Goal: Task Accomplishment & Management: Manage account settings

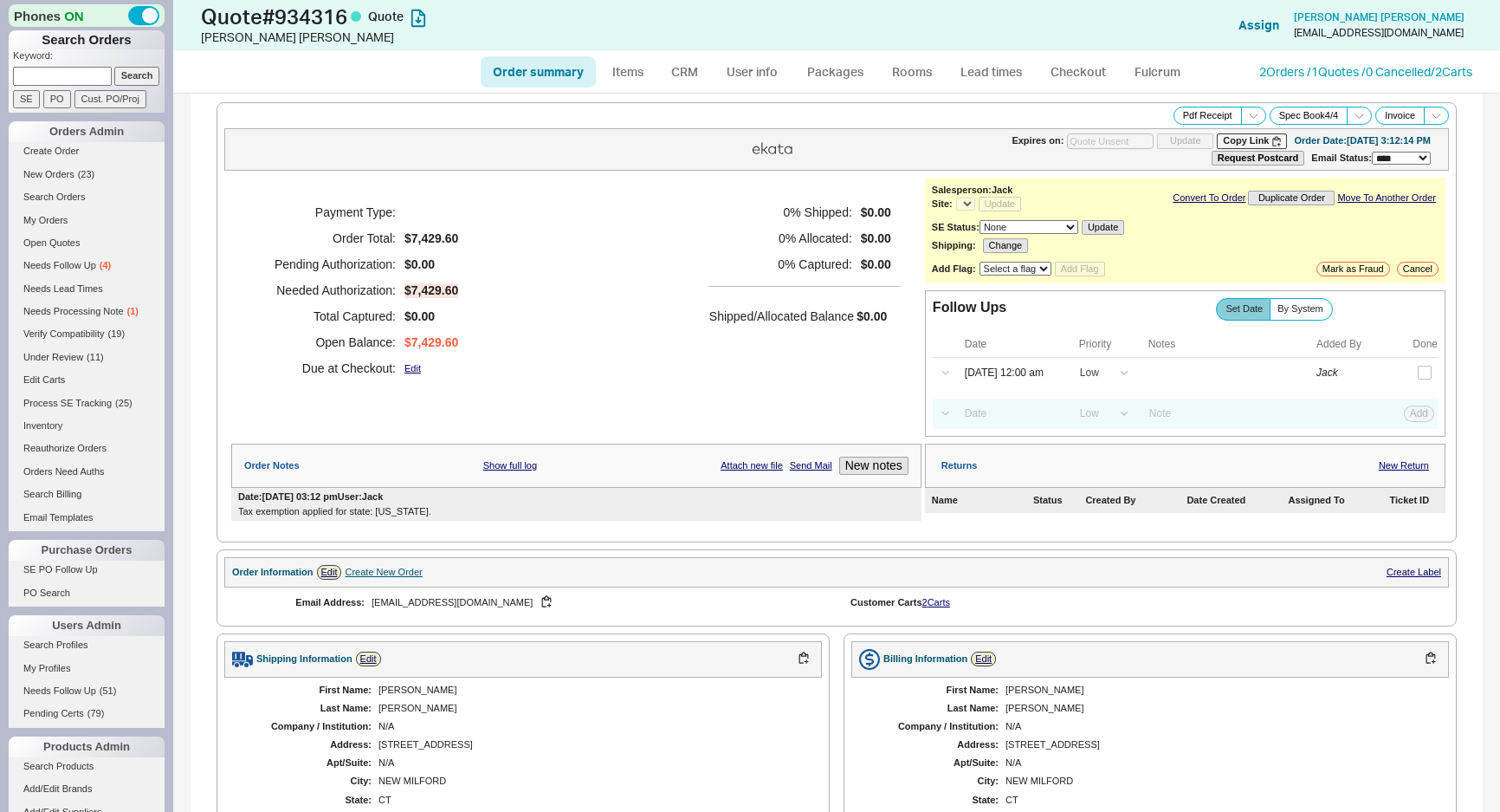
select select "*"
select select "LOW"
select select "3"
select select "*"
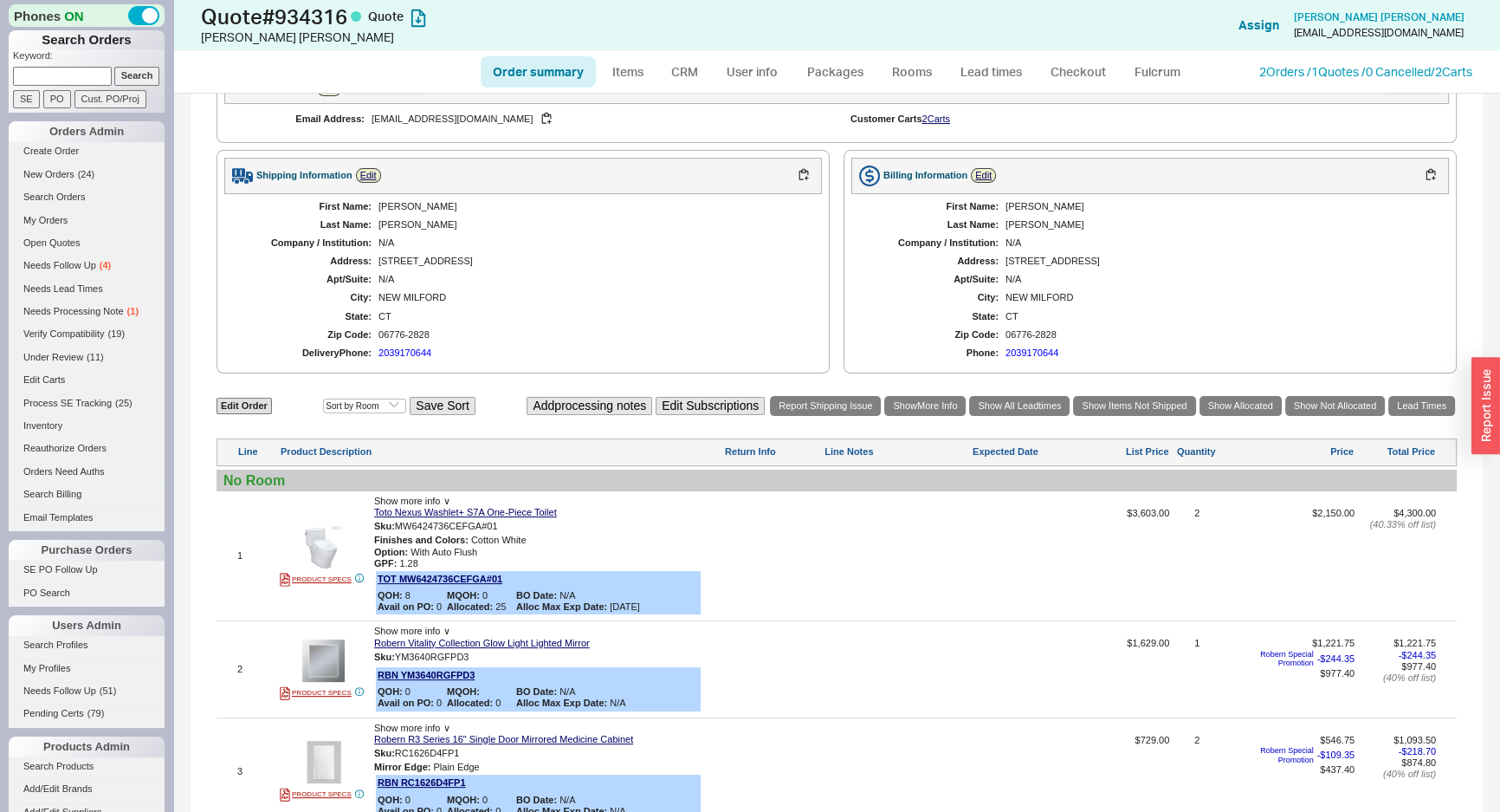
scroll to position [708, 0]
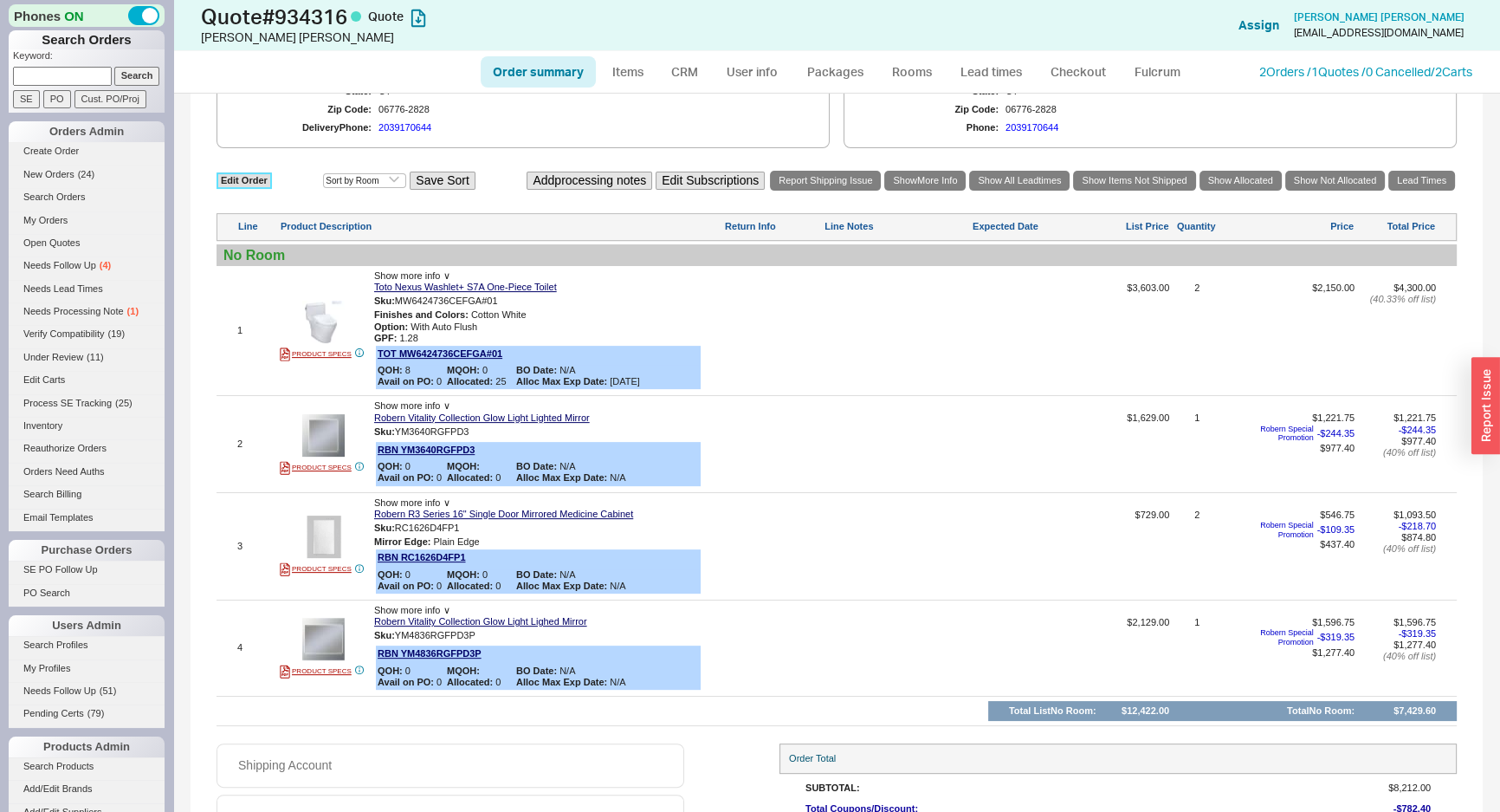
click at [226, 181] on link "Edit Order" at bounding box center [244, 180] width 55 height 17
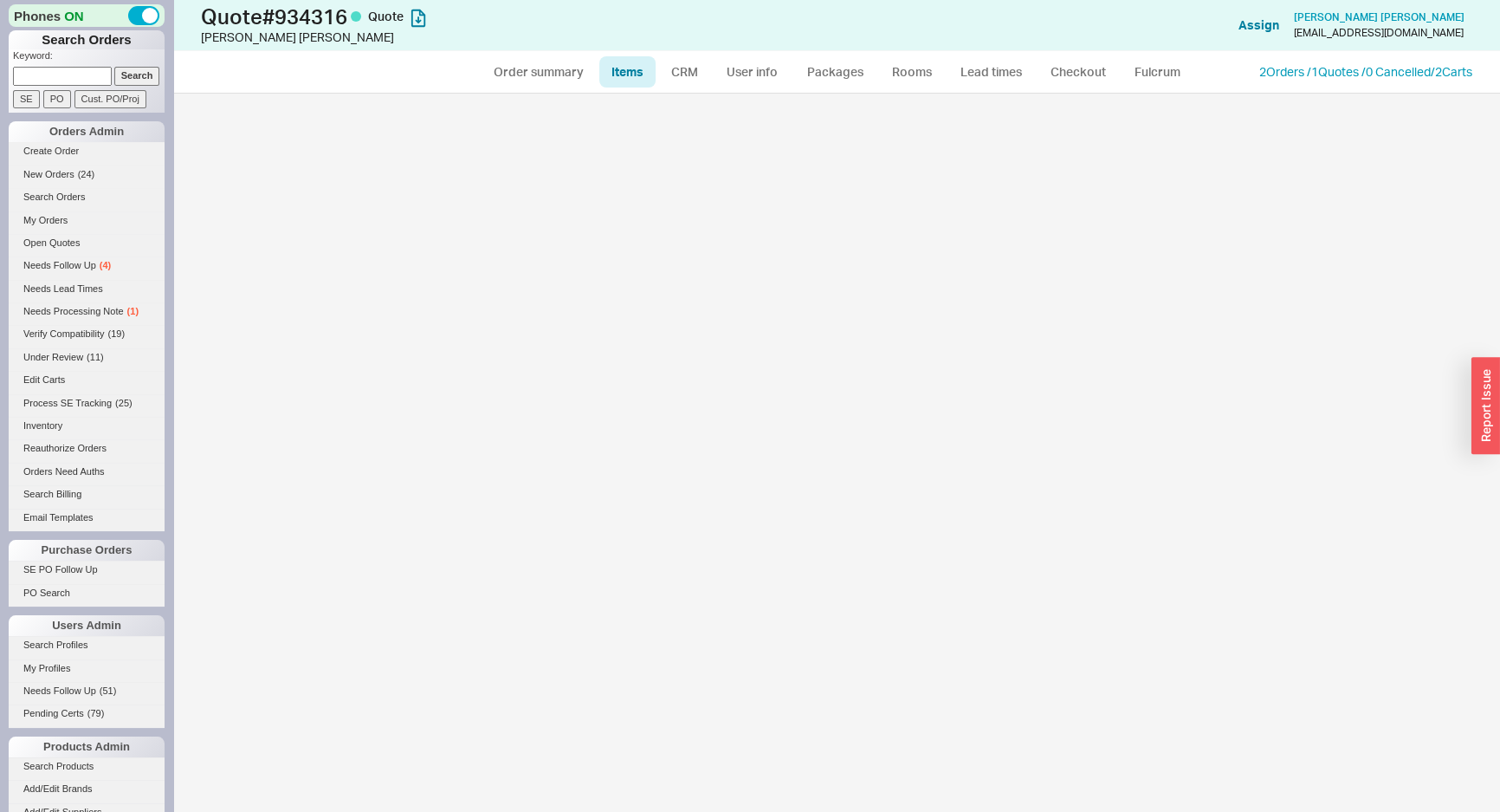
select select "3"
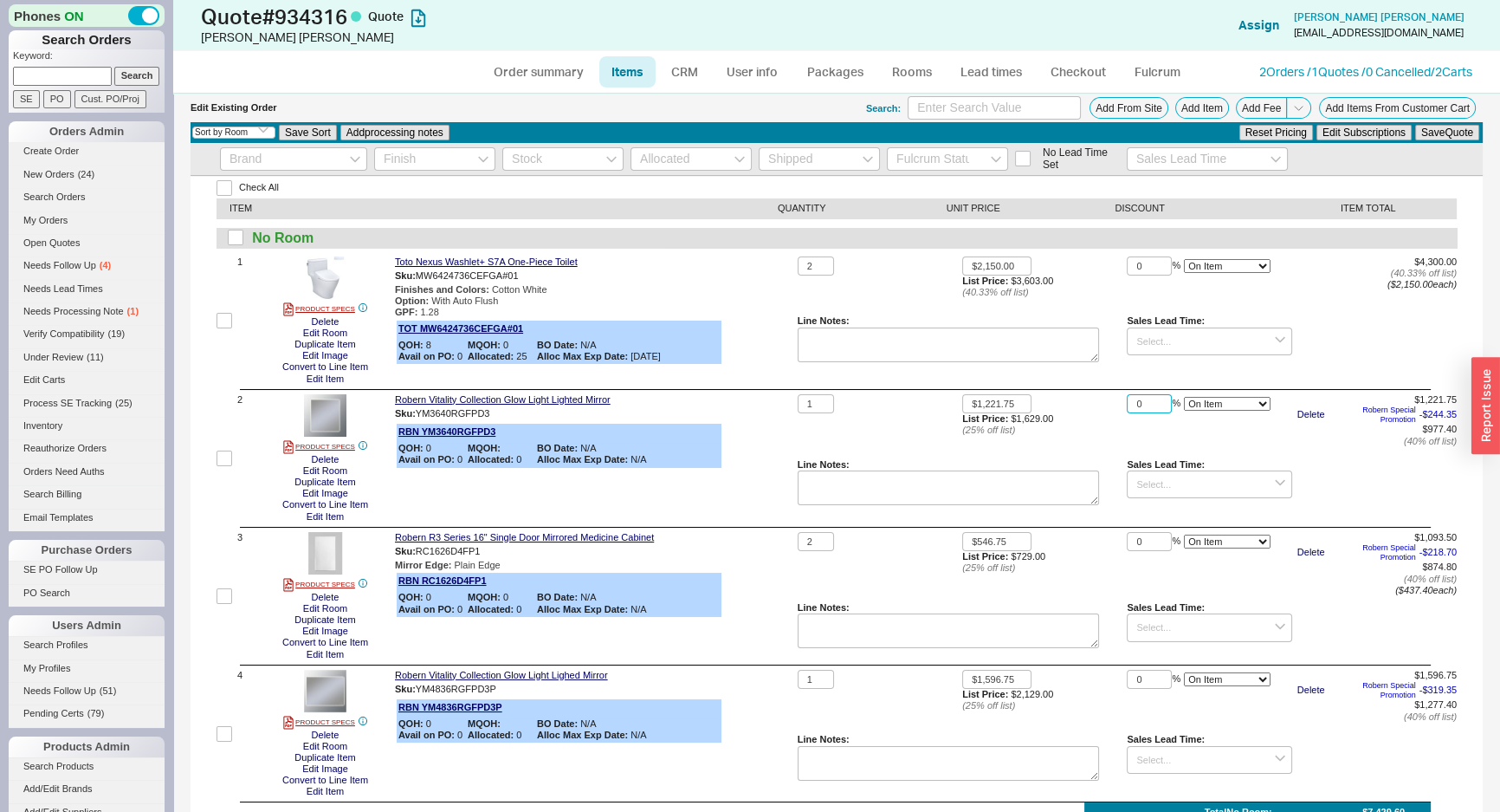
click at [1135, 400] on input "0" at bounding box center [1149, 405] width 45 height 20
type input "5"
click at [1140, 529] on div "Check All ITEM QUANTITY UNIT PRICE DISCOUNT ITEM TOTAL No Room 1 PRODUCT SPECS …" at bounding box center [836, 674] width 1292 height 997
click at [1139, 532] on input "0" at bounding box center [1149, 542] width 45 height 20
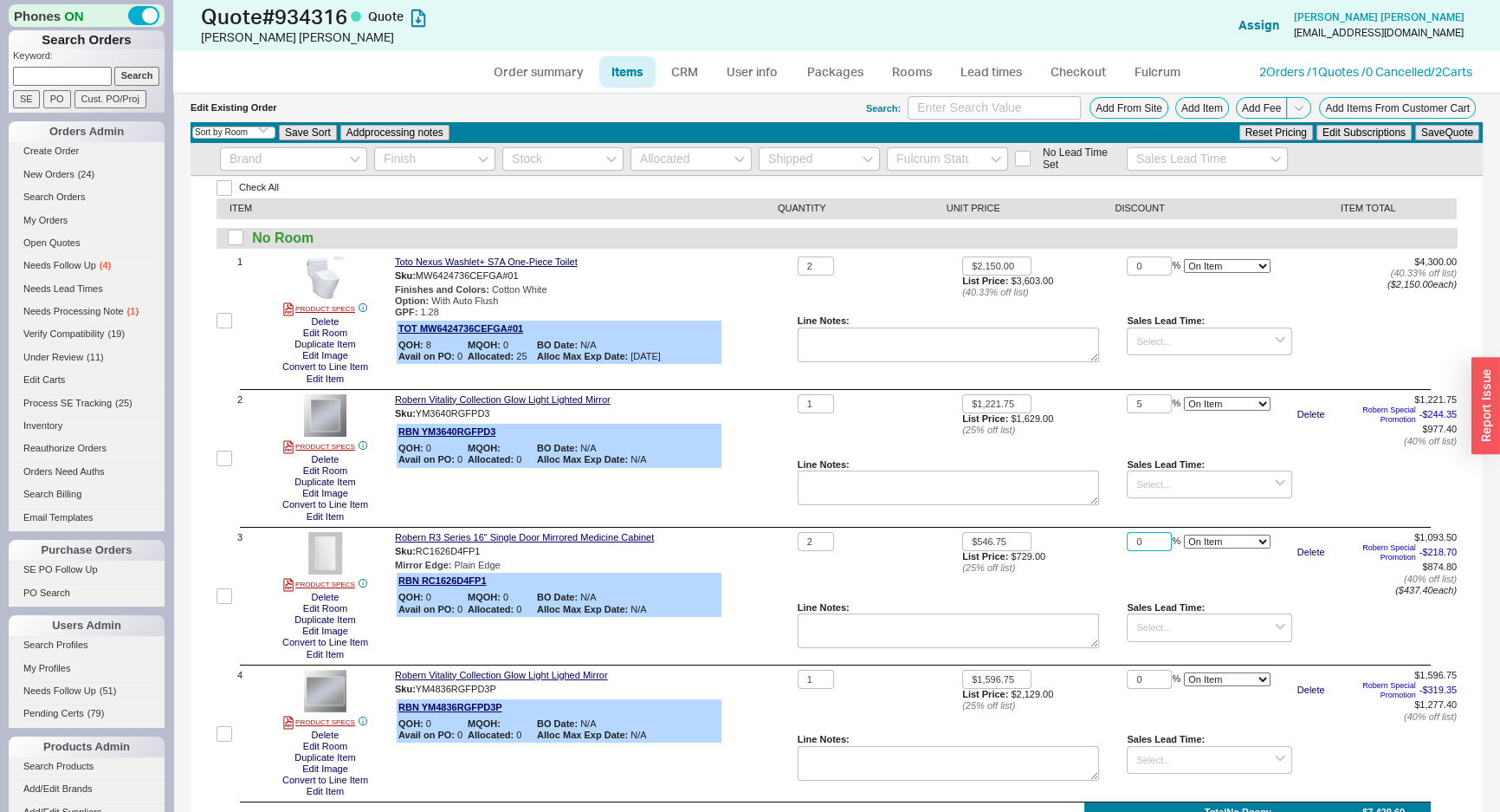
click at [1139, 536] on input "0" at bounding box center [1149, 542] width 45 height 20
click at [1160, 543] on input "05" at bounding box center [1149, 542] width 45 height 20
type input "5"
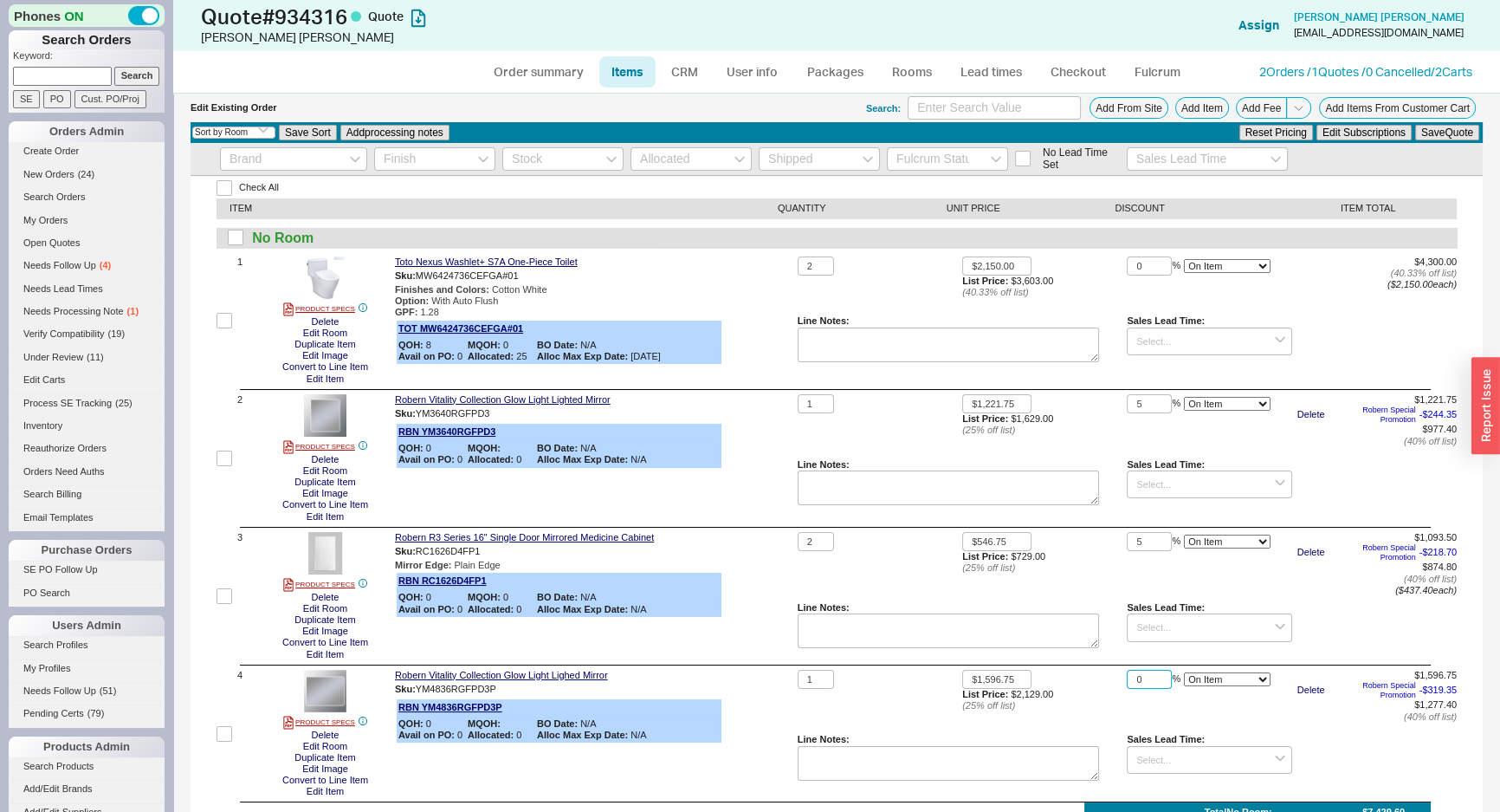
click at [1144, 680] on input "0" at bounding box center [1149, 680] width 45 height 20
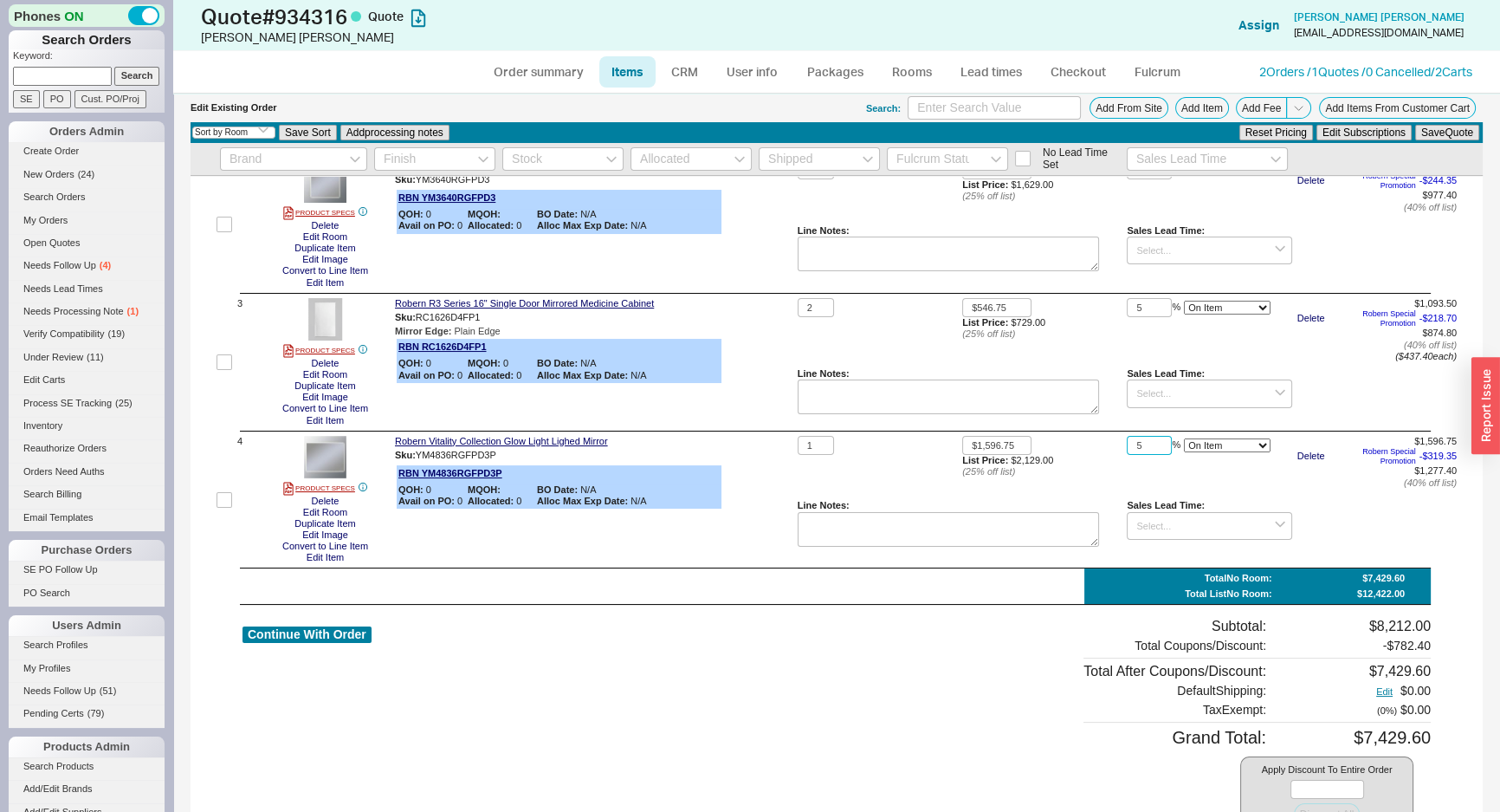
scroll to position [235, 0]
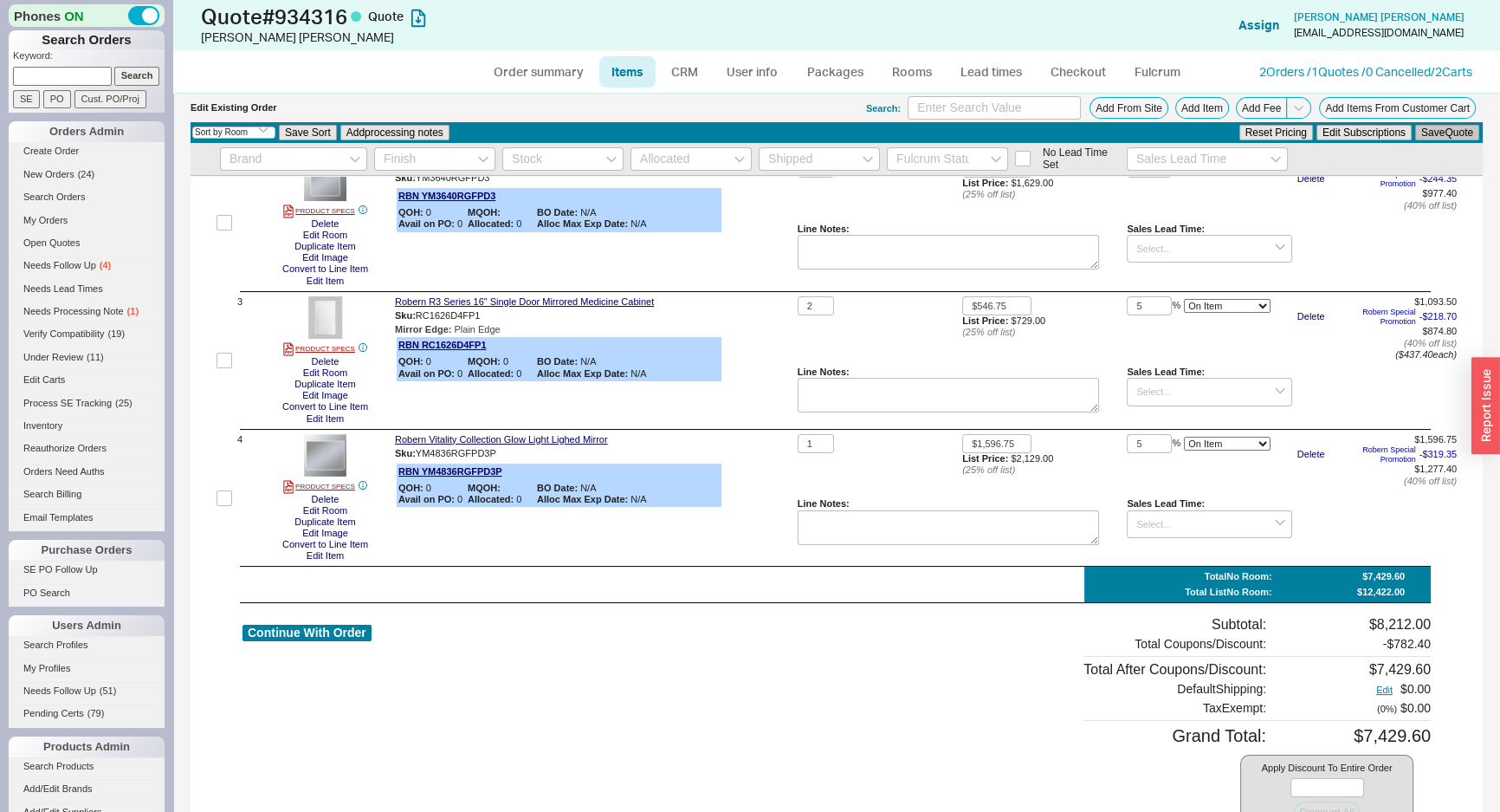
click at [1438, 132] on button "Save Quote" at bounding box center [1448, 132] width 64 height 16
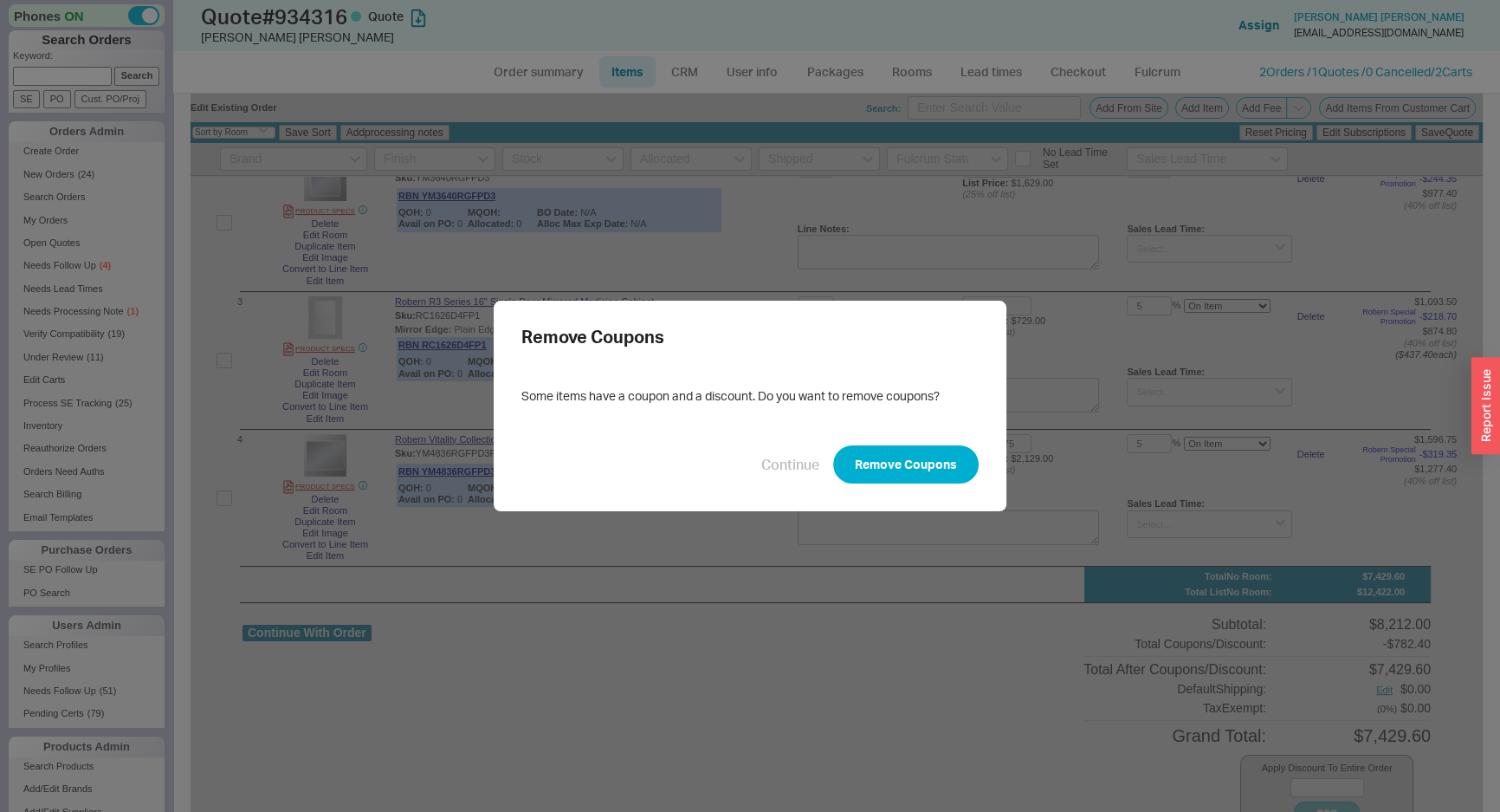
click at [783, 452] on div "Continue Remove Coupons" at bounding box center [750, 463] width 457 height 38
click at [780, 470] on button "Continue" at bounding box center [790, 463] width 58 height 19
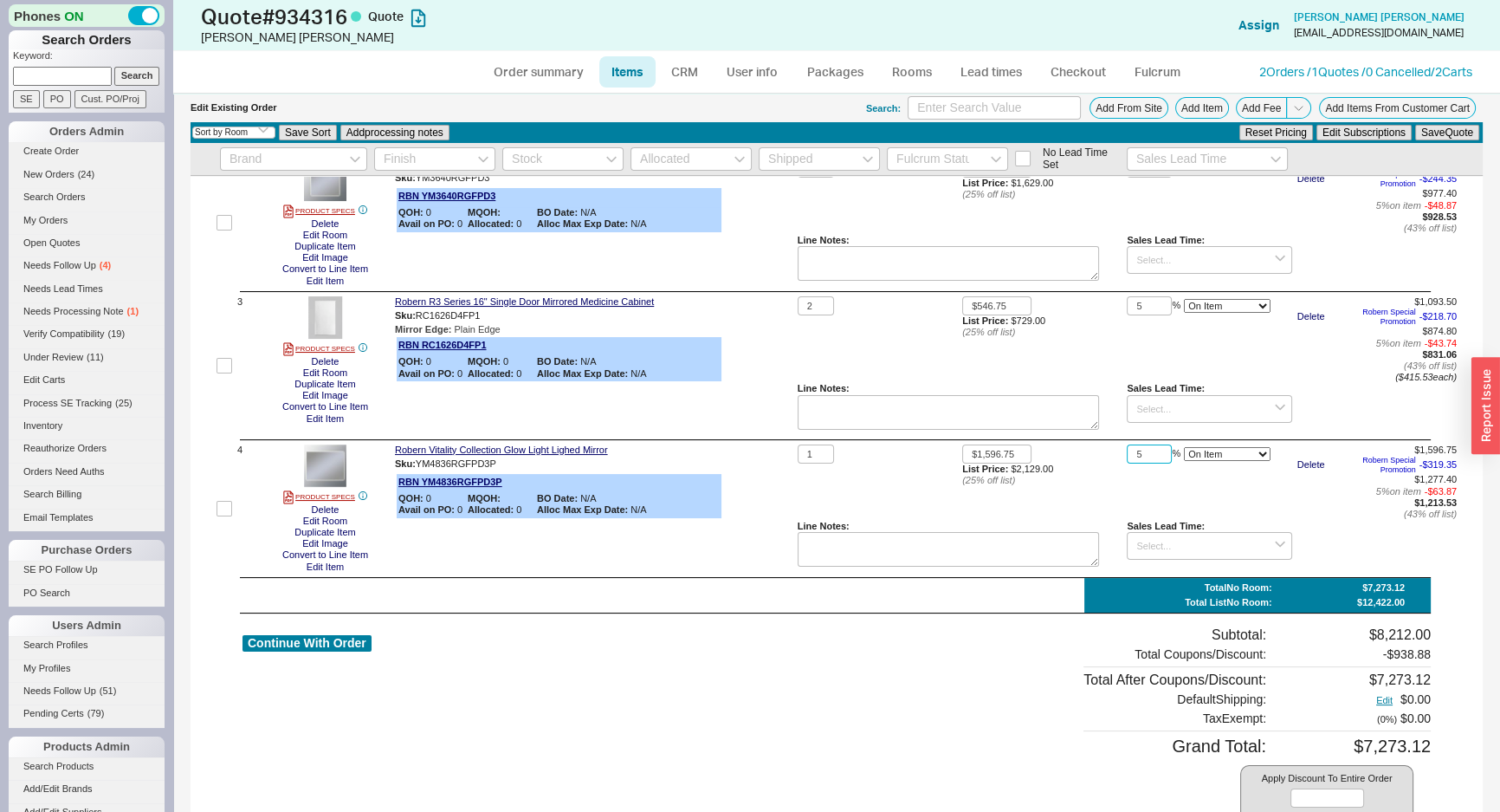
click at [1149, 458] on input "5" at bounding box center [1149, 454] width 45 height 20
type input "7"
click at [1156, 299] on input "5" at bounding box center [1149, 306] width 45 height 20
click at [1156, 300] on input "5" at bounding box center [1149, 306] width 45 height 20
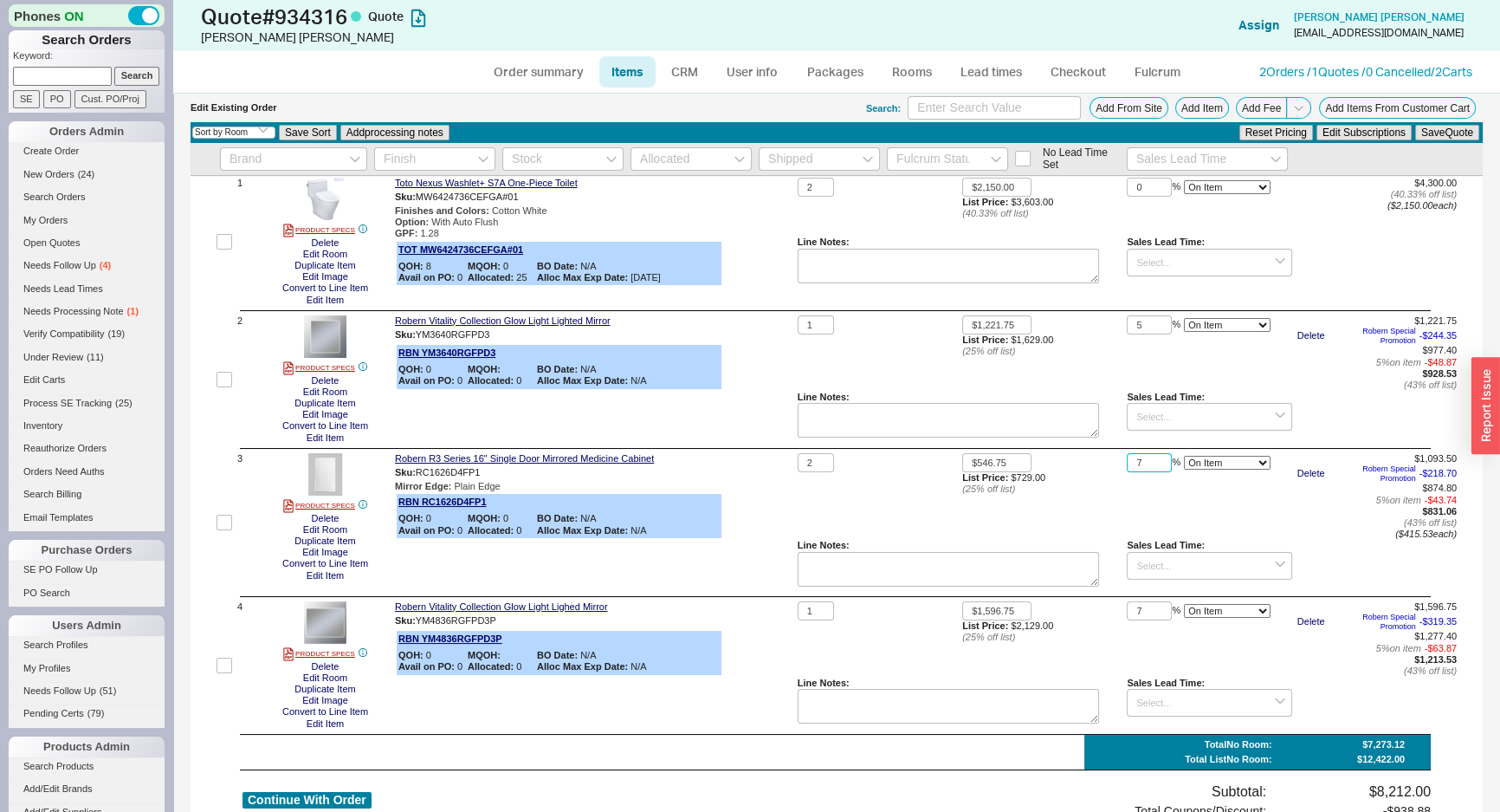
scroll to position [78, 0]
type input "7"
click at [1147, 333] on input "5" at bounding box center [1149, 326] width 45 height 20
type input "7"
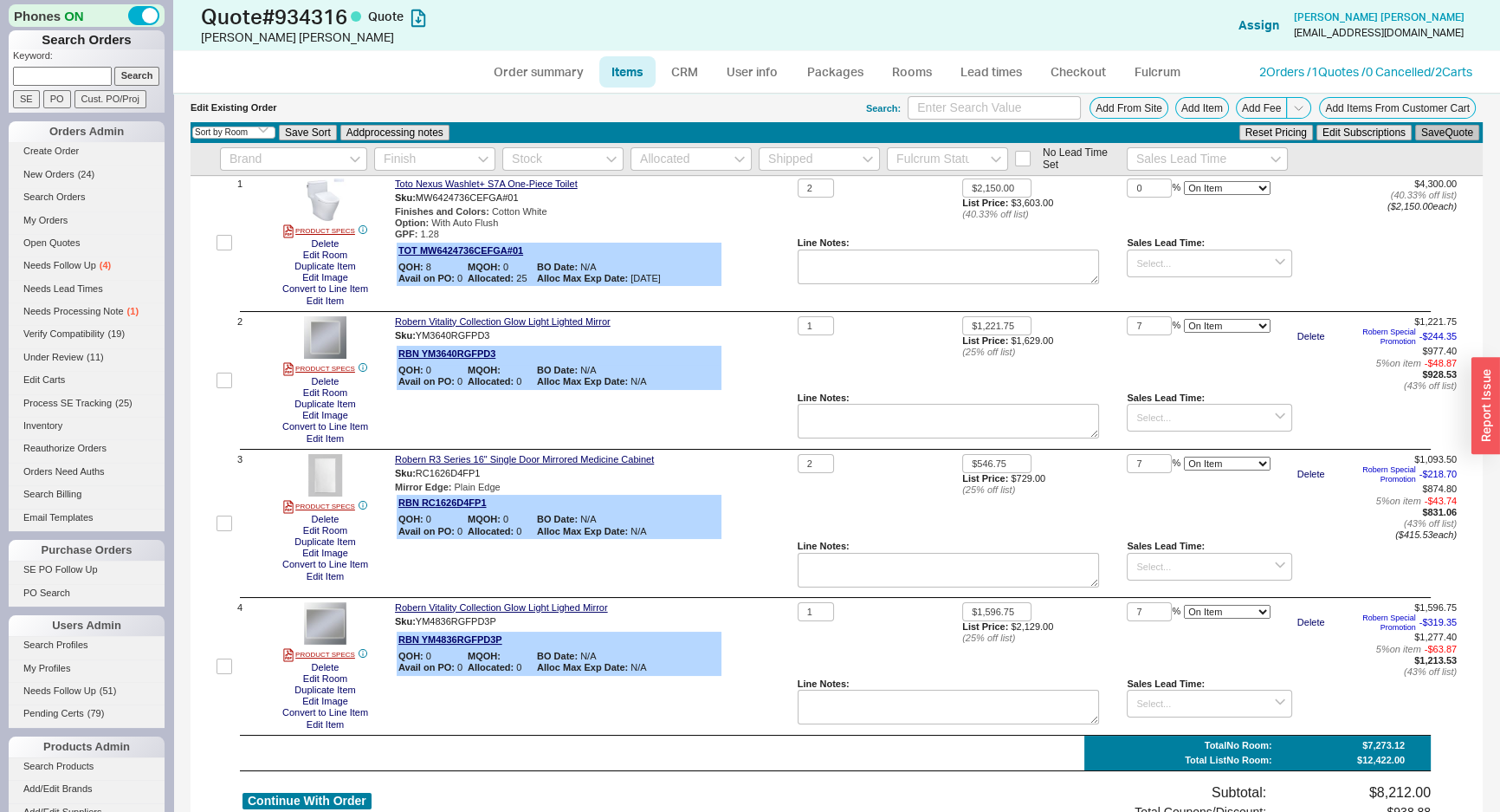
click at [1427, 137] on button "Save Quote" at bounding box center [1448, 132] width 64 height 16
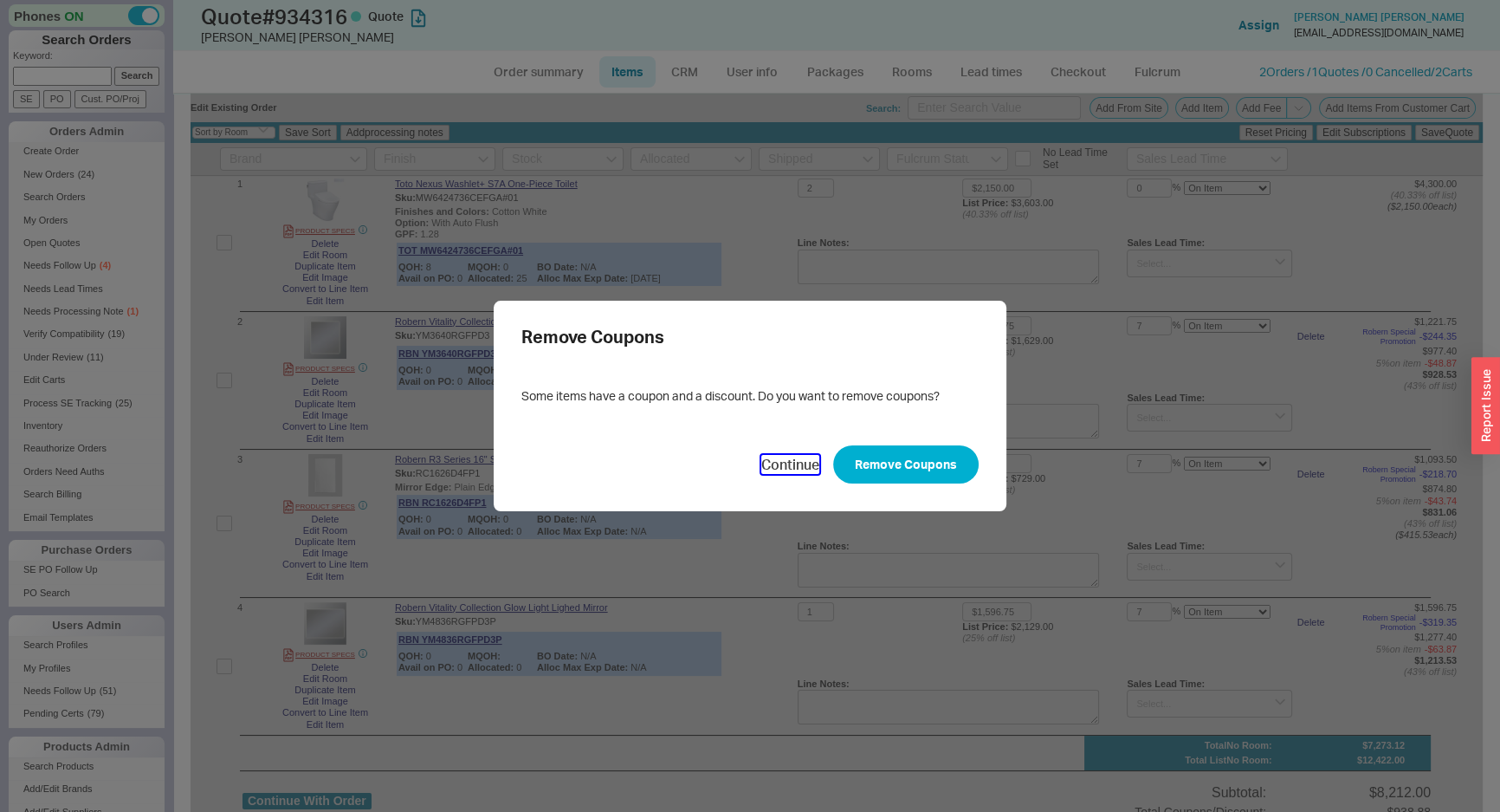
click at [814, 461] on button "Continue" at bounding box center [790, 463] width 58 height 19
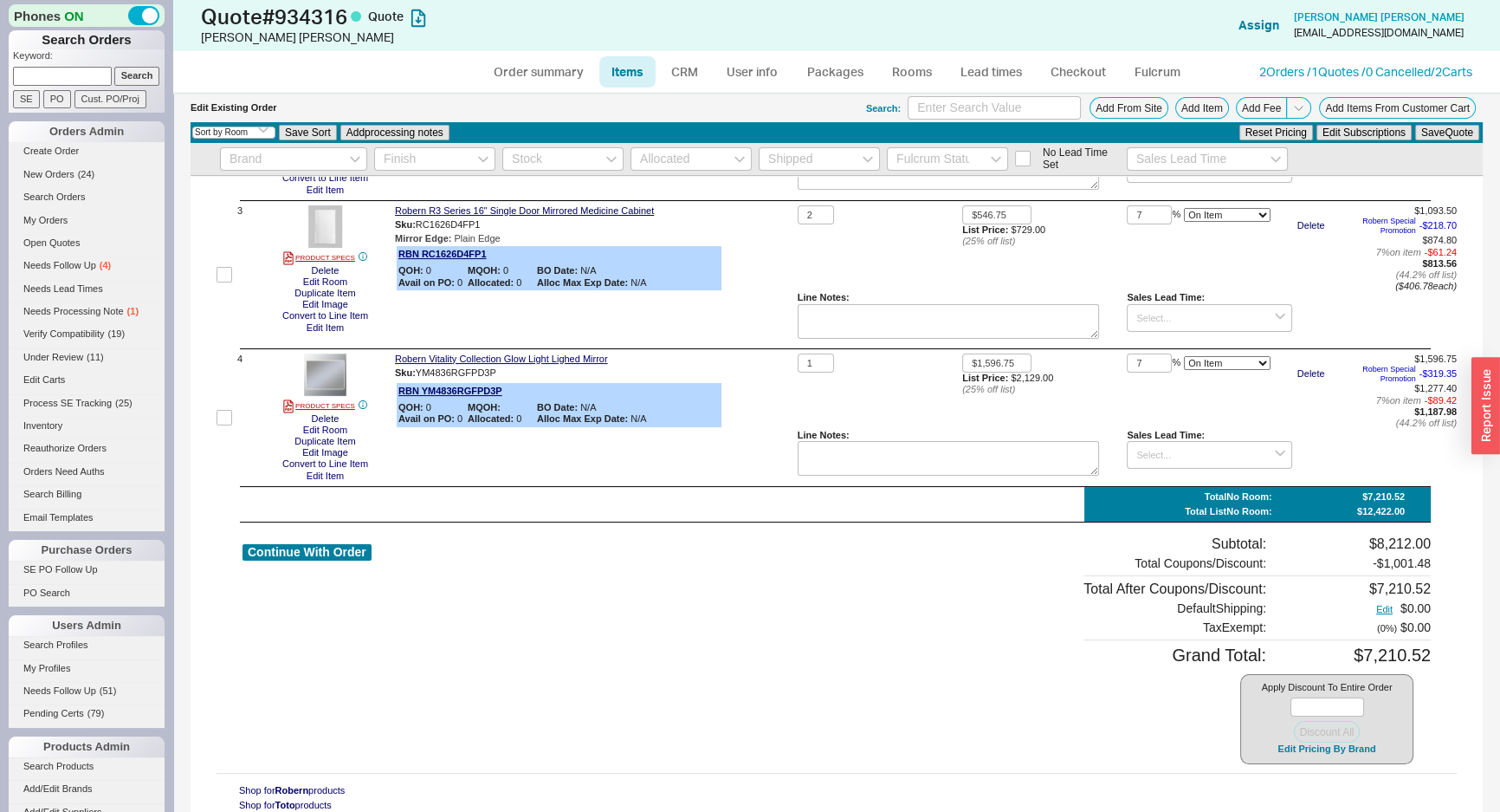
scroll to position [370, 0]
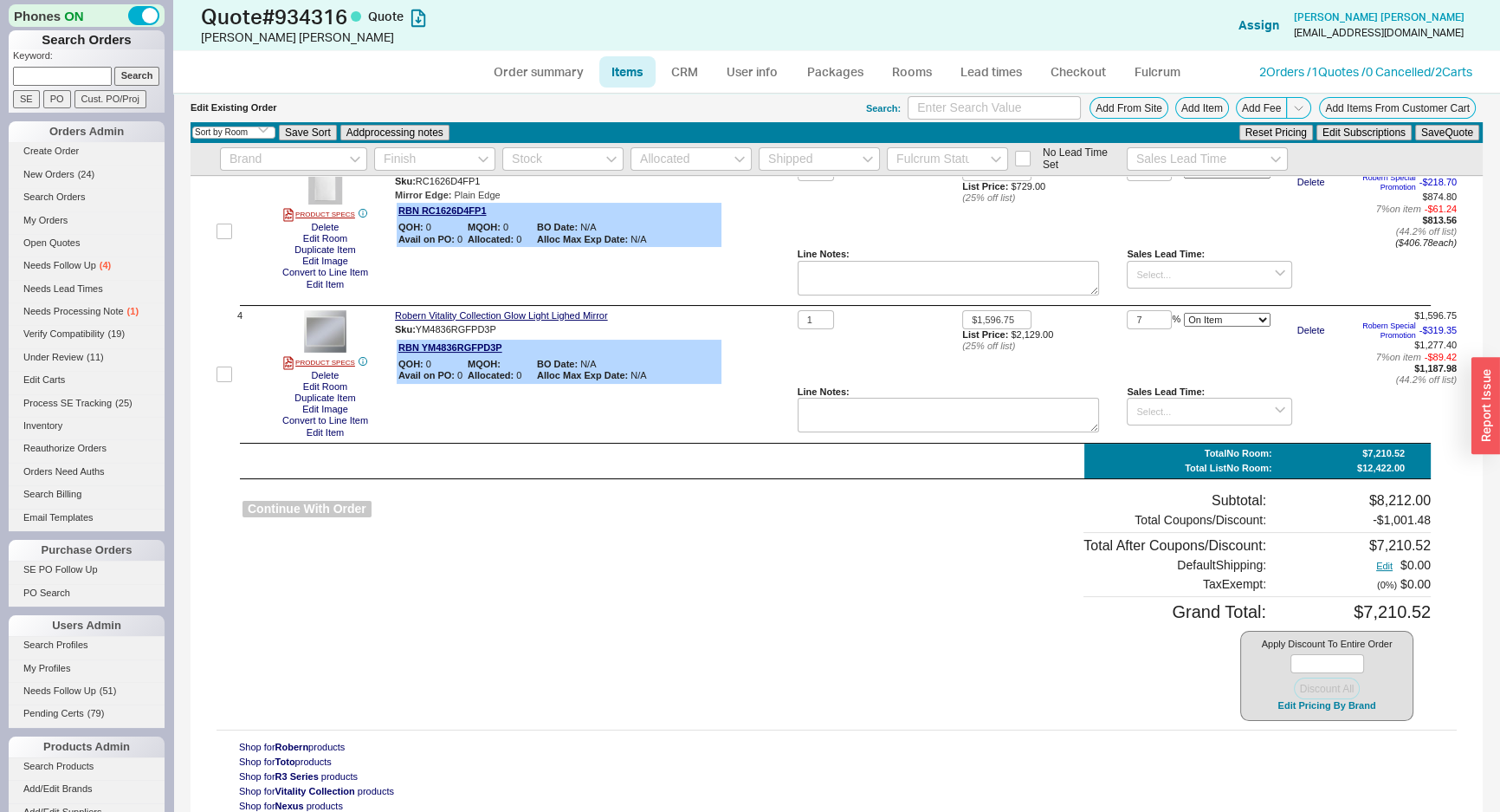
click at [348, 510] on button "Continue With Order" at bounding box center [307, 509] width 129 height 17
select select "*"
select select "LOW"
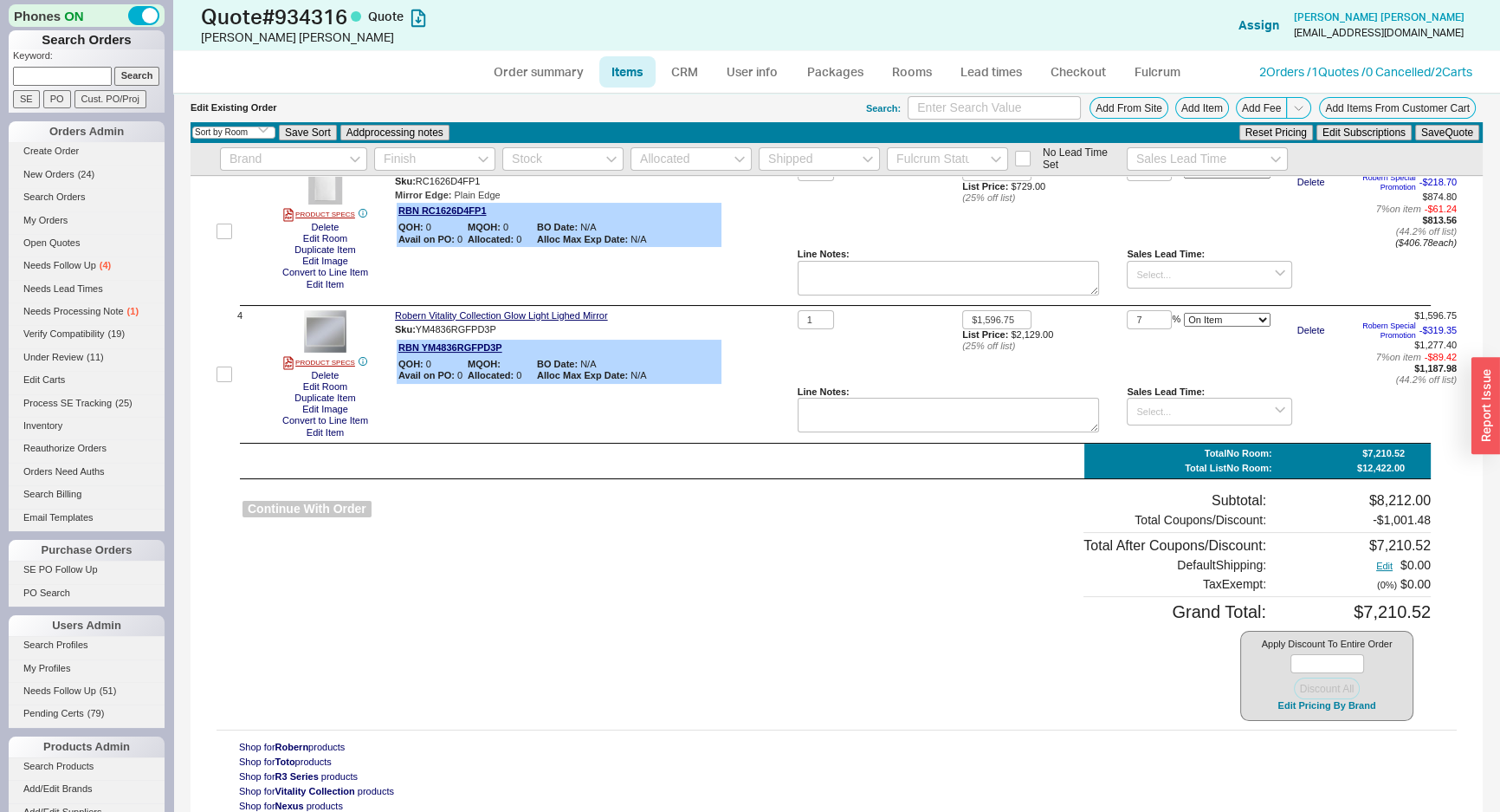
select select "3"
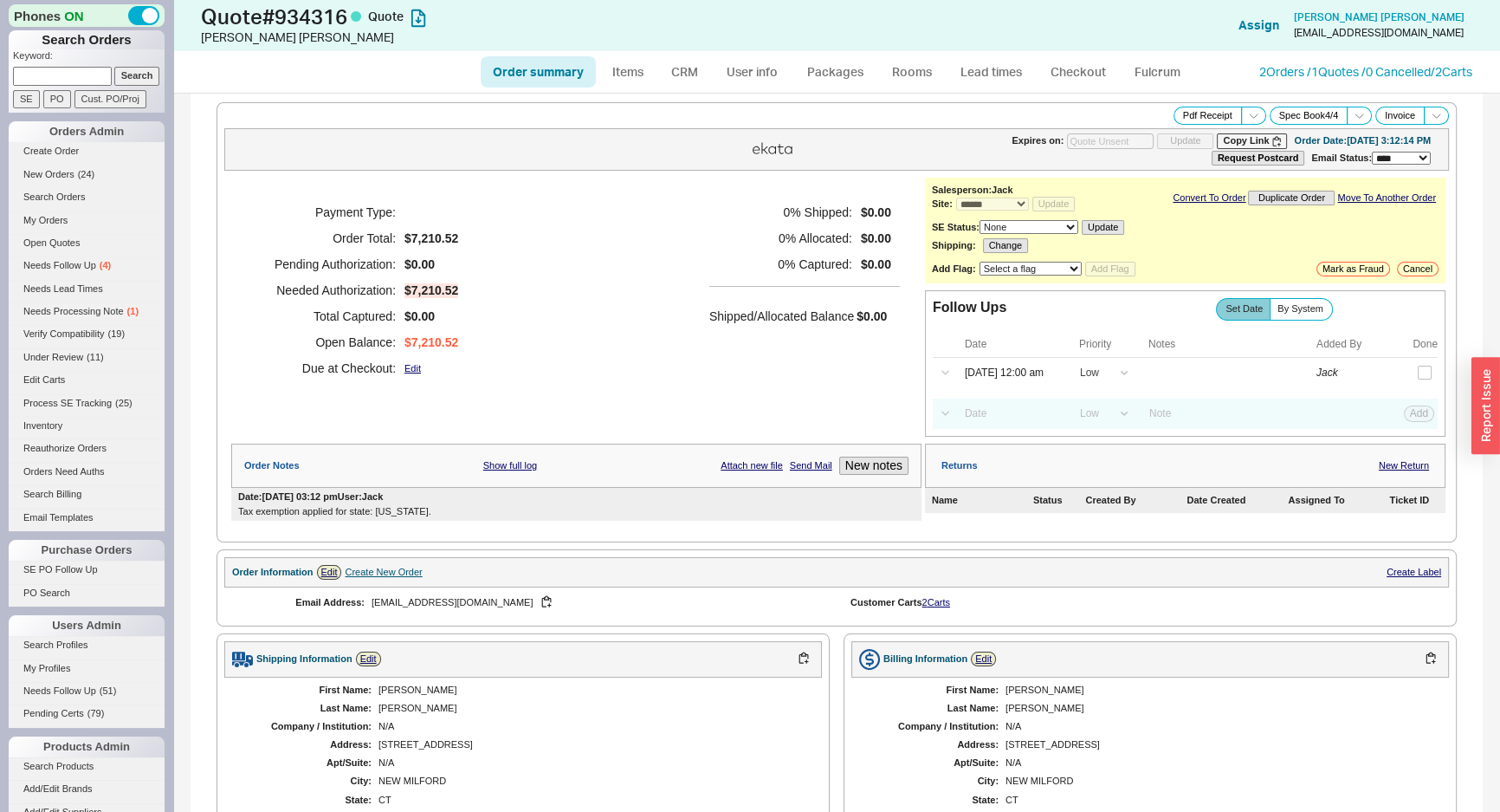
click at [693, 410] on div "Payment Type: Order Total: $7,210.52 Pending Authorization: $0.00 Needed Author…" at bounding box center [576, 307] width 691 height 259
click at [735, 351] on div "0 % Shipped: $0.00 0 % Allocated: $0.00 0 % Captured: $0.00 Shipped/Allocated B…" at bounding box center [804, 291] width 190 height 182
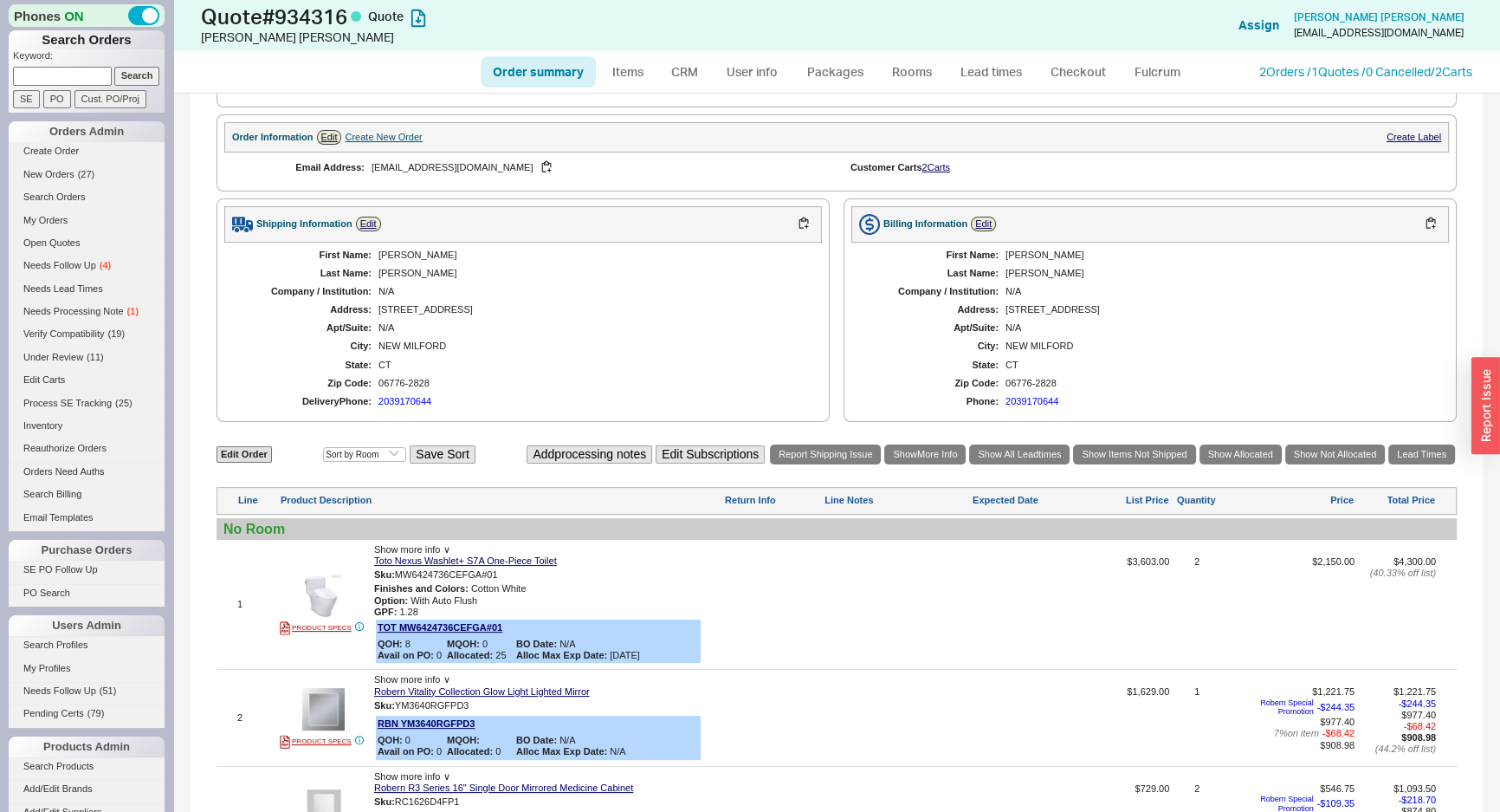
scroll to position [315, 0]
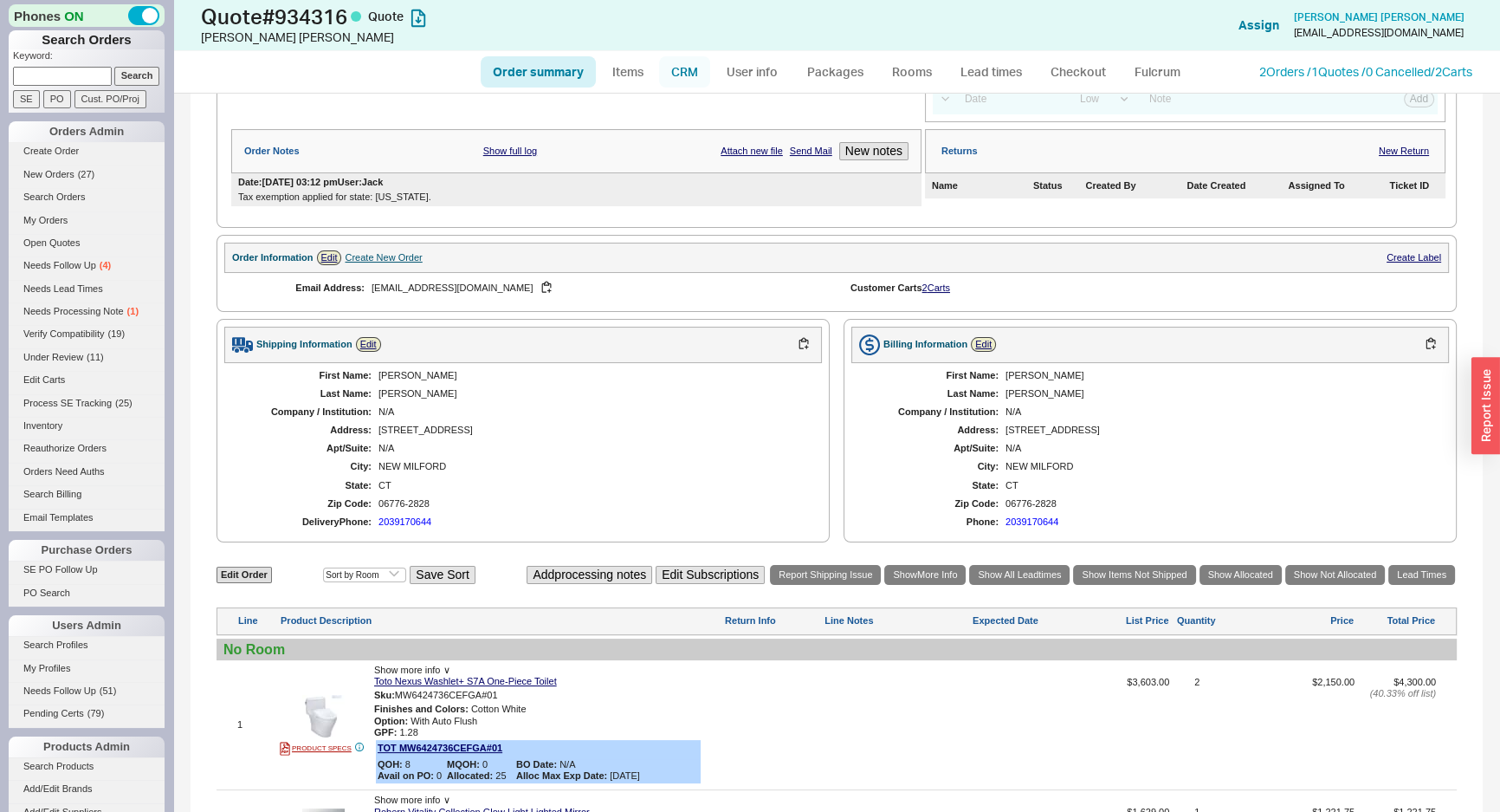
click at [683, 83] on link "CRM" at bounding box center [685, 72] width 52 height 31
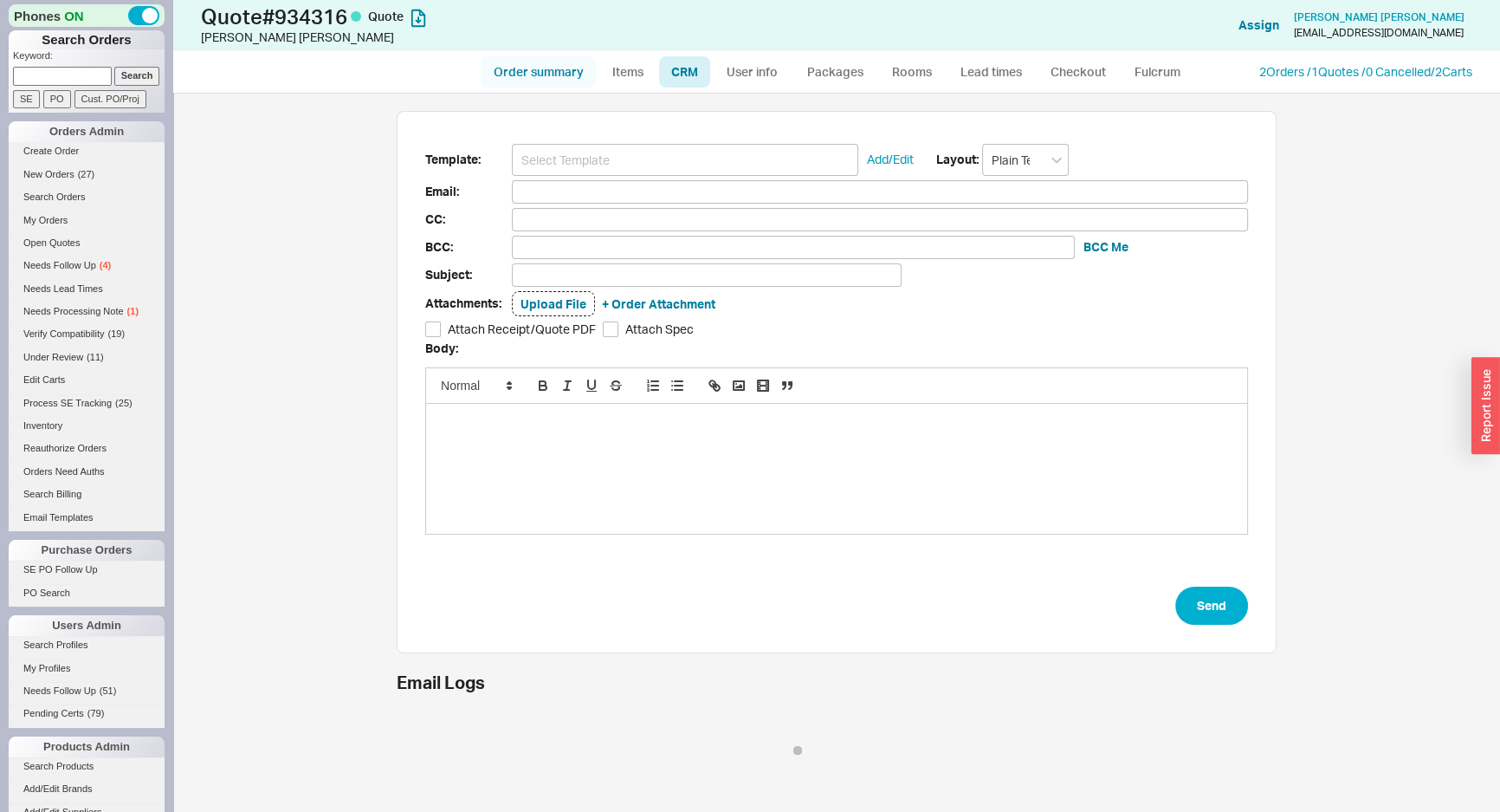
click at [566, 78] on link "Order summary" at bounding box center [538, 72] width 115 height 31
select select "*"
select select "LOW"
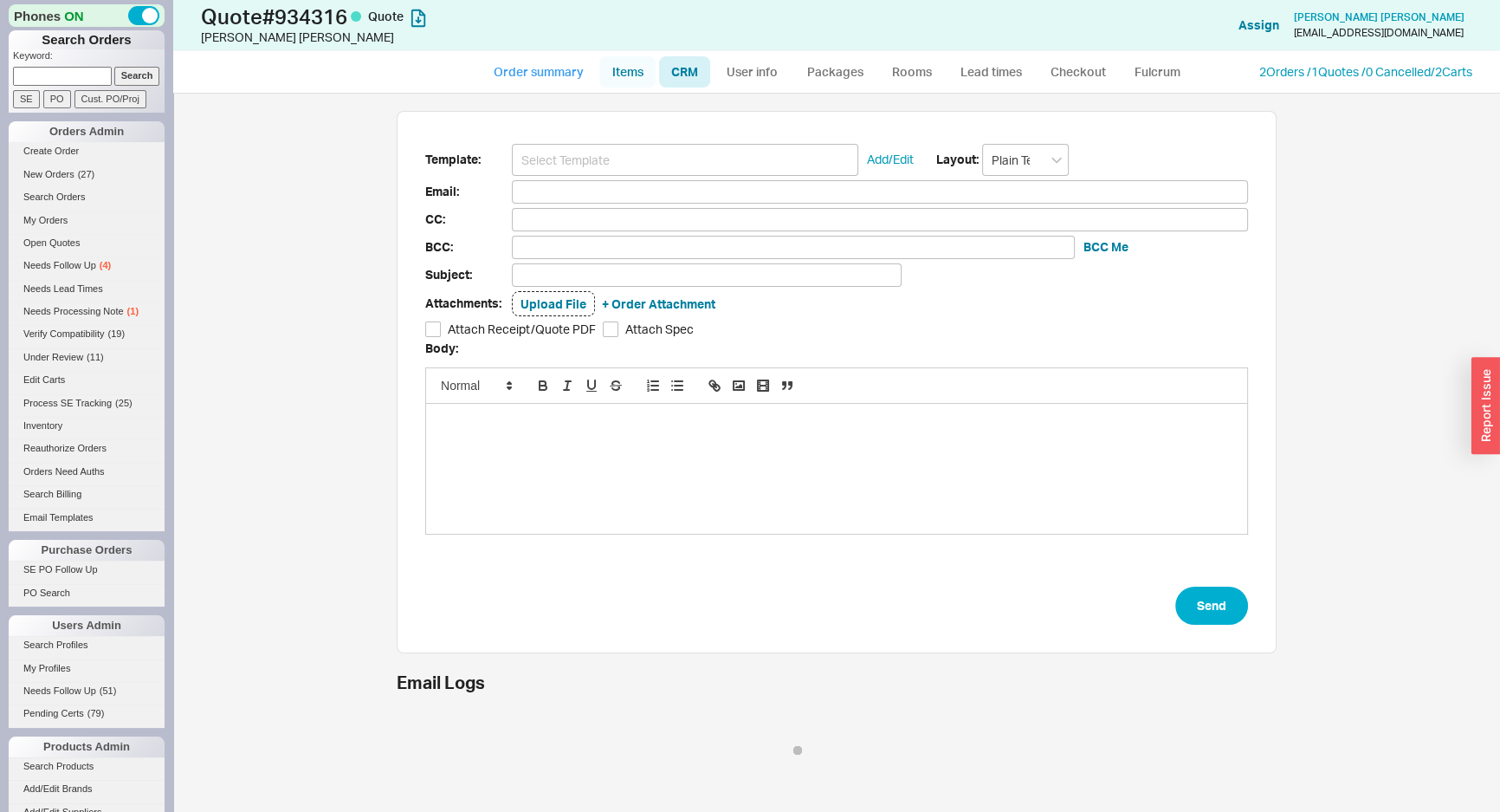
select select "3"
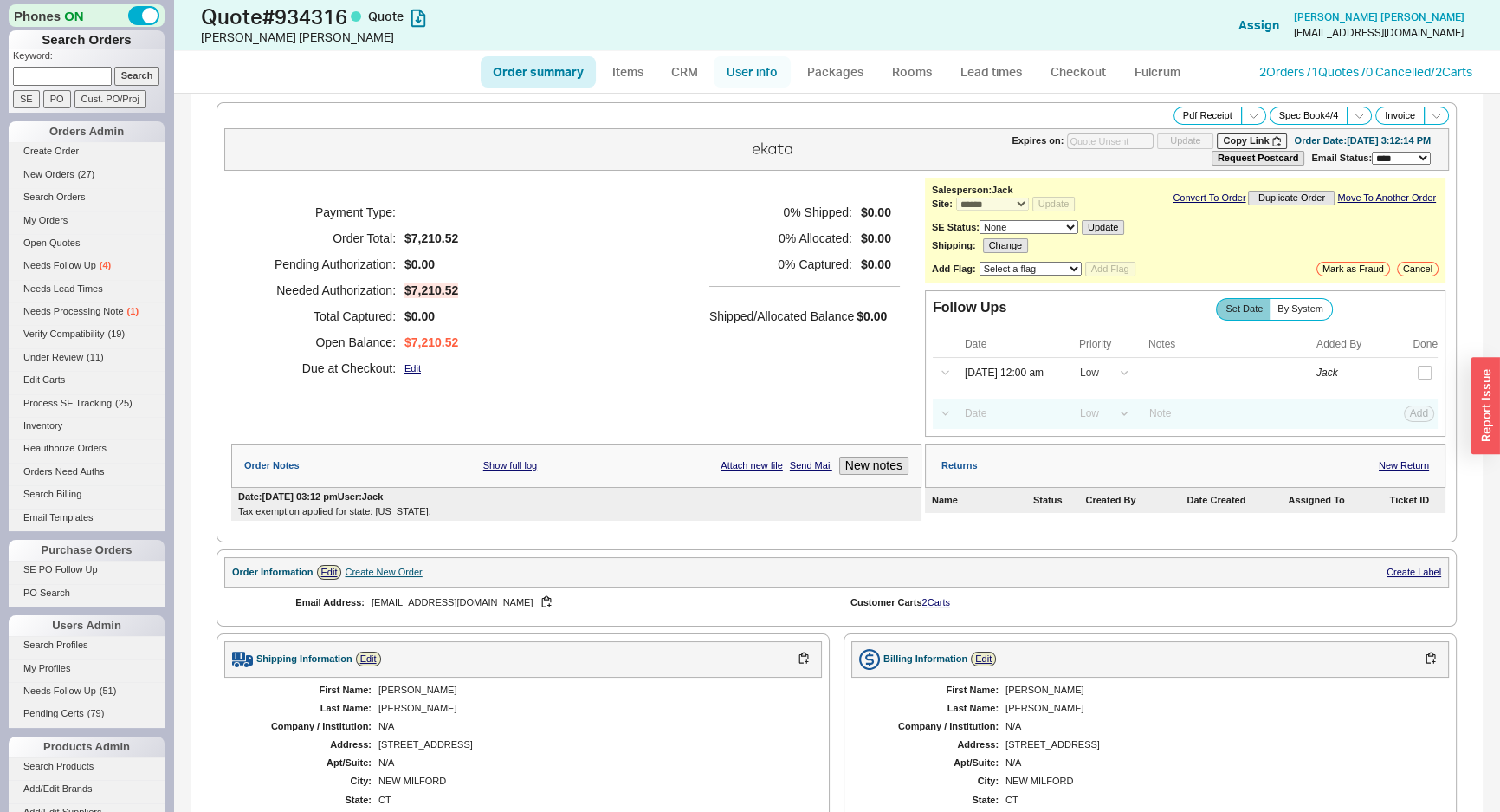
click at [766, 67] on link "User info" at bounding box center [752, 72] width 77 height 31
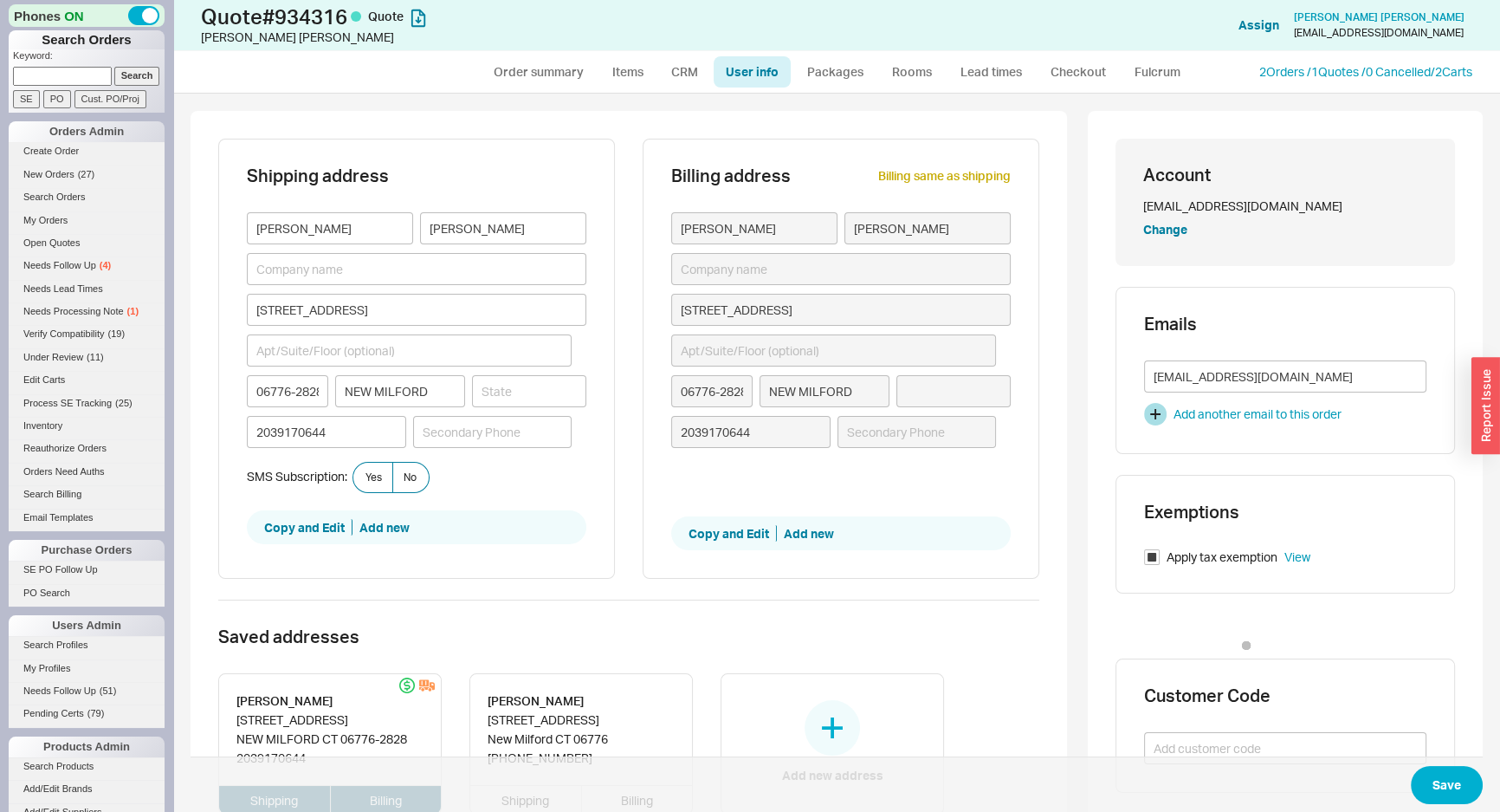
type input "Connecticut"
click at [680, 82] on link "CRM" at bounding box center [685, 72] width 52 height 31
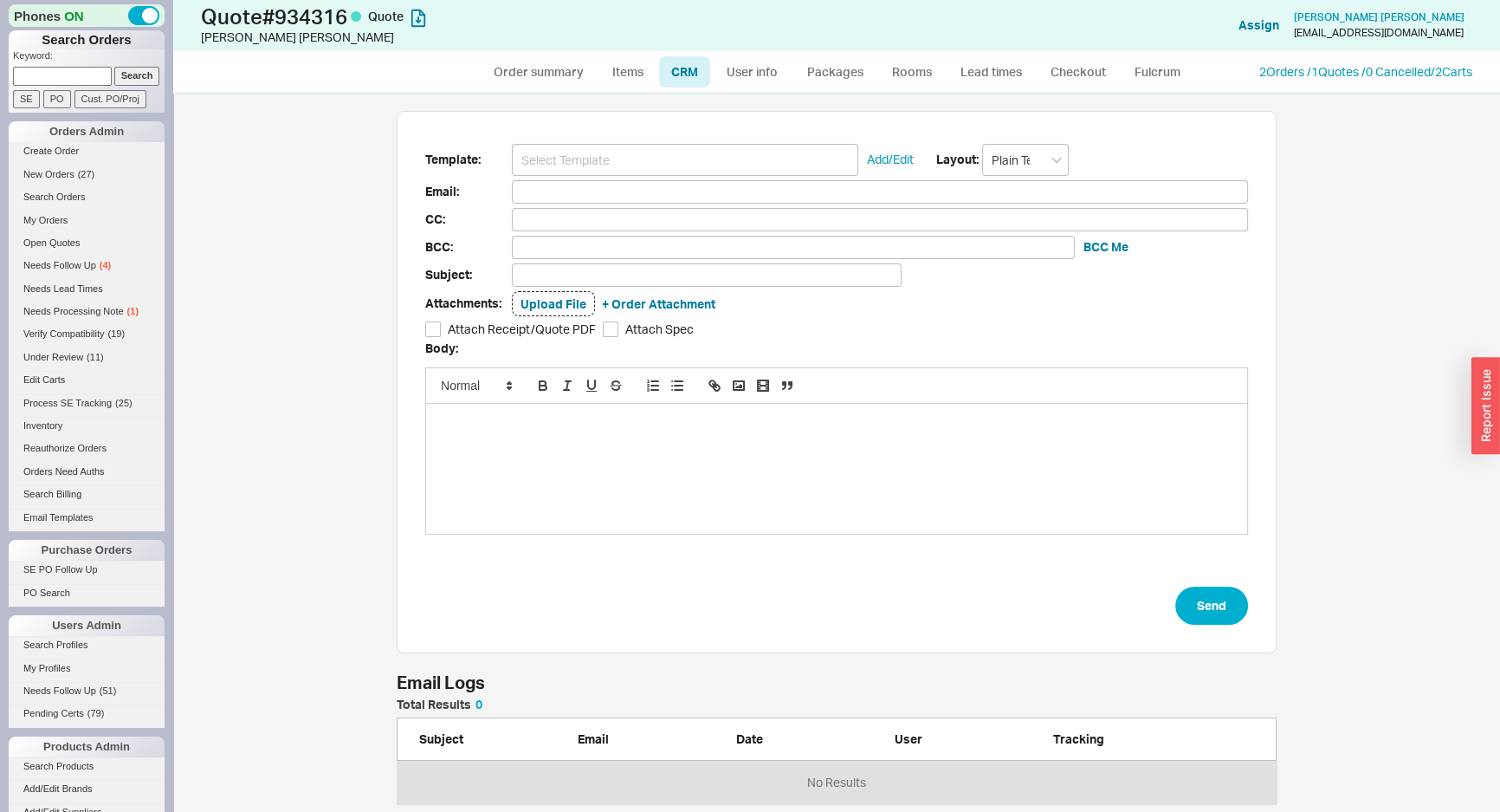
scroll to position [94, 868]
drag, startPoint x: 606, startPoint y: 163, endPoint x: 609, endPoint y: 192, distance: 29.2
click at [606, 163] on input at bounding box center [685, 159] width 347 height 32
click at [619, 177] on form "Template: Add/Edit Layout: Plain Text Email: CC: BCC: BCC Me Subject: Attachmen…" at bounding box center [836, 384] width 823 height 482
click at [624, 166] on input at bounding box center [685, 159] width 347 height 32
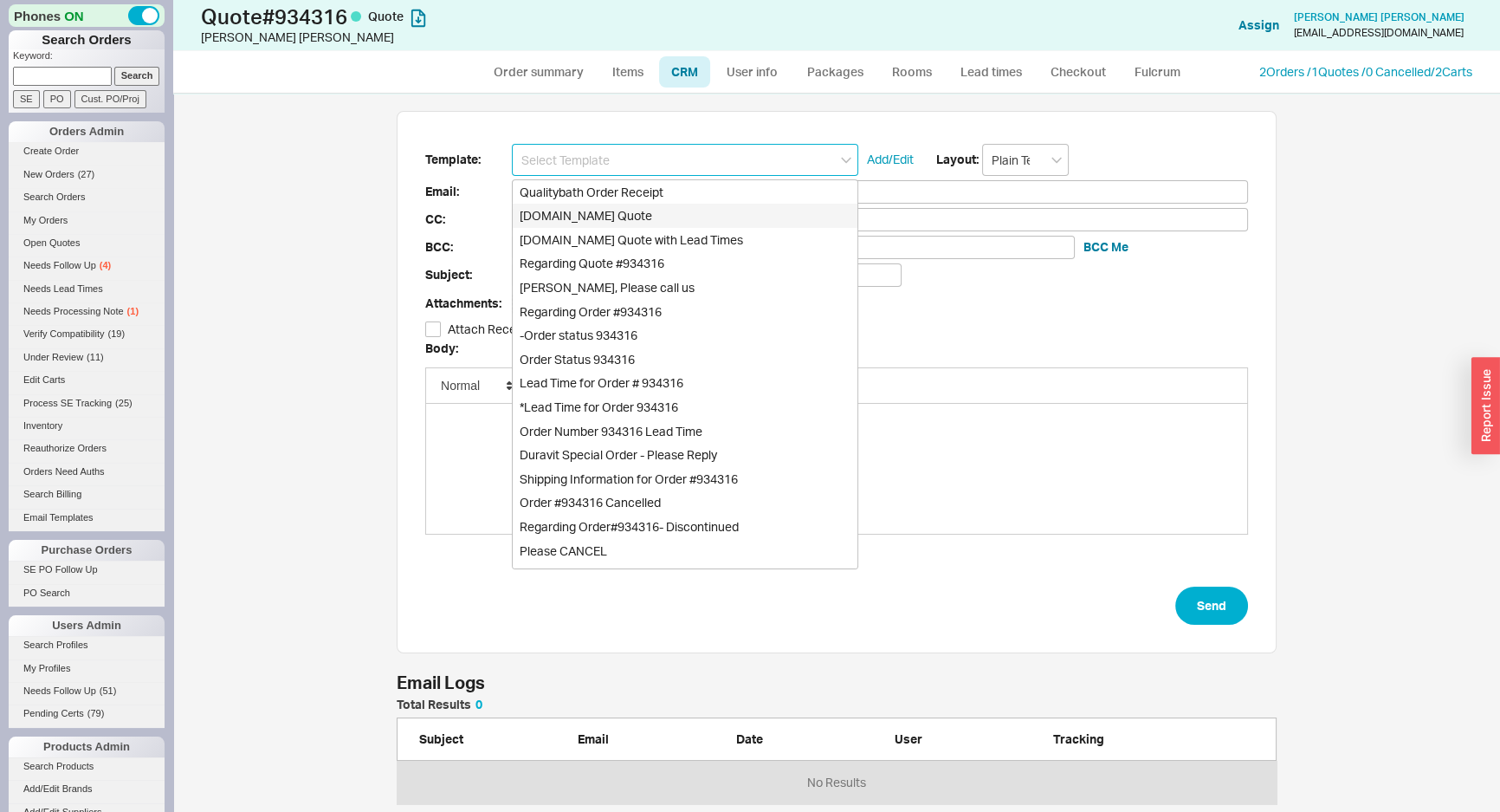
click at [607, 217] on div "Qualitybath.com Quote" at bounding box center [685, 215] width 345 height 24
type input "Receipt"
type input "williamsonstatements@gmail.com"
type input "Quality Bath Quote #934316"
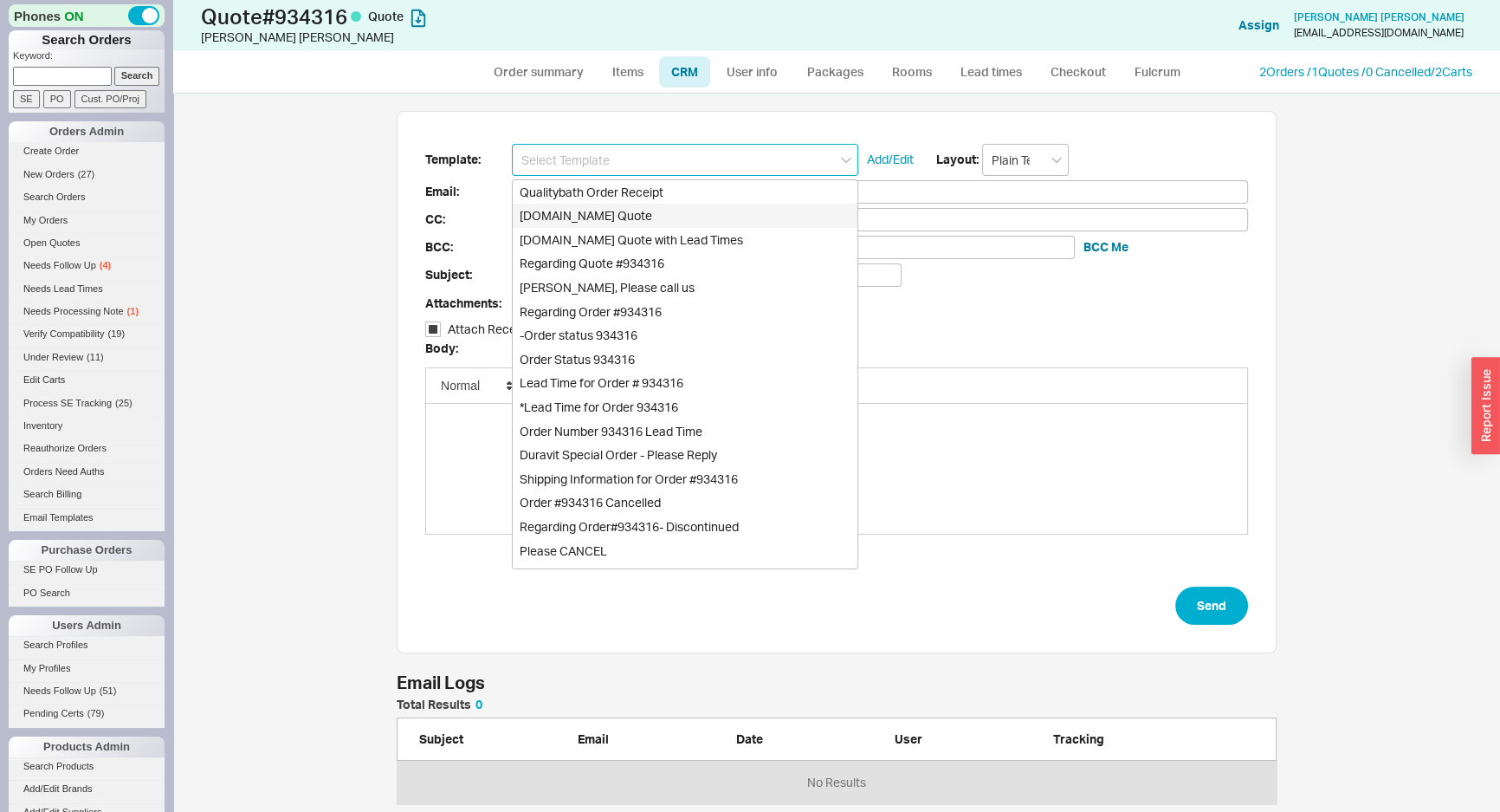
checkbox input "true"
type input "Qualitybath.com Quote"
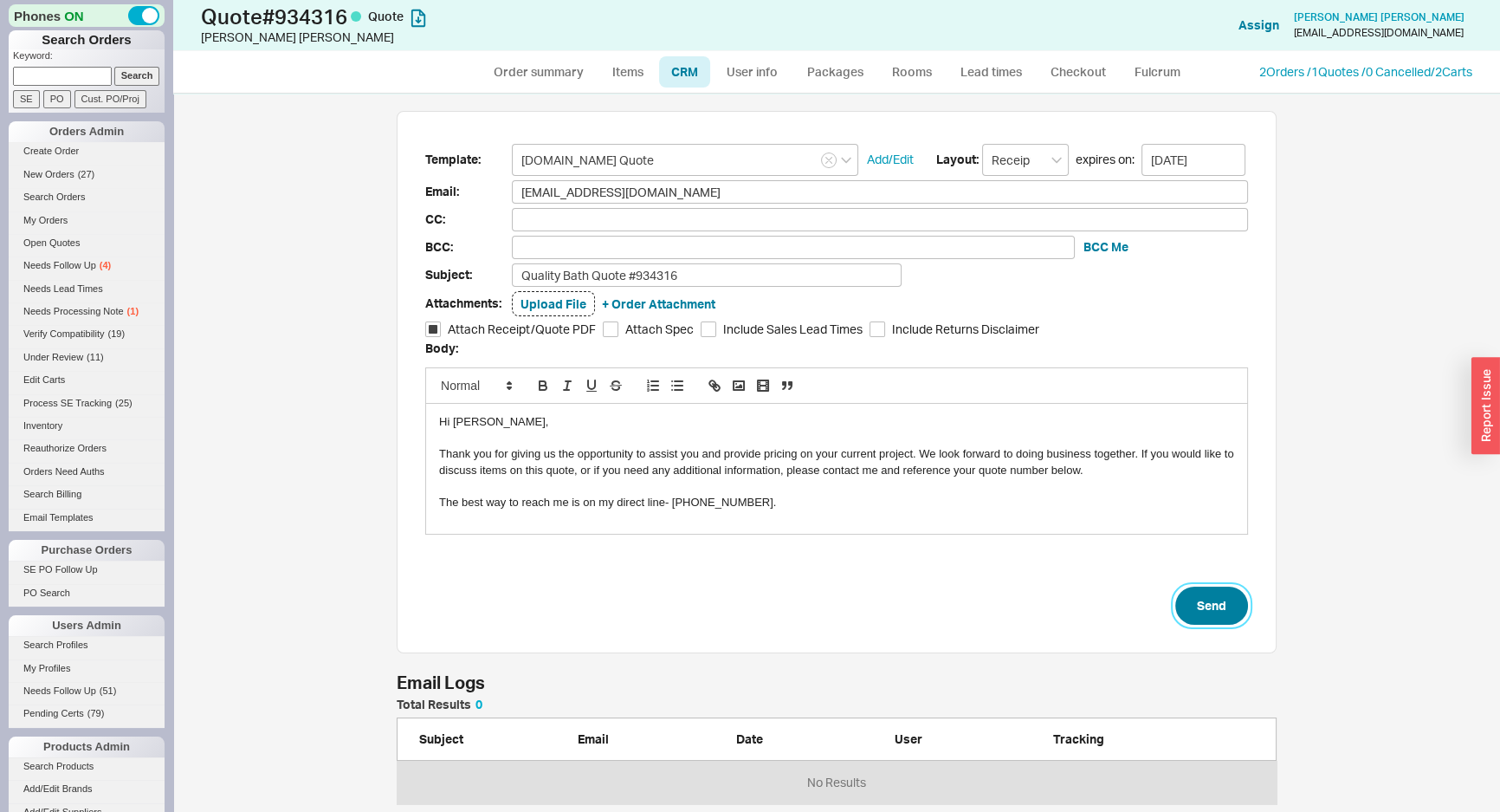
click at [1202, 597] on button "Send" at bounding box center [1211, 605] width 73 height 38
select select "*"
select select "LOW"
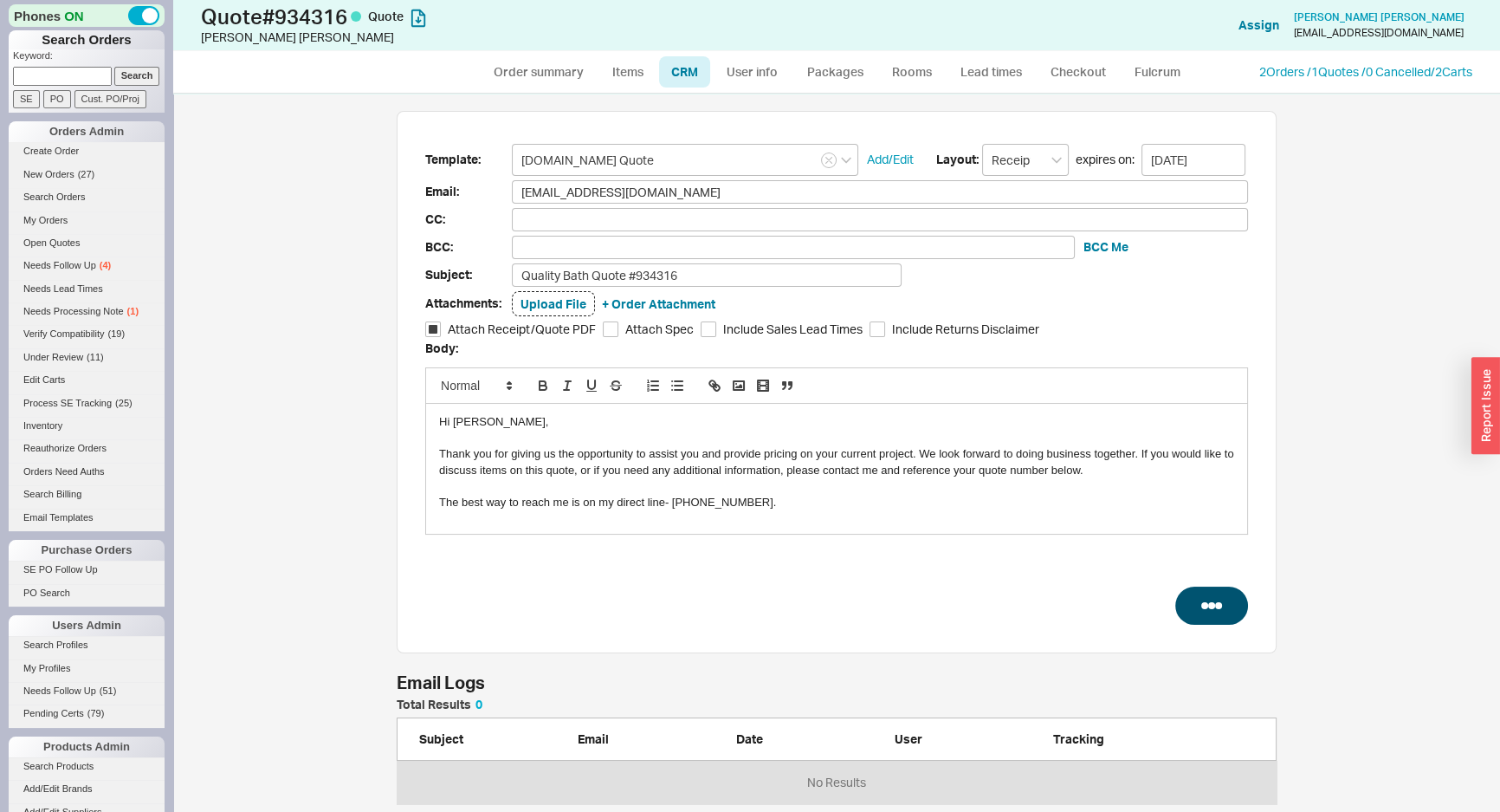
select select "3"
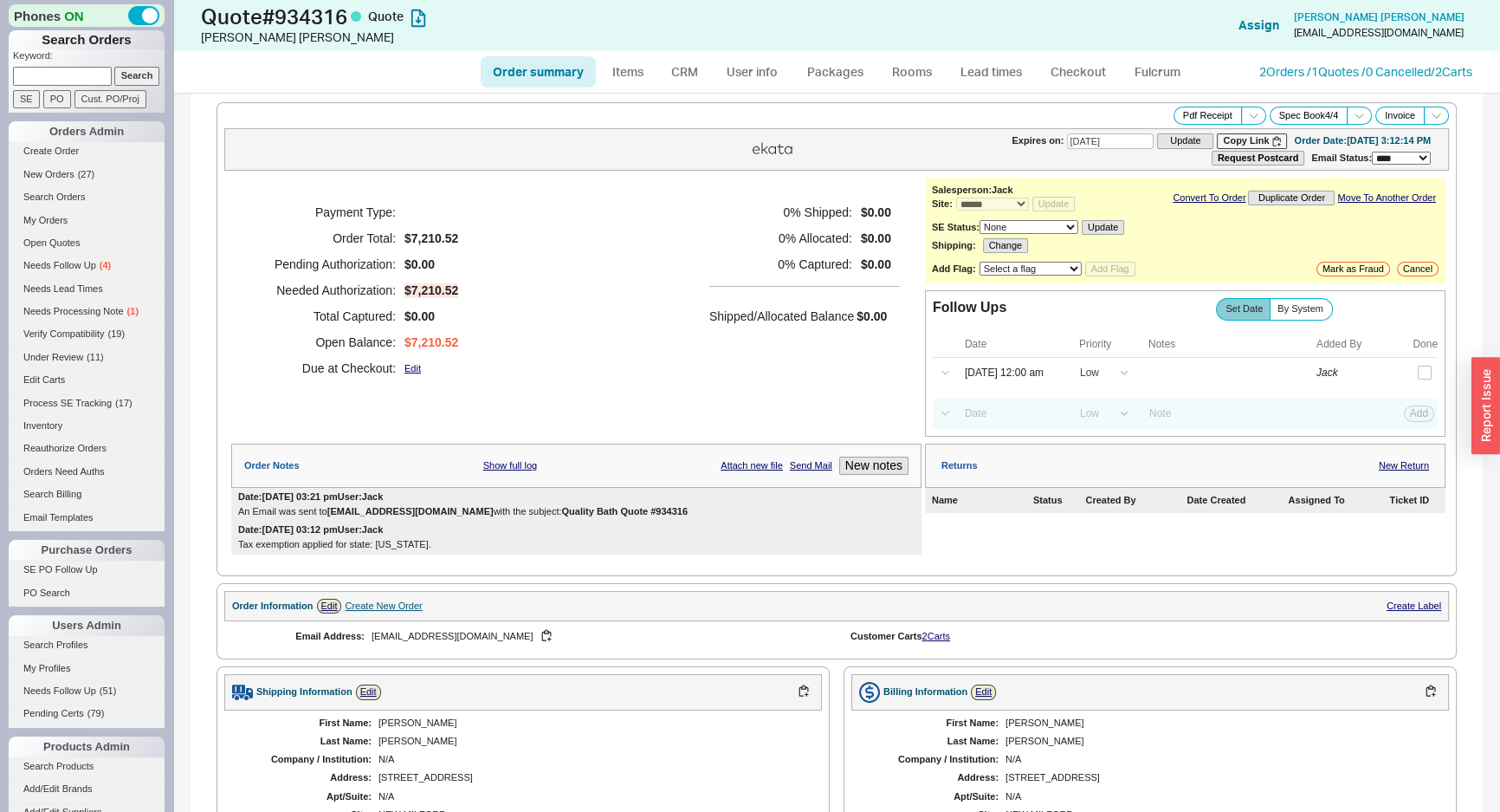
click at [709, 354] on div "0 % Shipped: $0.00 0 % Allocated: $0.00 0 % Captured: $0.00 Shipped/Allocated B…" at bounding box center [804, 291] width 190 height 182
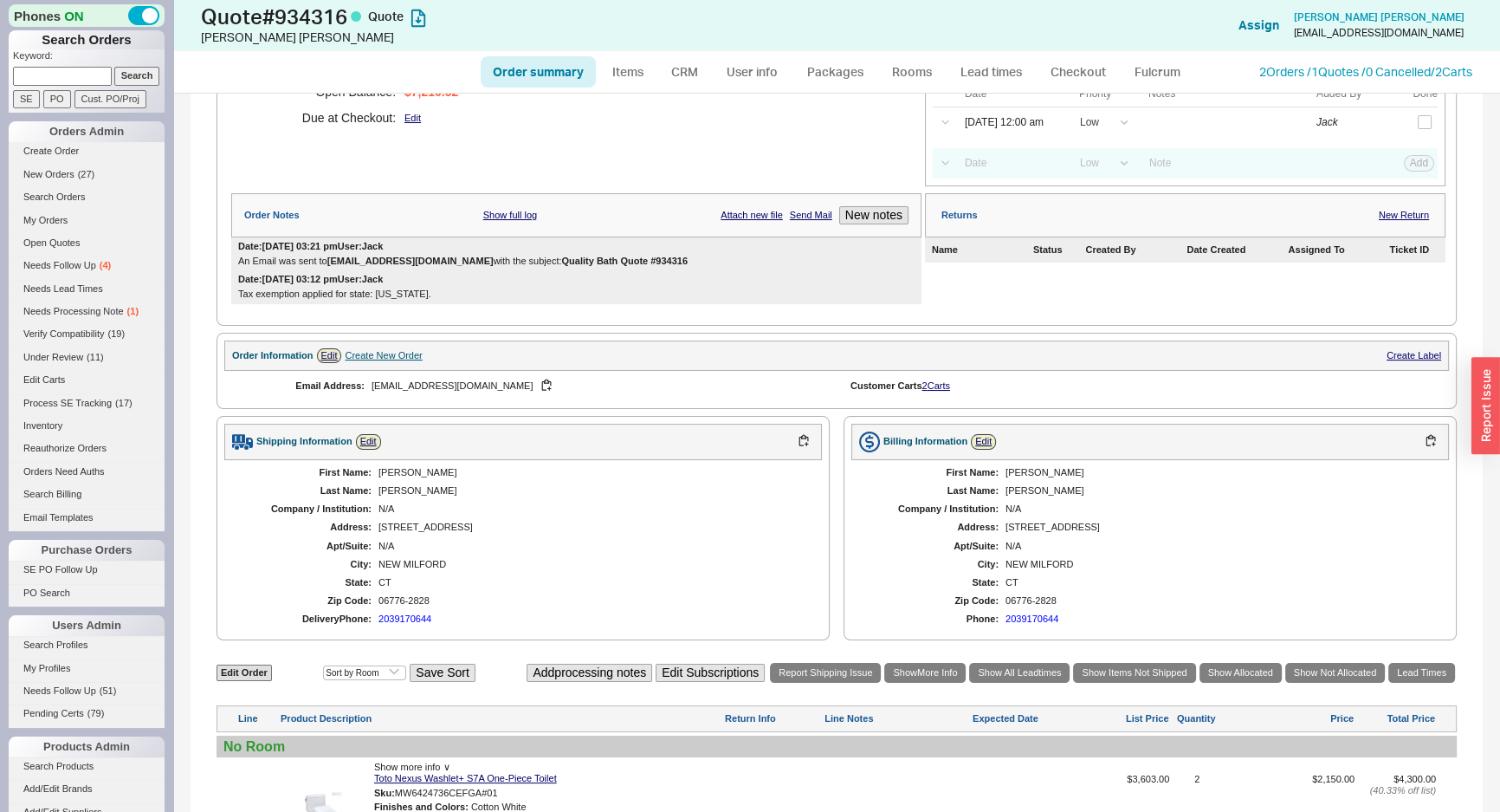
scroll to position [78, 0]
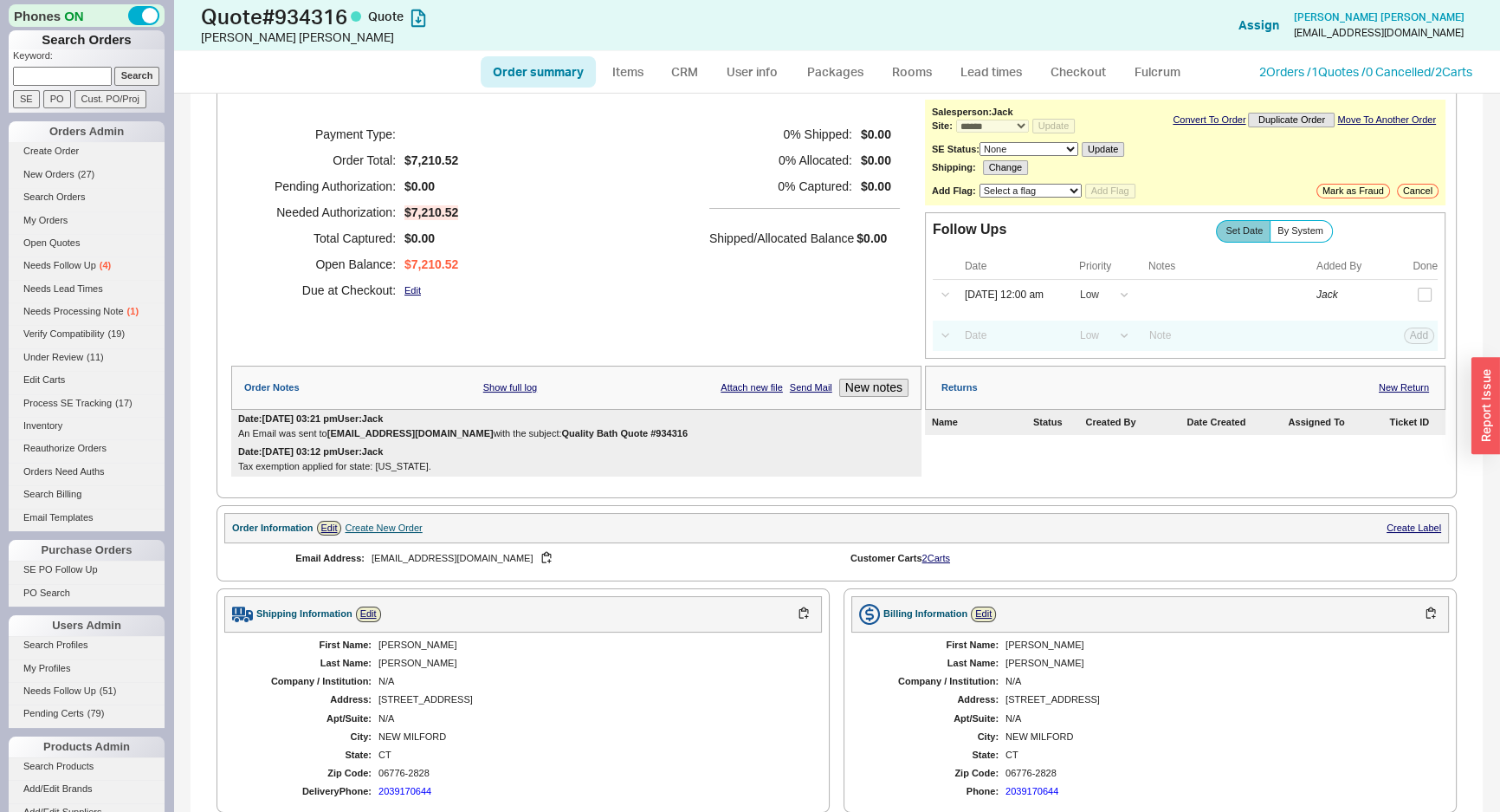
click at [635, 282] on div "Payment Type: Order Total: $7,210.52 Pending Authorization: $0.00 Needed Author…" at bounding box center [576, 212] width 691 height 225
click at [543, 59] on link "Order summary" at bounding box center [538, 72] width 115 height 31
select select "*"
select select "LOW"
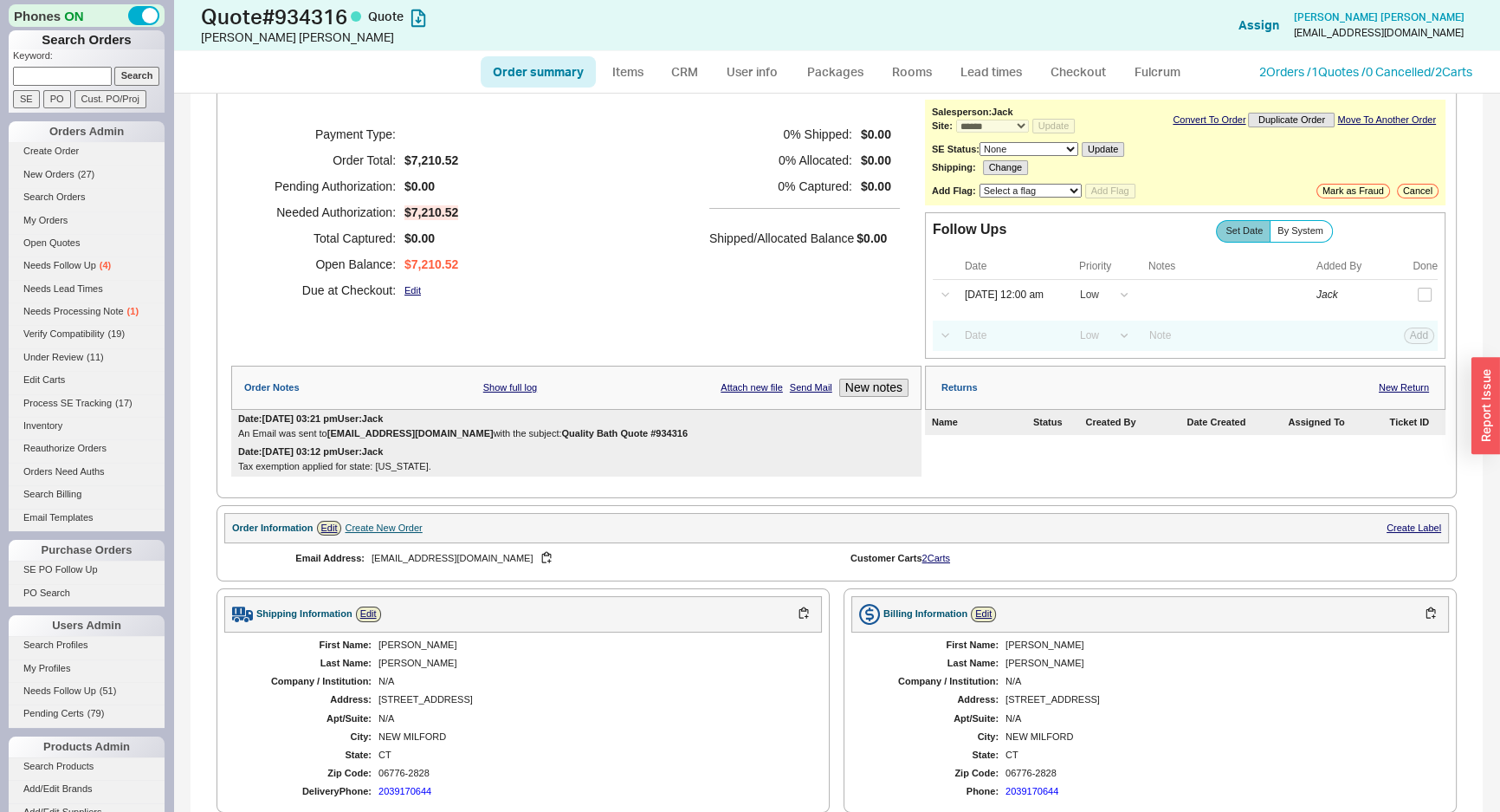
select select "LOW"
select select "3"
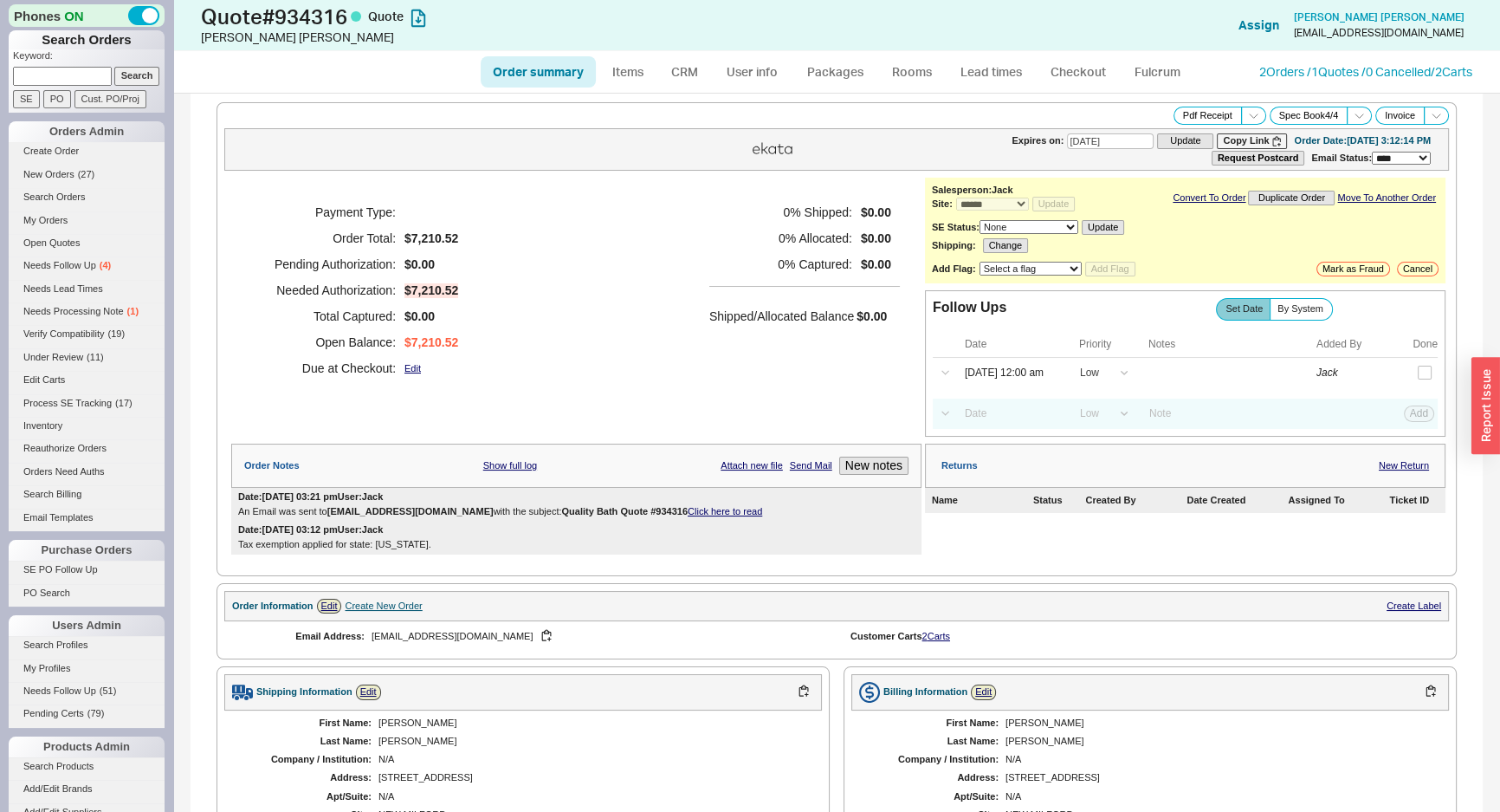
click at [593, 320] on div "Payment Type: Order Total: $7,210.52 Pending Authorization: $0.00 Needed Author…" at bounding box center [576, 290] width 691 height 225
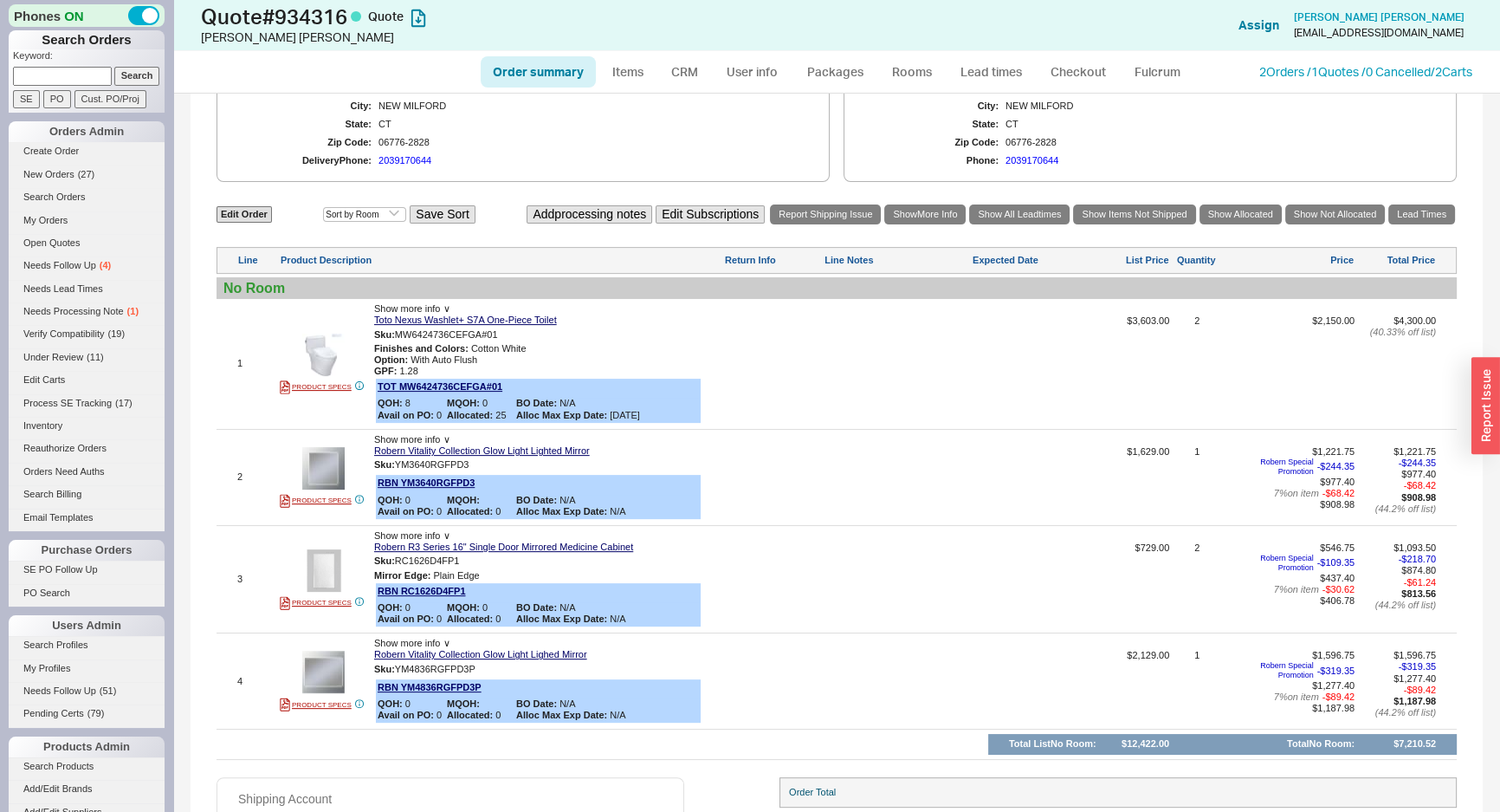
click at [114, 82] on input "Search" at bounding box center [137, 76] width 46 height 18
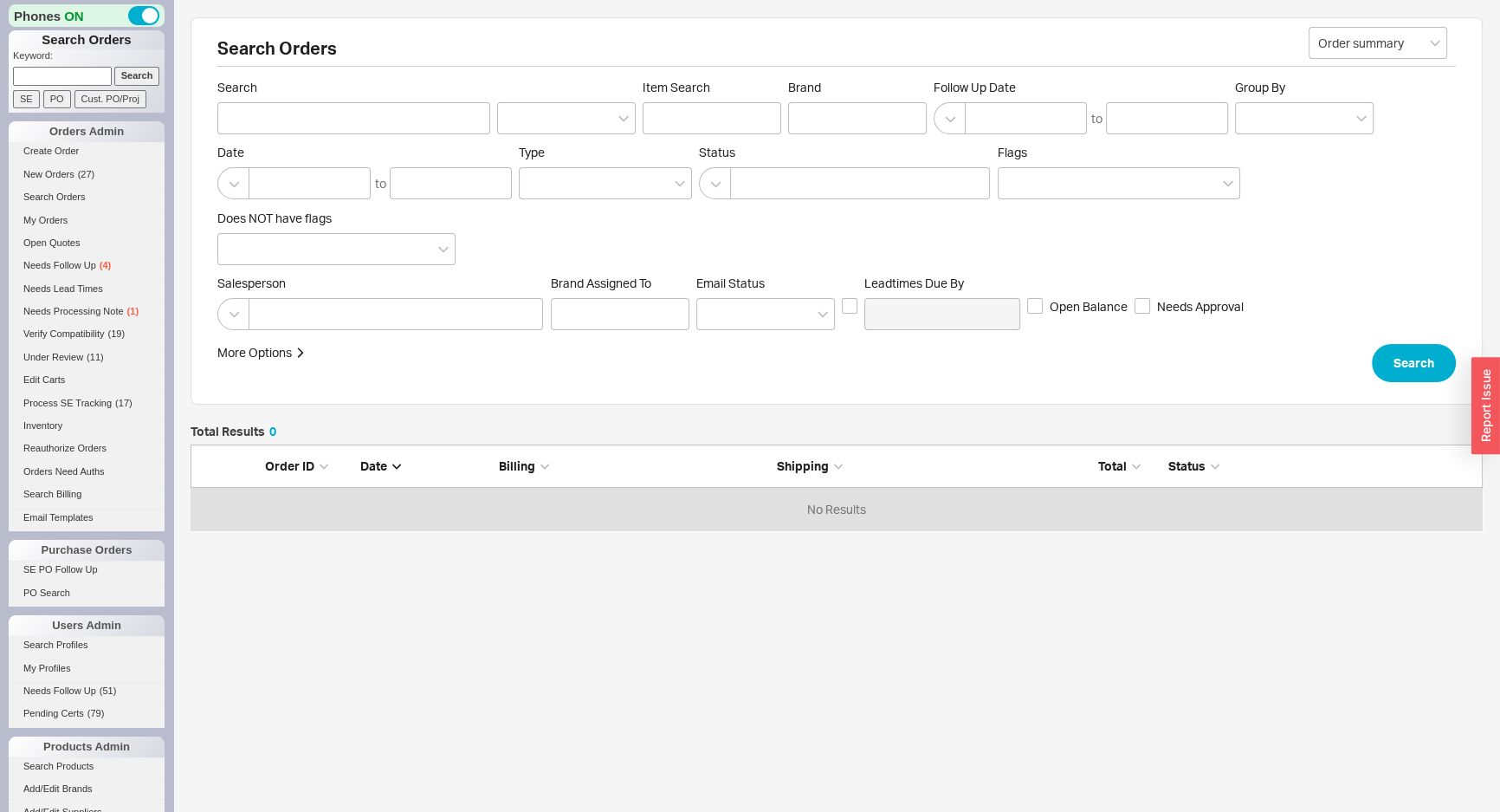
drag, startPoint x: 83, startPoint y: 80, endPoint x: 94, endPoint y: 79, distance: 11.0
click at [83, 80] on input at bounding box center [62, 76] width 98 height 18
paste input "928701"
type input "928701"
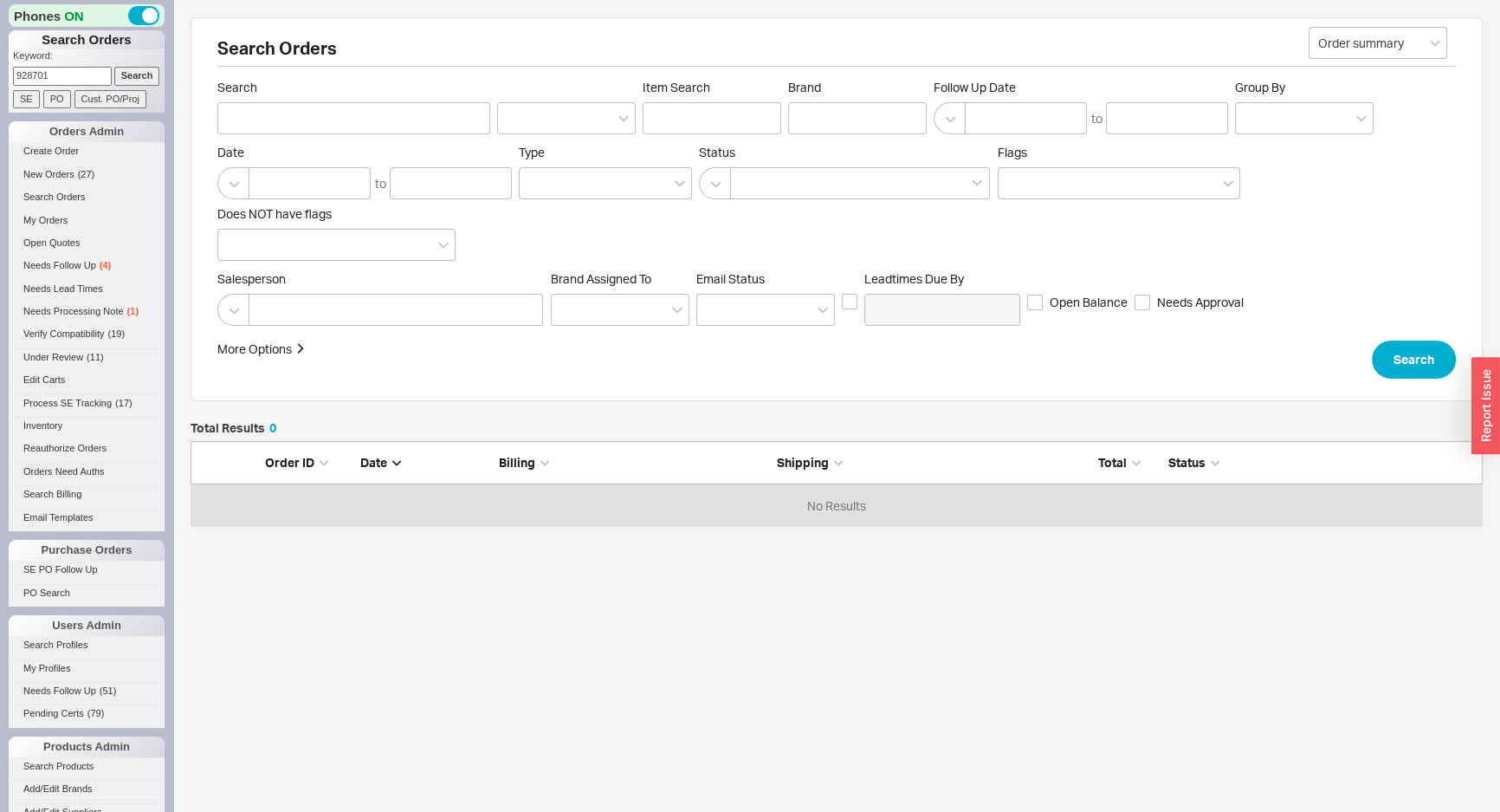
click at [153, 74] on div "Phones ON Search Orders Keyword: 928701 Search SE PO Cust. PO/Proj Orders Admin…" at bounding box center [86, 406] width 173 height 812
click at [127, 72] on input "Search" at bounding box center [137, 76] width 46 height 18
type input "928701"
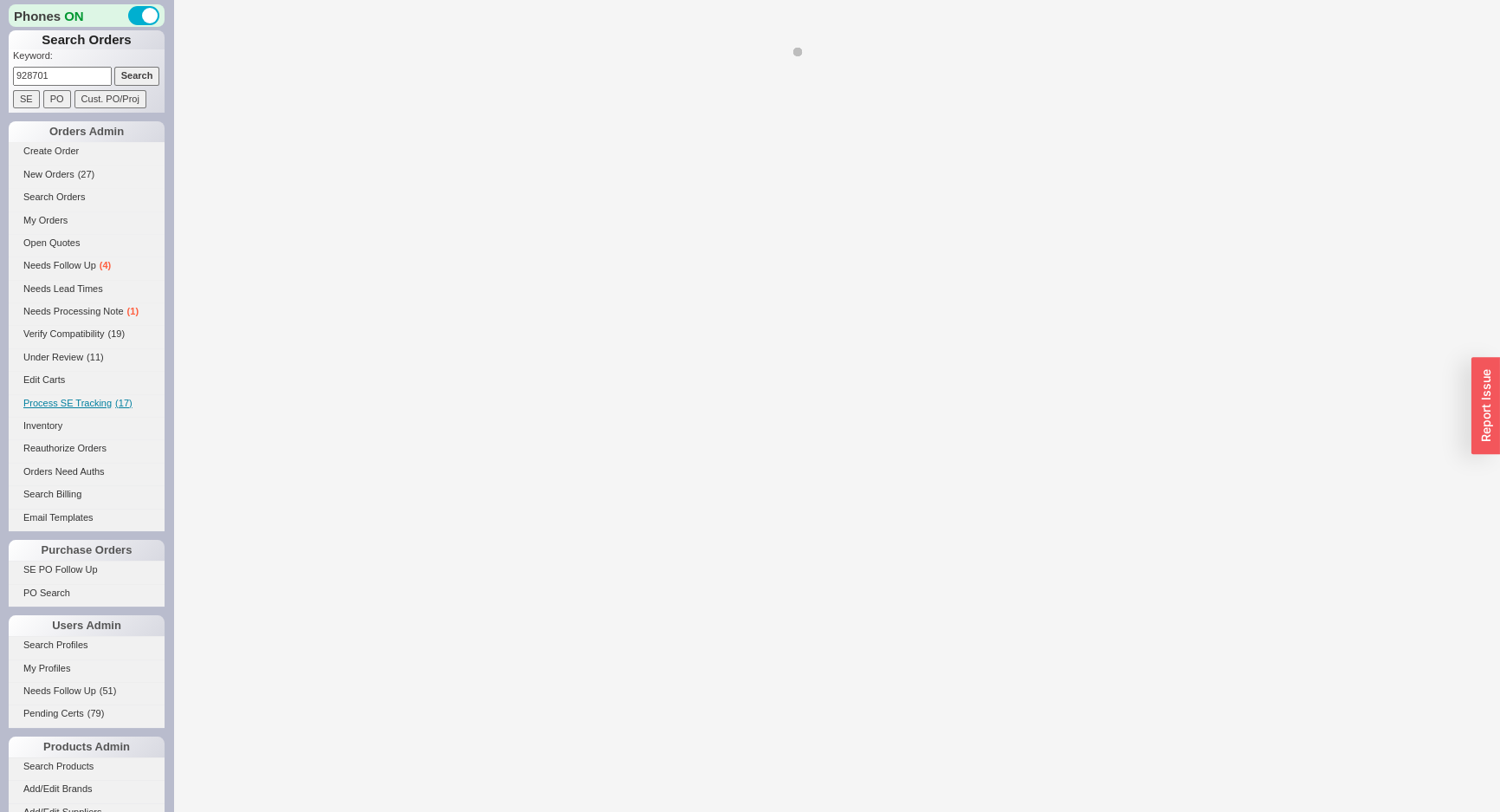
select select "*"
select select "LOW"
select select "3"
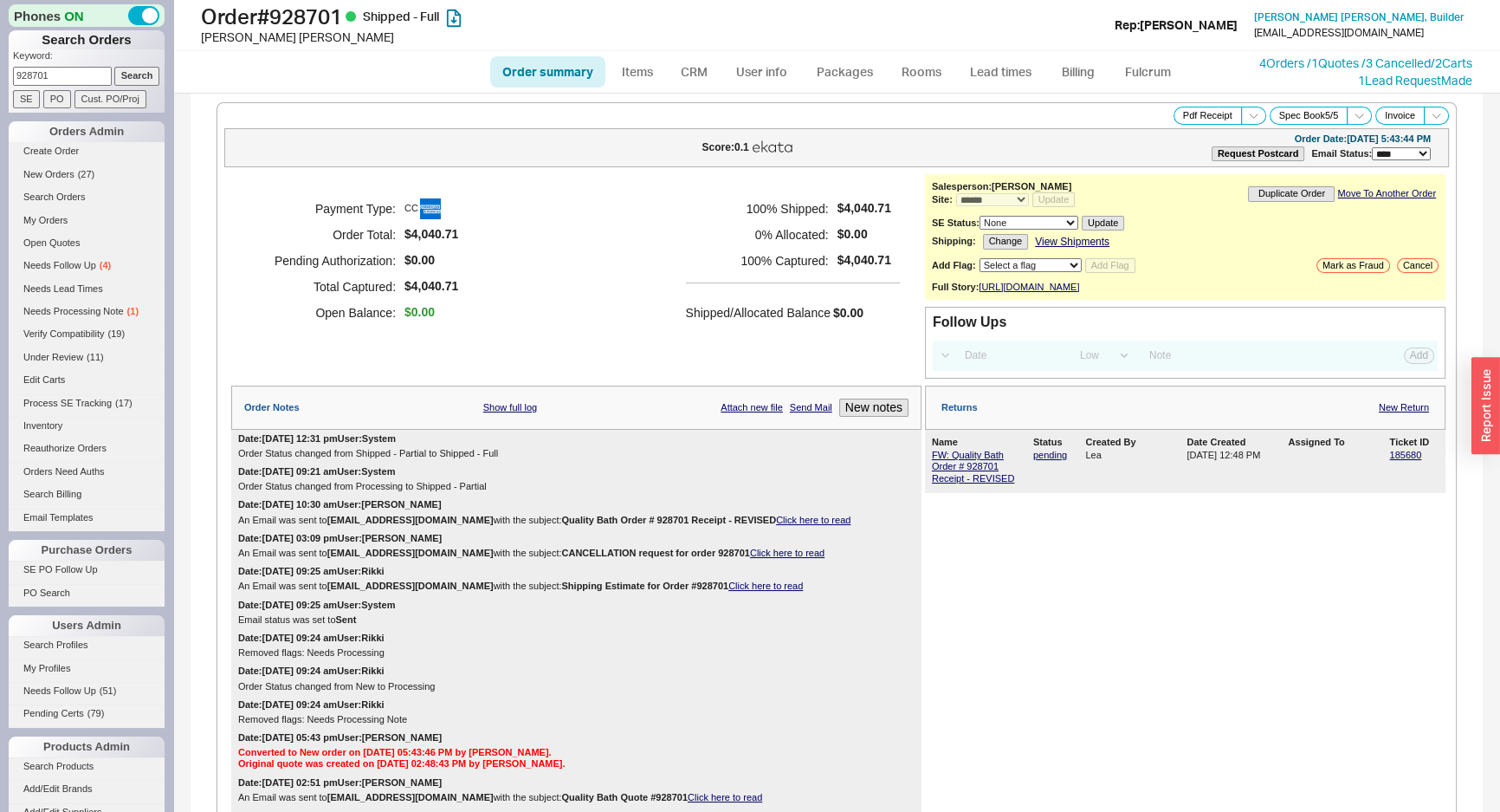
click at [708, 276] on div "100 % Shipped: $4,040.71 0 % Allocated: $0.00 100 % Captured: $4,040.71 Shipped…" at bounding box center [793, 260] width 214 height 130
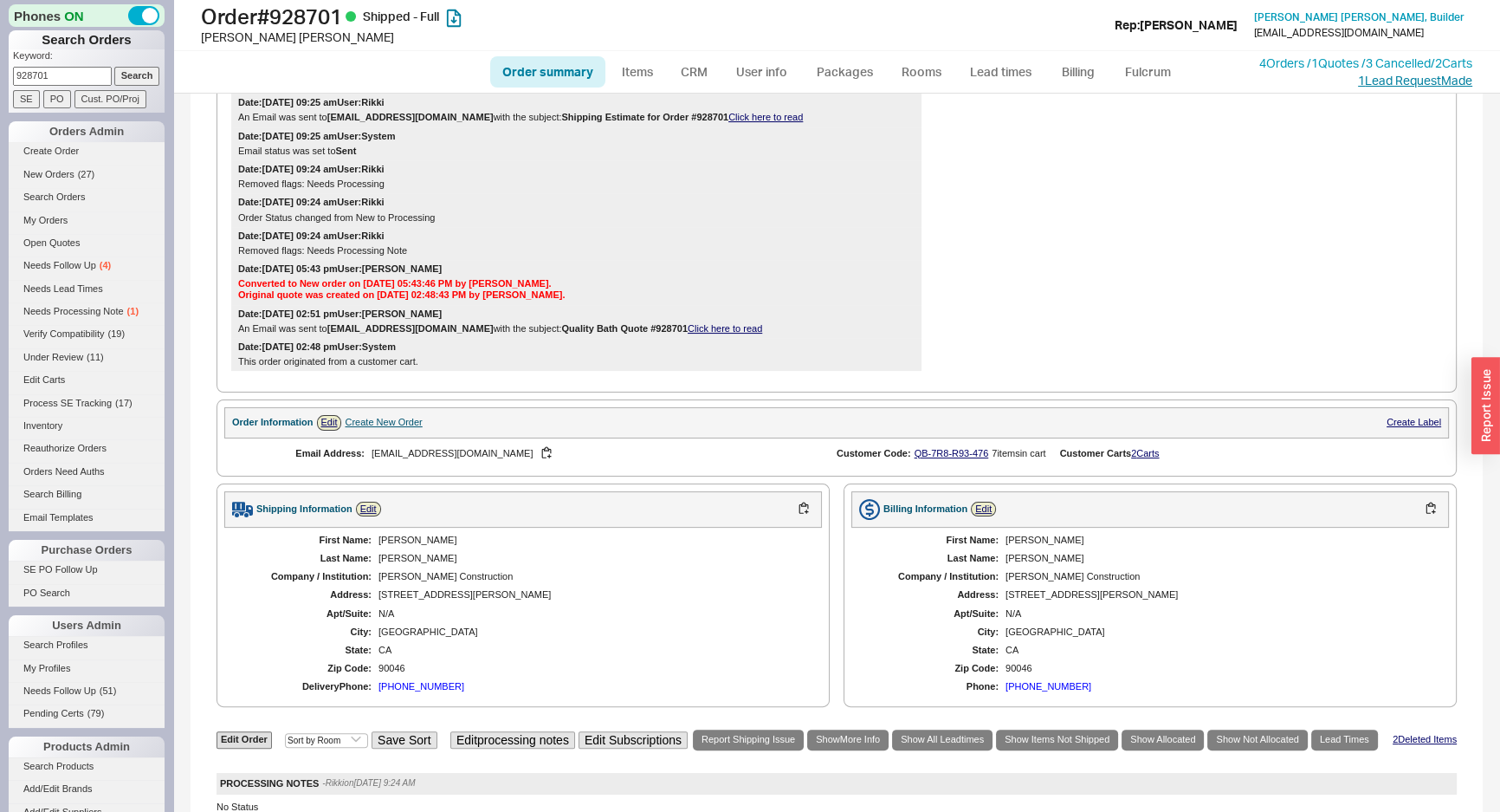
scroll to position [454, 0]
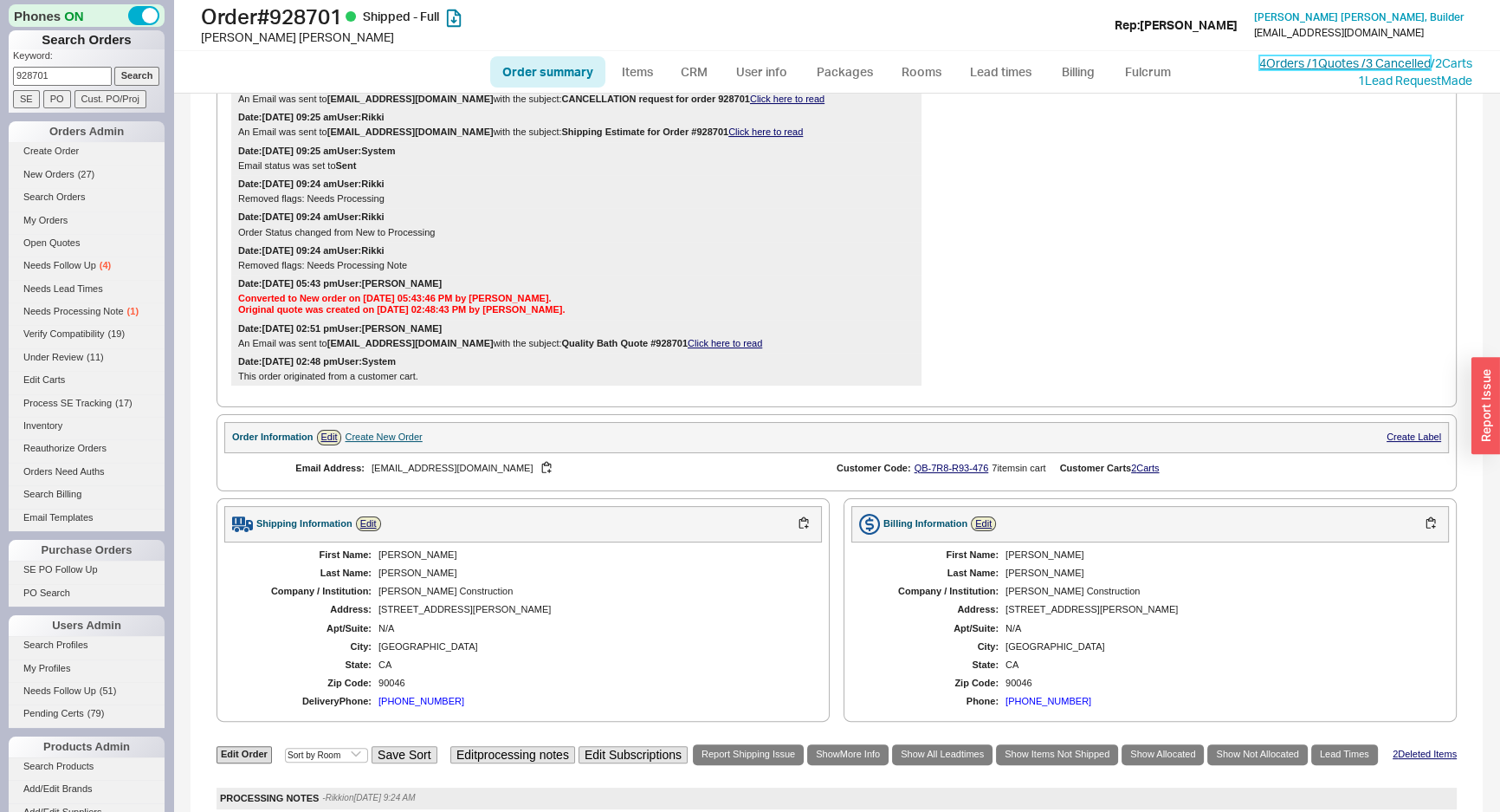
click at [1412, 63] on link "4 Orders / 1 Quotes / 3 Cancelled" at bounding box center [1345, 63] width 171 height 15
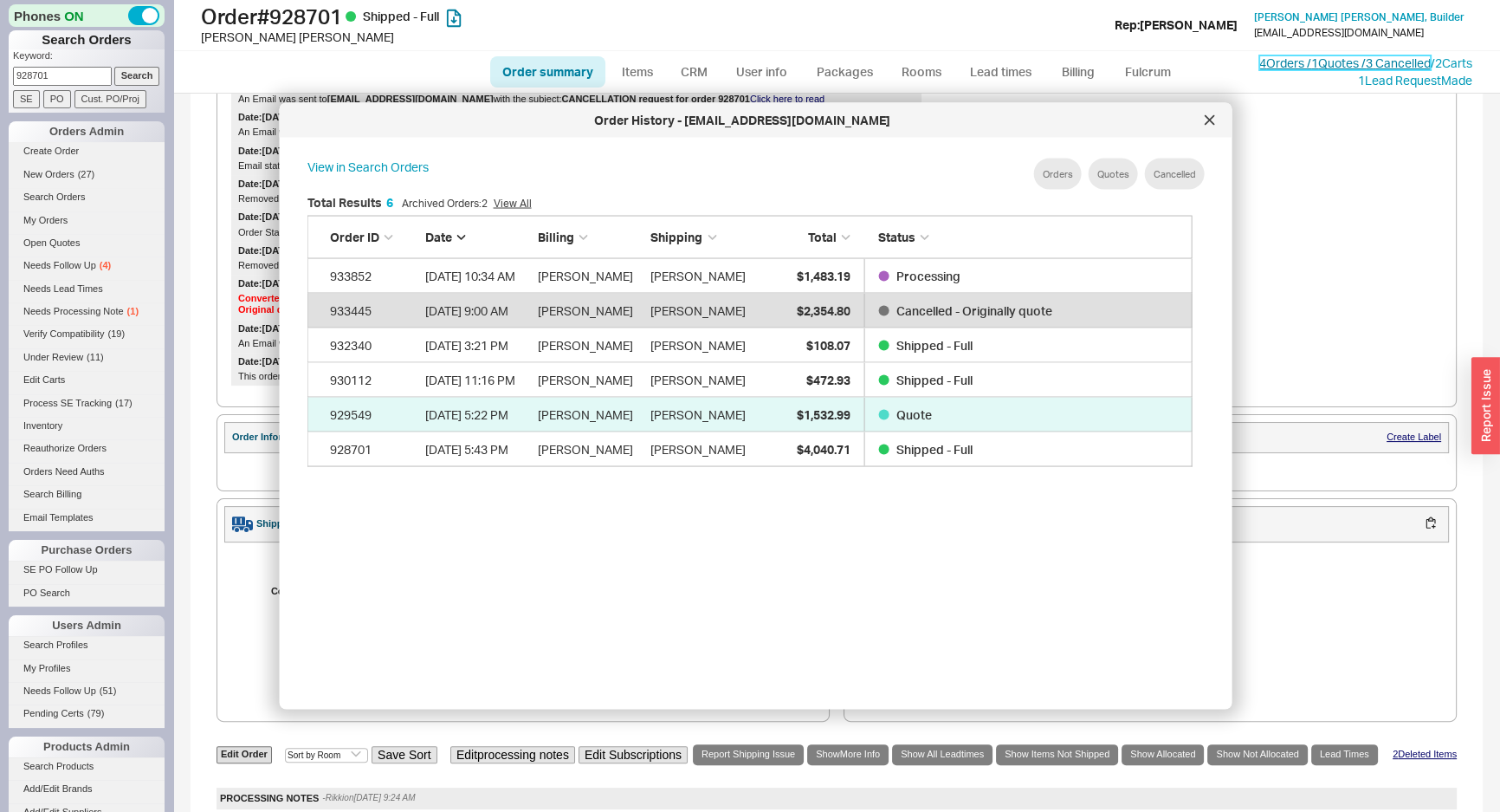
scroll to position [518, 901]
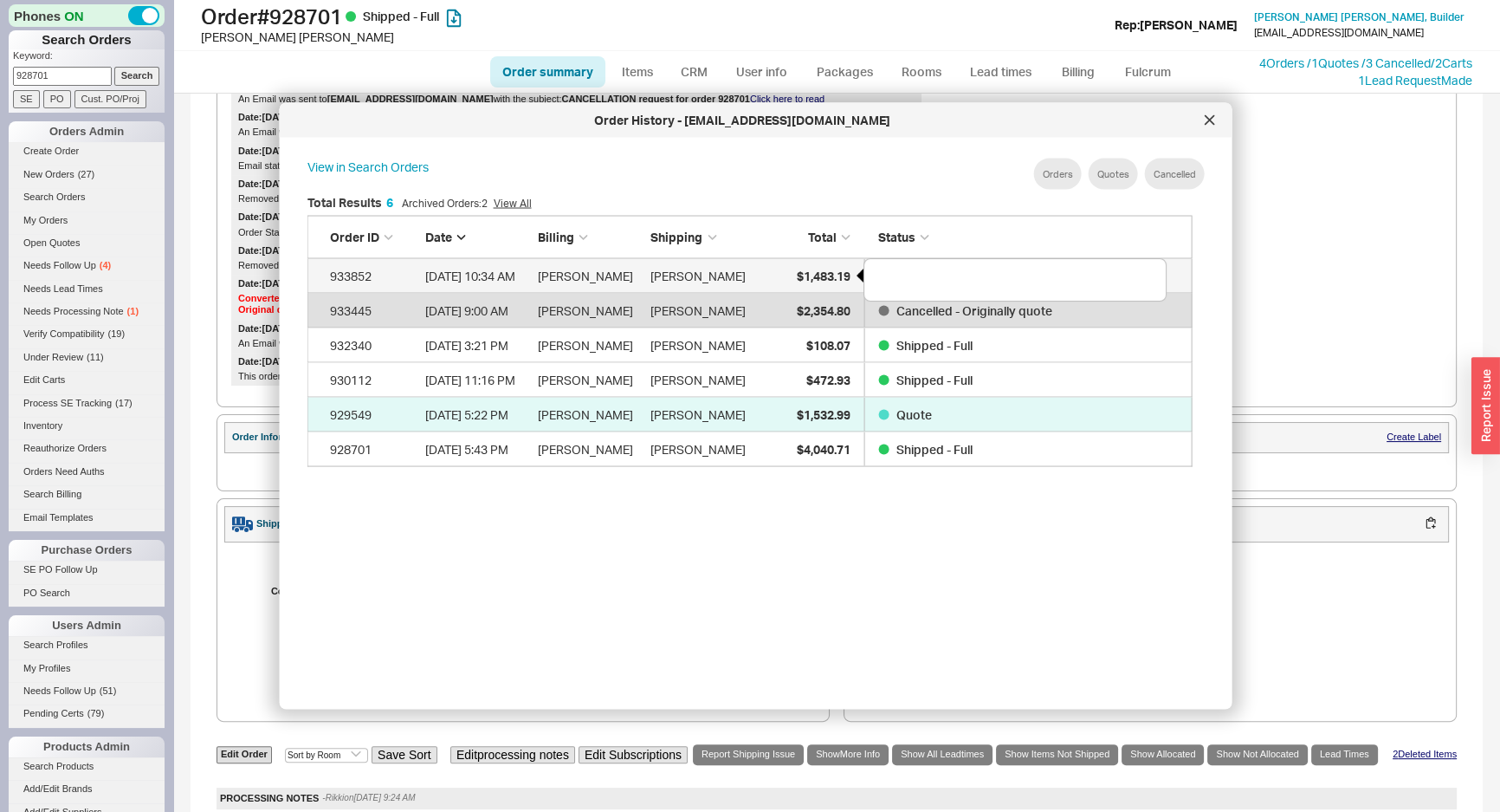
click at [828, 266] on div "$1,483.19" at bounding box center [807, 276] width 86 height 35
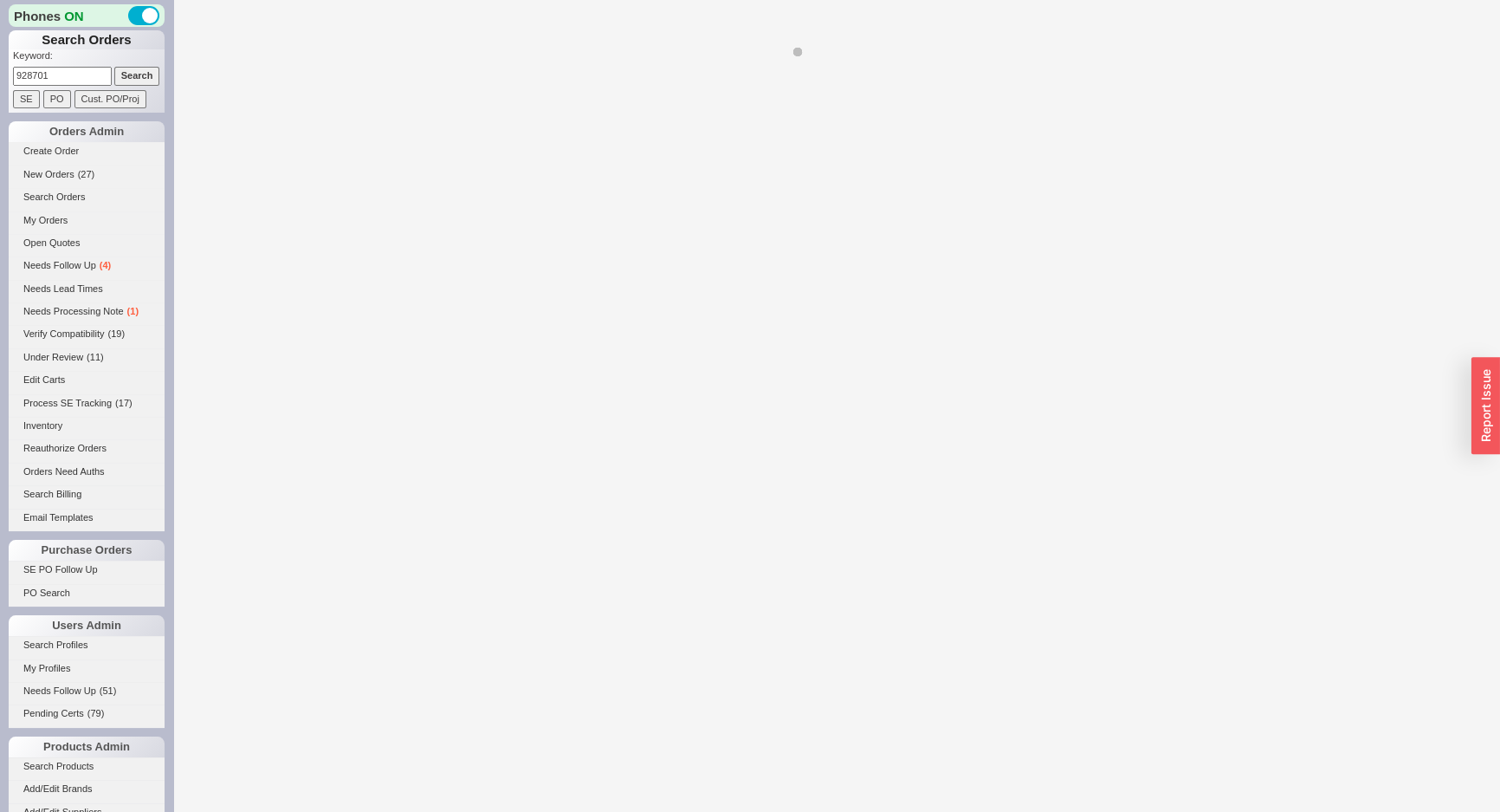
select select "*"
select select "LOW"
select select "3"
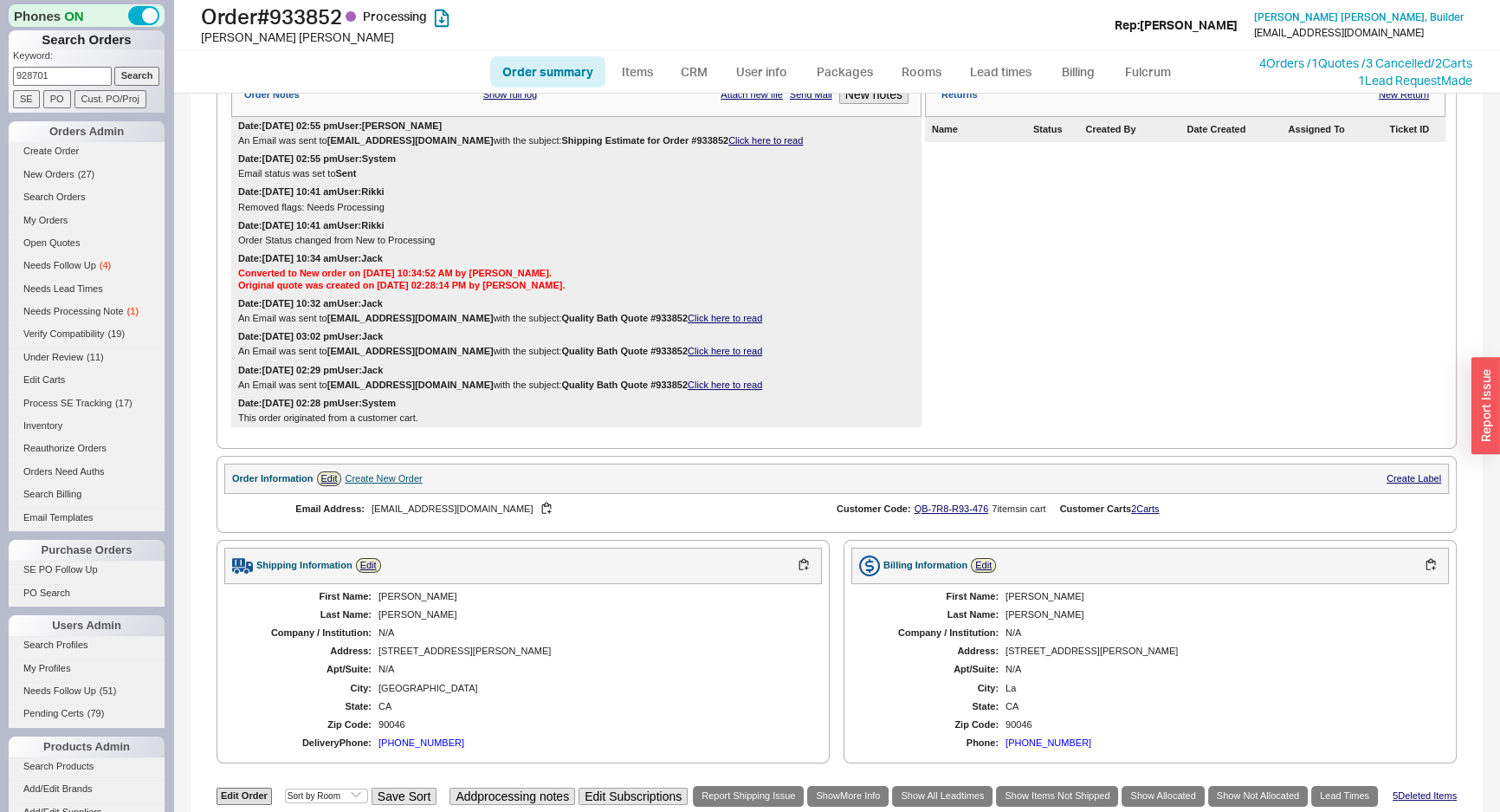
scroll to position [315, 0]
click at [728, 143] on link "Click here to read" at bounding box center [765, 138] width 74 height 10
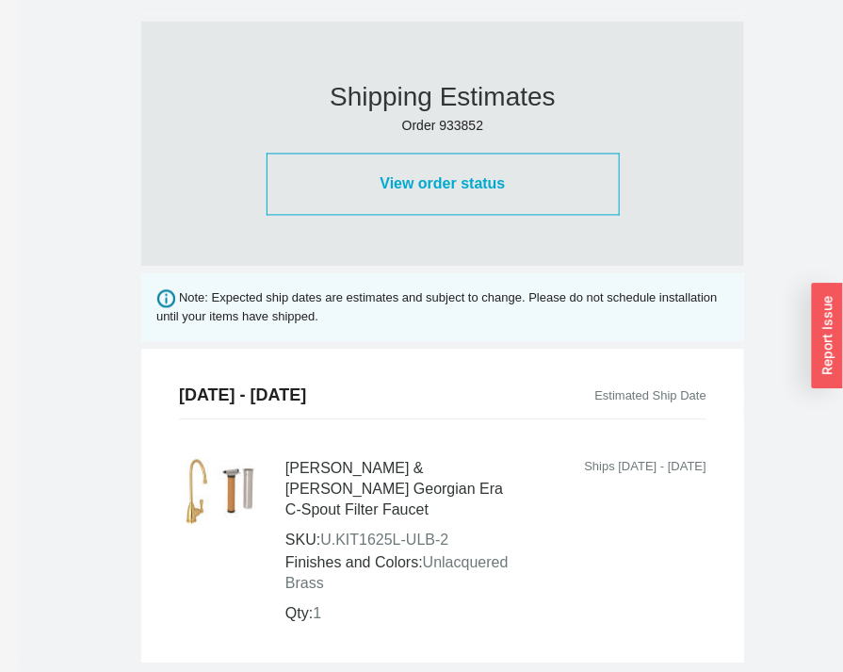
scroll to position [1184, 0]
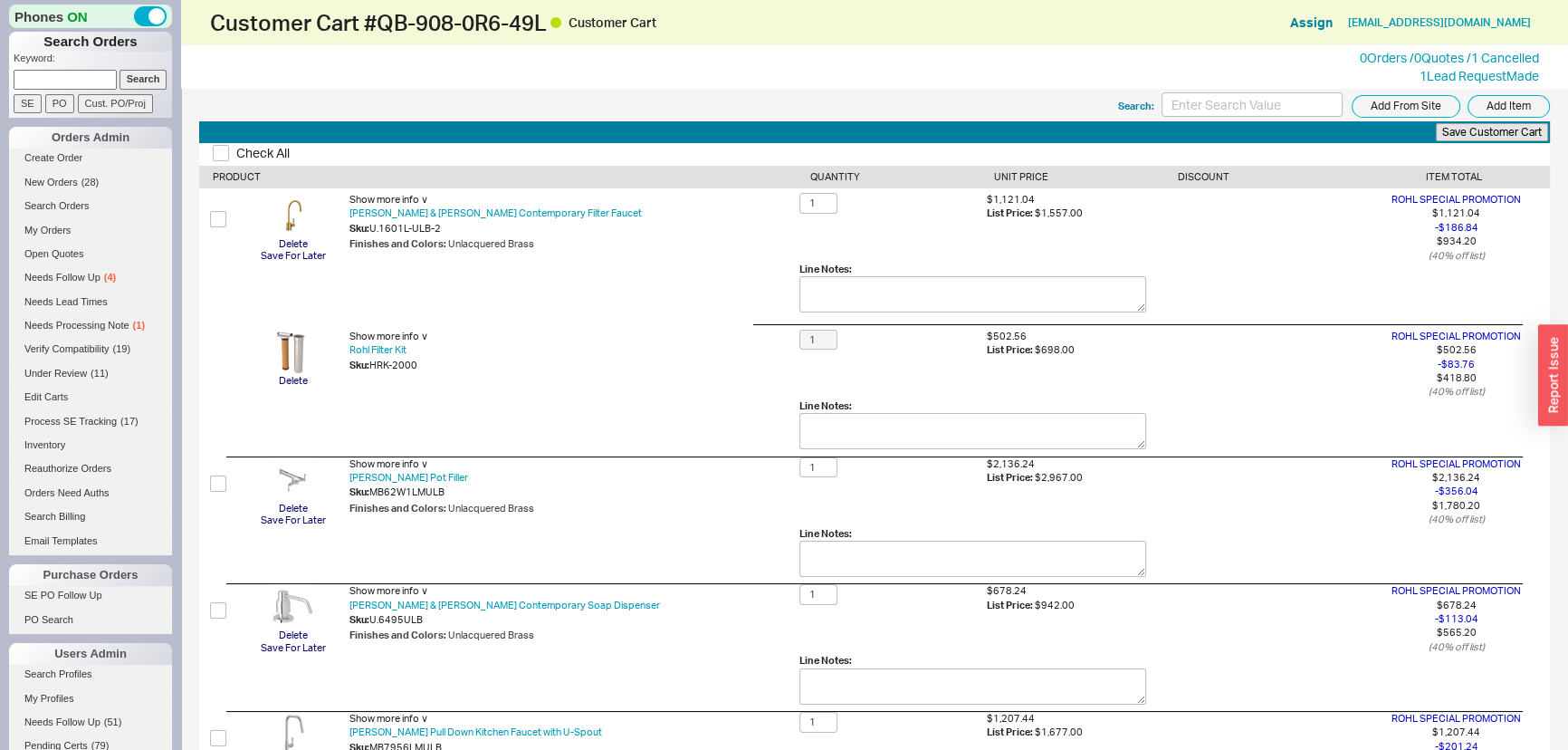
click at [746, 289] on div "Show more info ∨ Rohl Perrin & Rowe Holborn Contemporary Filter Faucet Sku: U.1…" at bounding box center [575, 257] width 450 height 127
click at [716, 203] on div "Show more info ∨" at bounding box center [575, 200] width 450 height 13
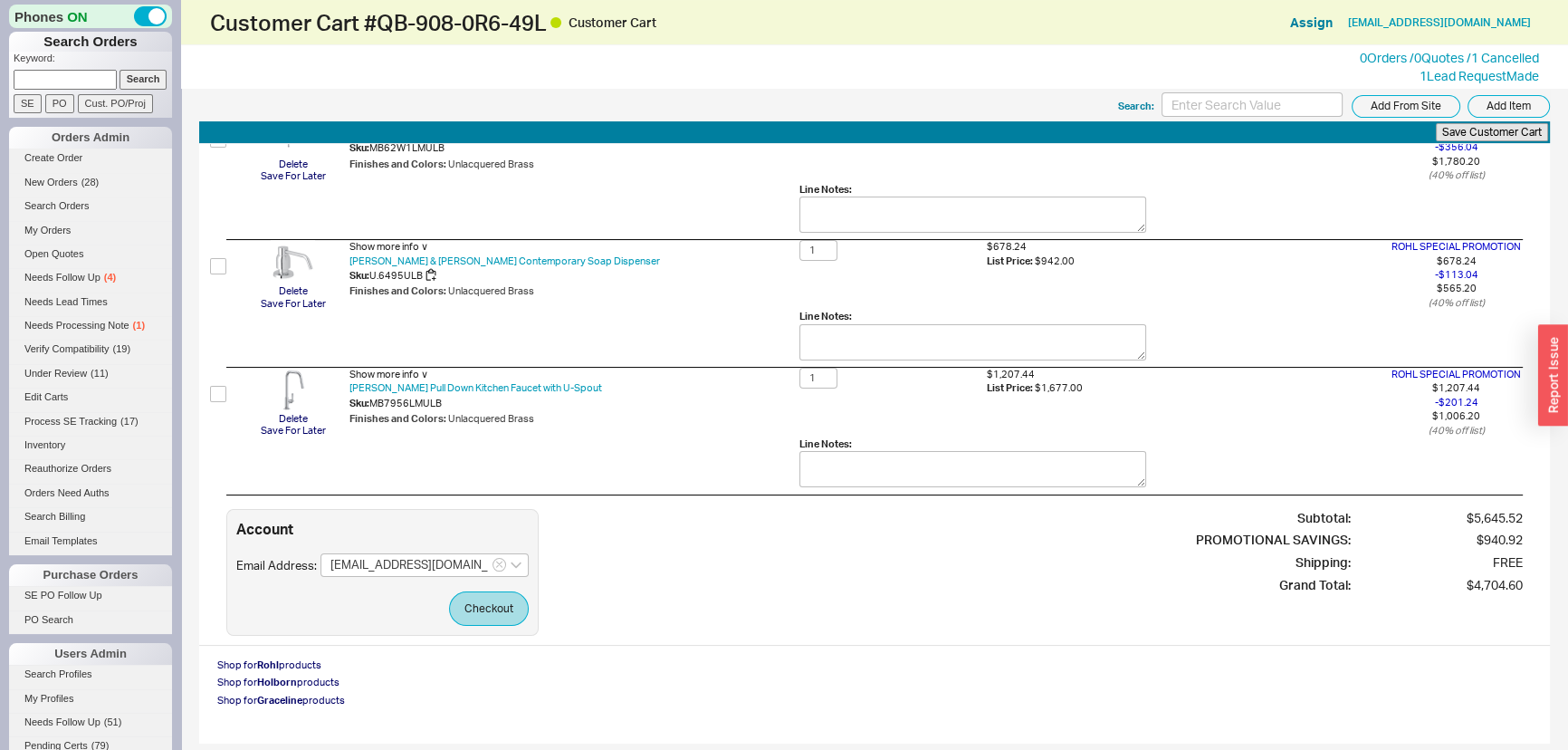
scroll to position [354, 0]
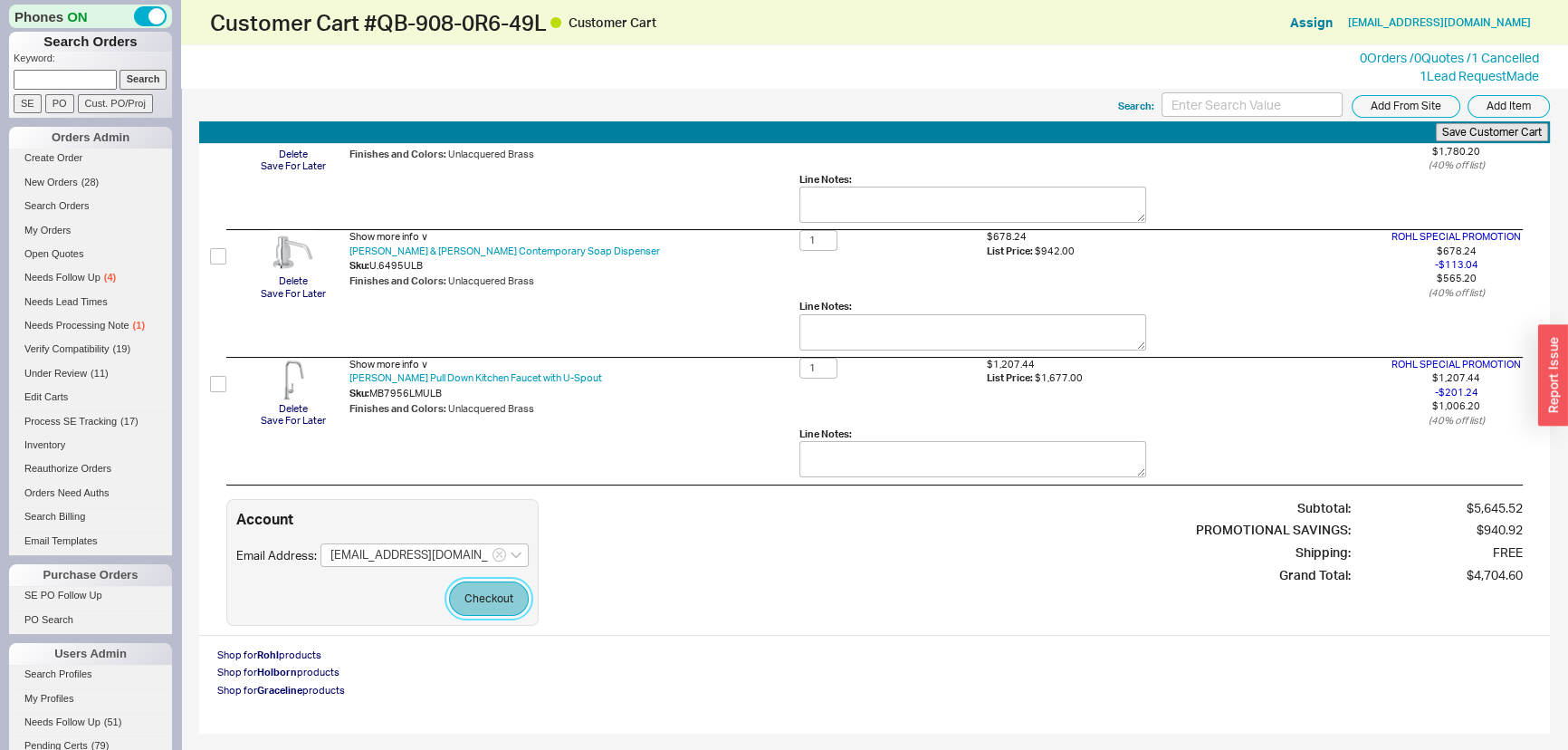
click at [485, 589] on button "Checkout" at bounding box center [488, 599] width 80 height 35
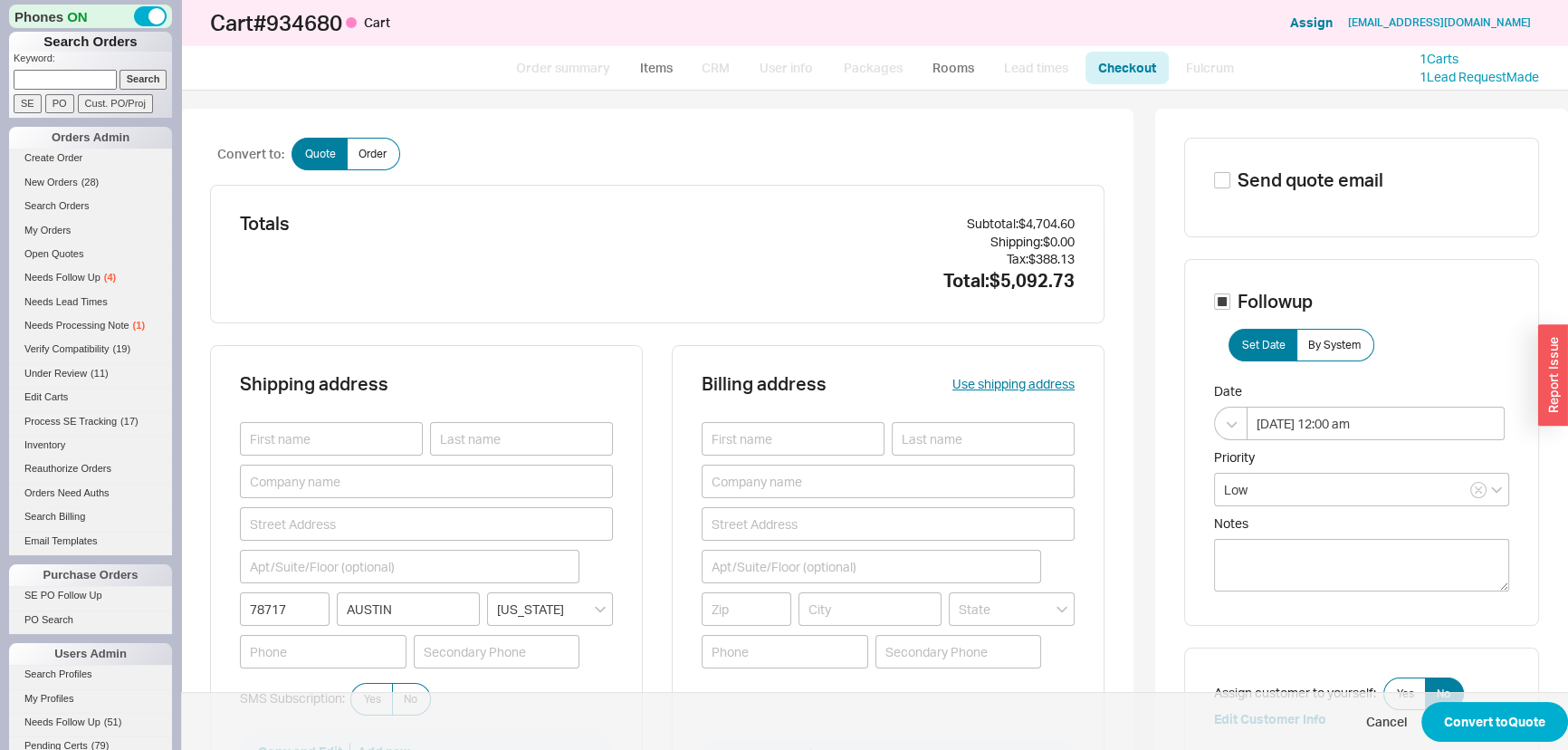
click at [1501, 697] on span "Cancel Convert to Quote" at bounding box center [874, 721] width 1387 height 59
click at [1500, 705] on button "Convert to Quote" at bounding box center [1495, 721] width 147 height 39
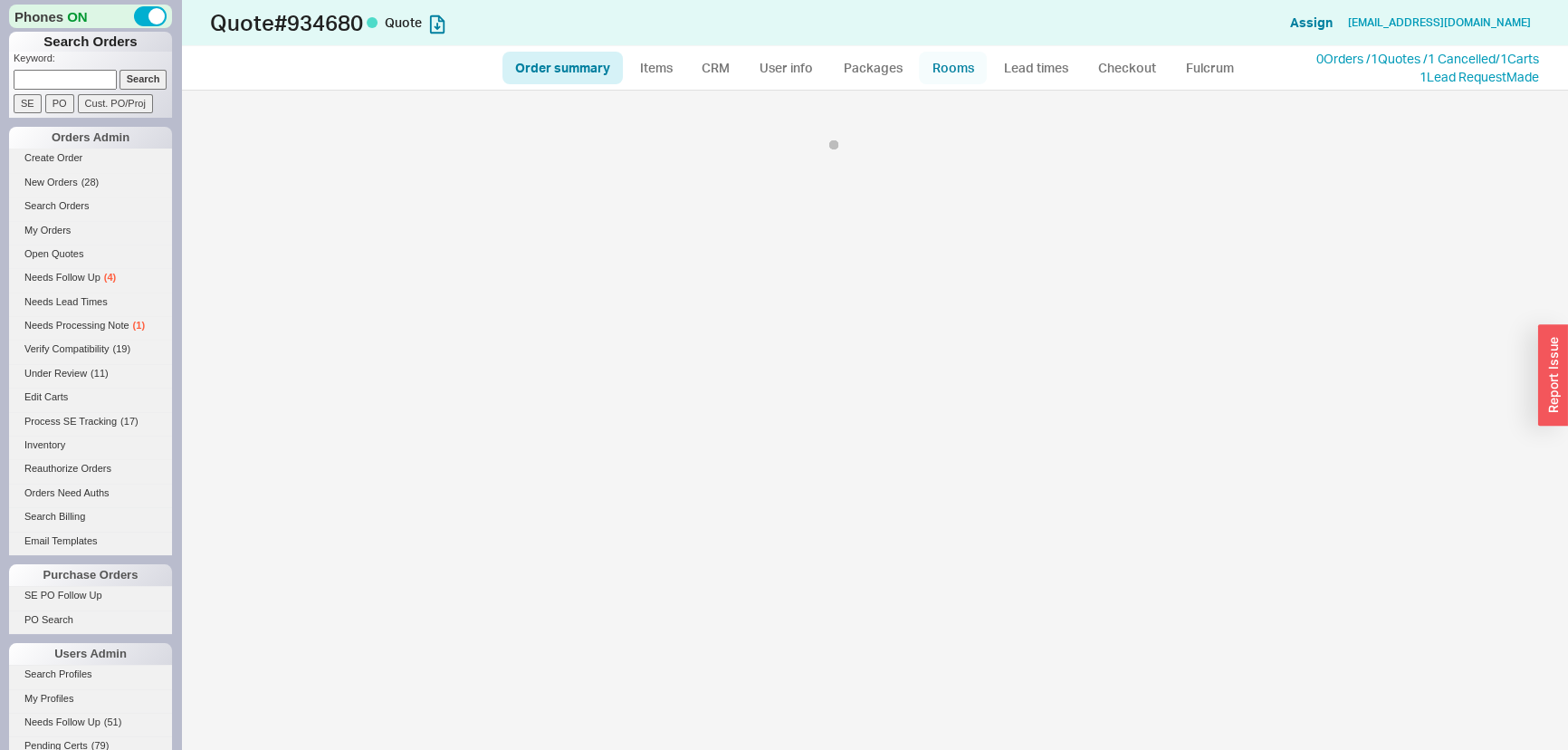
select select "*"
select select "LOW"
select select "3"
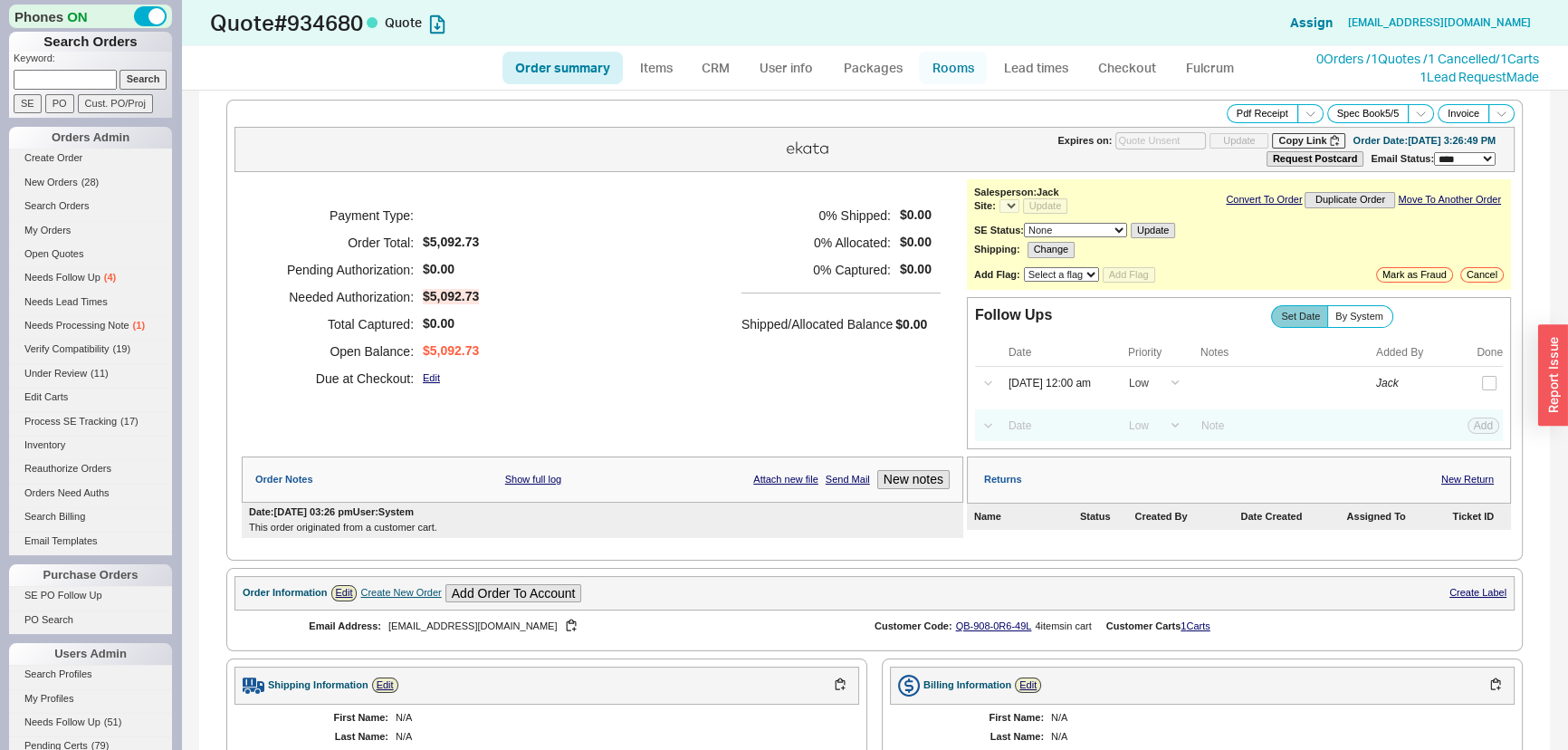
click at [952, 68] on link "Rooms" at bounding box center [953, 68] width 68 height 33
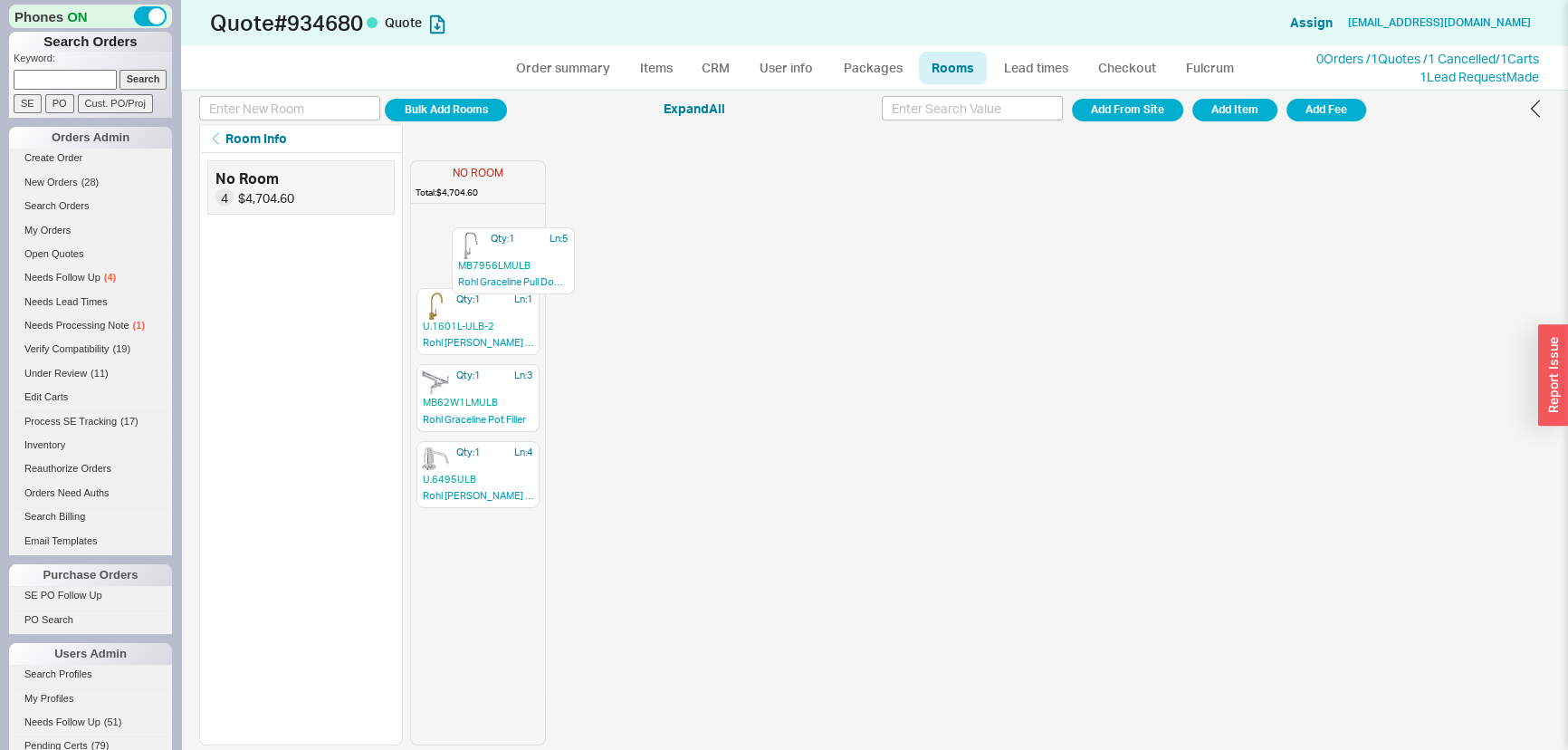
drag, startPoint x: 518, startPoint y: 471, endPoint x: 553, endPoint y: 243, distance: 230.7
click at [553, 243] on div "NO ROOM Total: $4,704.60 Qty: 1 Ln: 1 U.1601L-ULB-2 Rohl Perrin & Rowe Holborn …" at bounding box center [981, 449] width 1140 height 592
click at [598, 74] on link "Order summary" at bounding box center [562, 68] width 120 height 33
select select "*"
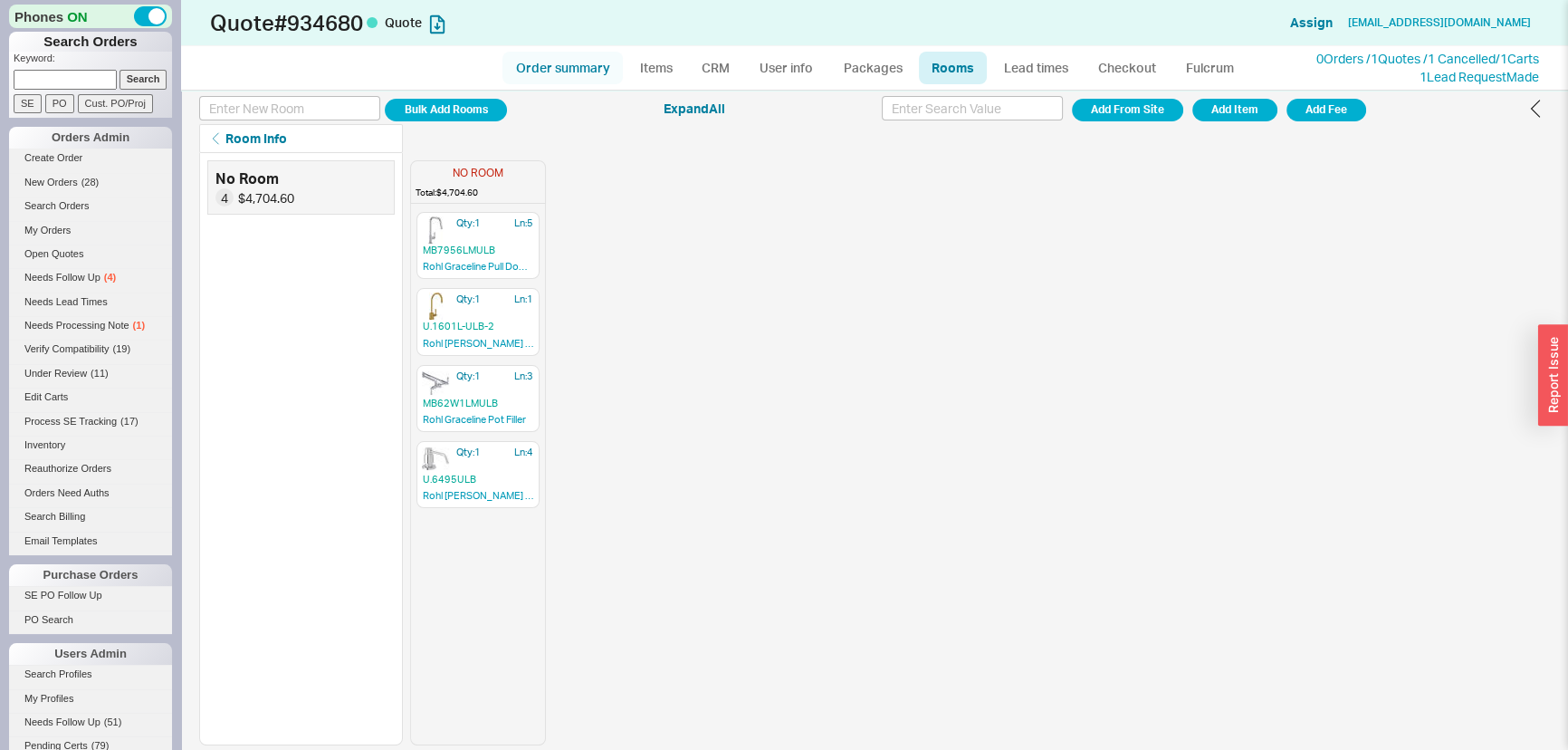
select select "LOW"
select select "3"
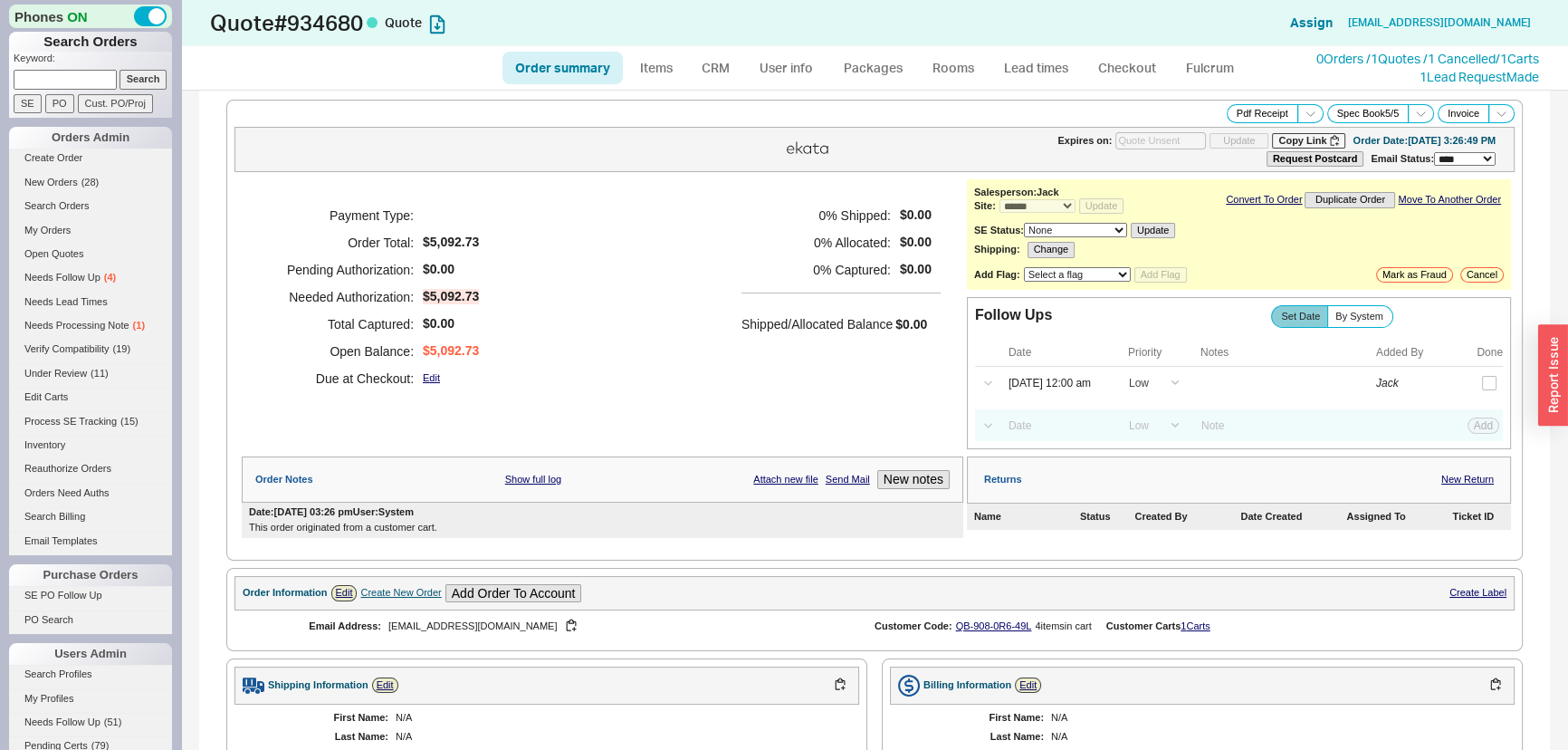
click at [908, 374] on div "0 % Shipped: $0.00 0 % Allocated: $0.00 0 % Captured: $0.00 Shipped/Allocated B…" at bounding box center [840, 297] width 199 height 190
click at [1352, 62] on link "0 Orders / 1 Quotes / 1 Cancelled" at bounding box center [1406, 59] width 179 height 15
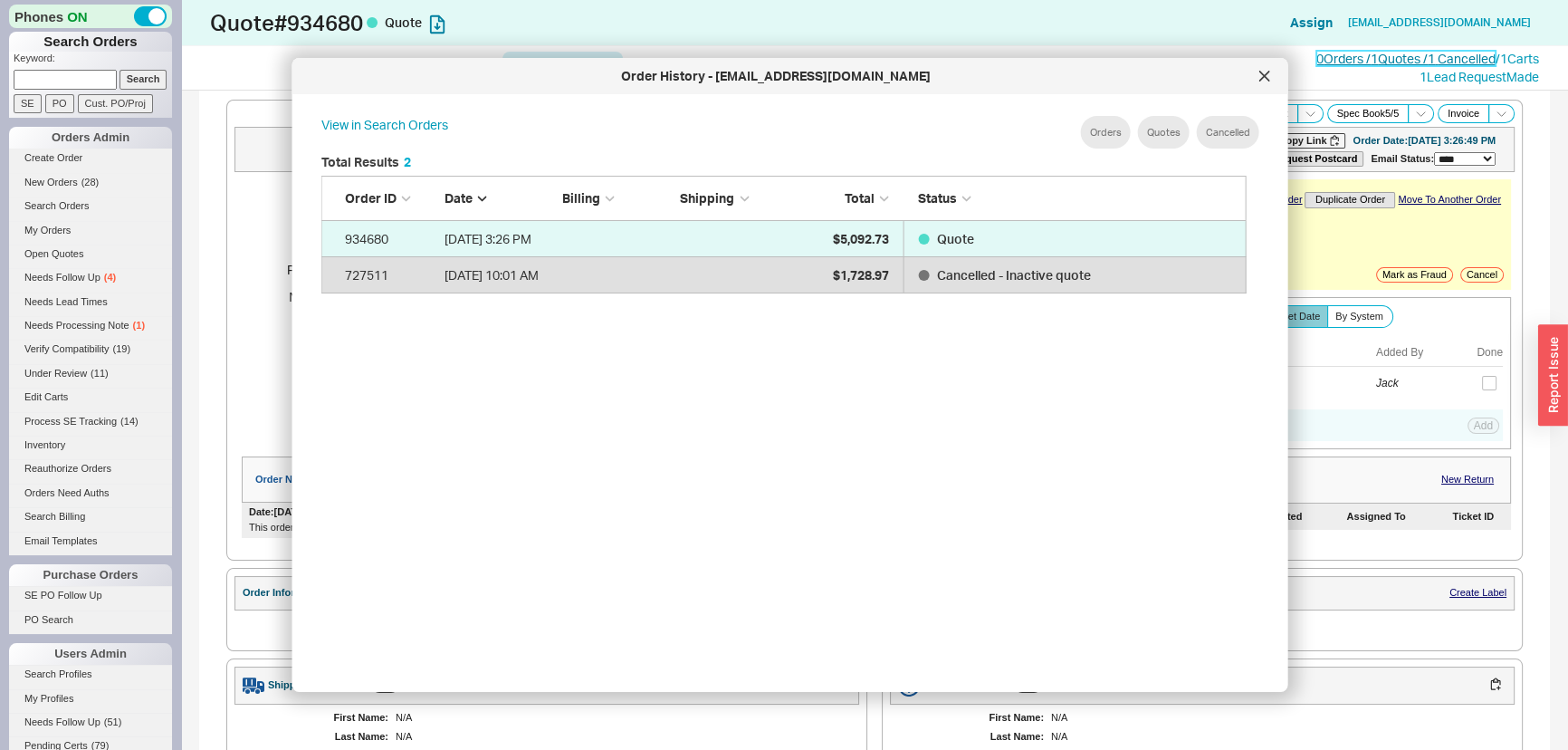
scroll to position [541, 942]
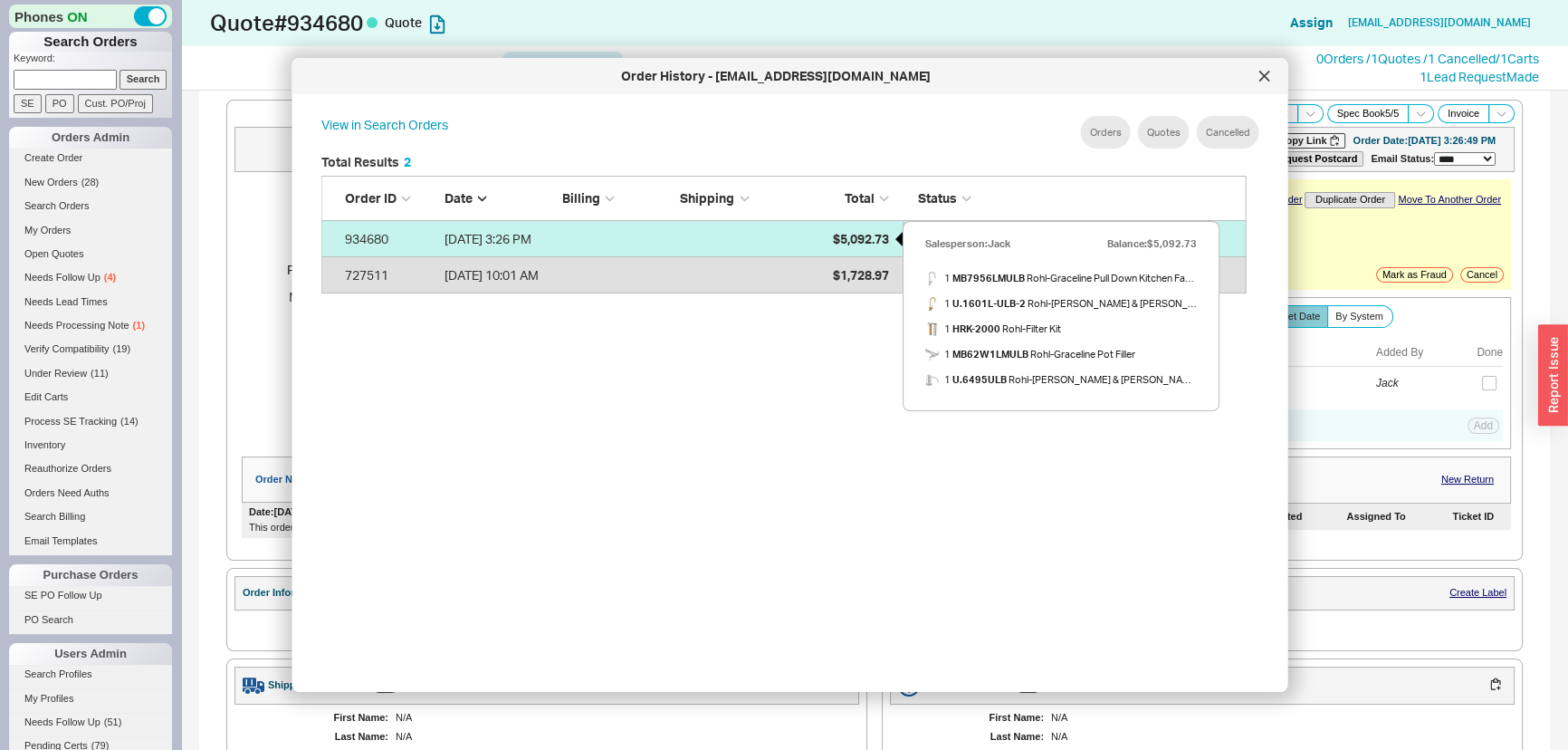
click at [849, 247] on div "$5,092.73" at bounding box center [843, 239] width 90 height 37
select select "*"
select select "LOW"
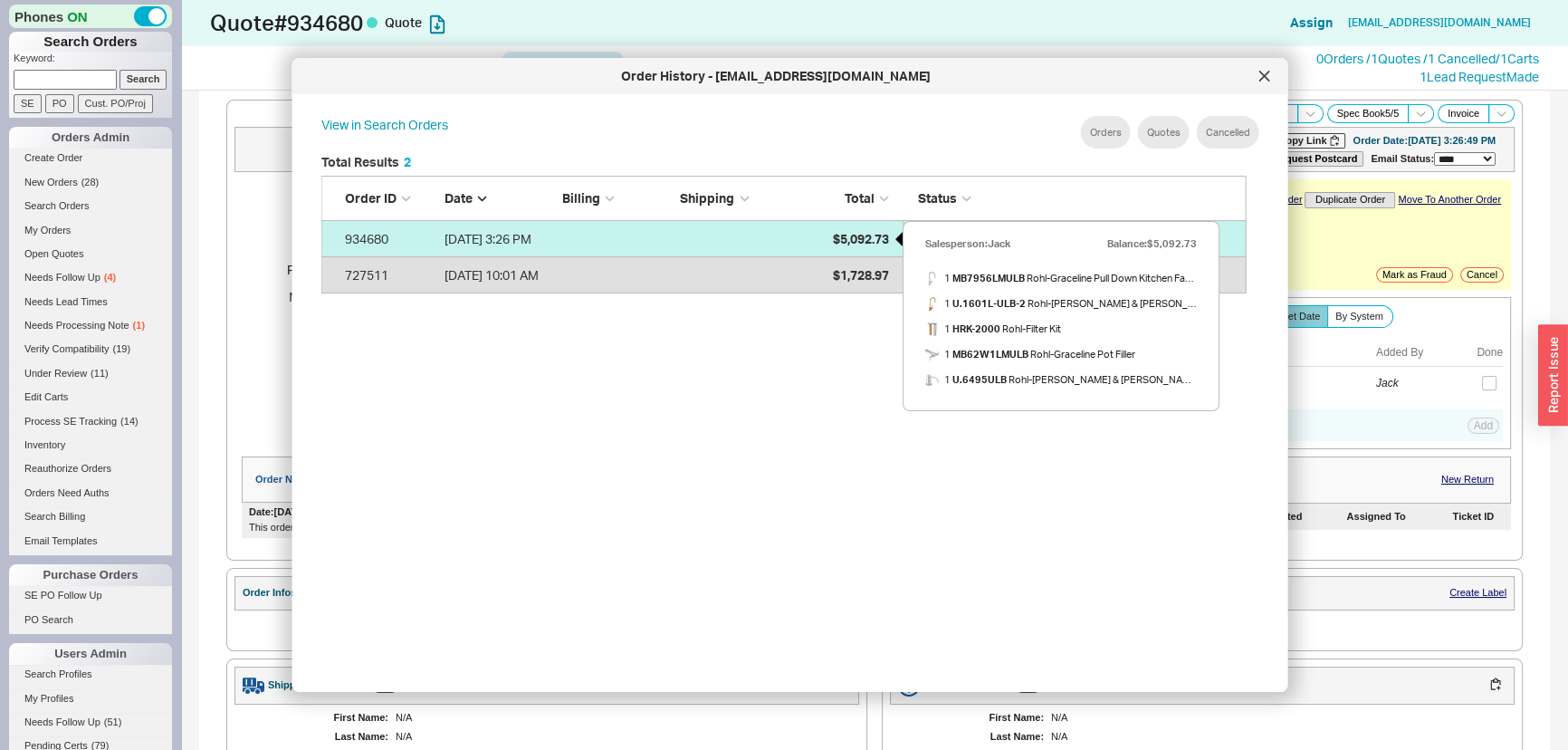
select select "3"
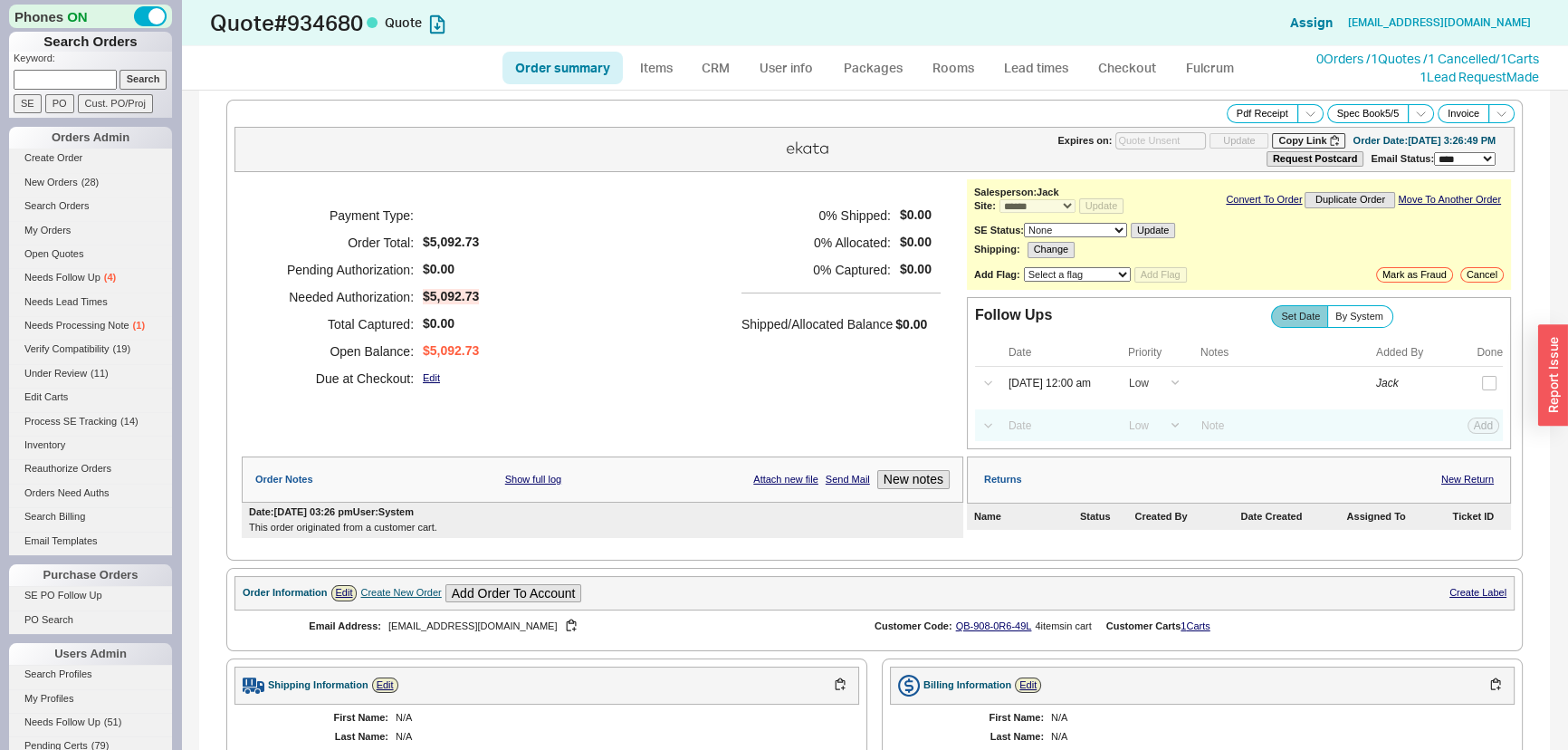
click at [849, 247] on h5 "0 % Allocated:" at bounding box center [815, 242] width 149 height 27
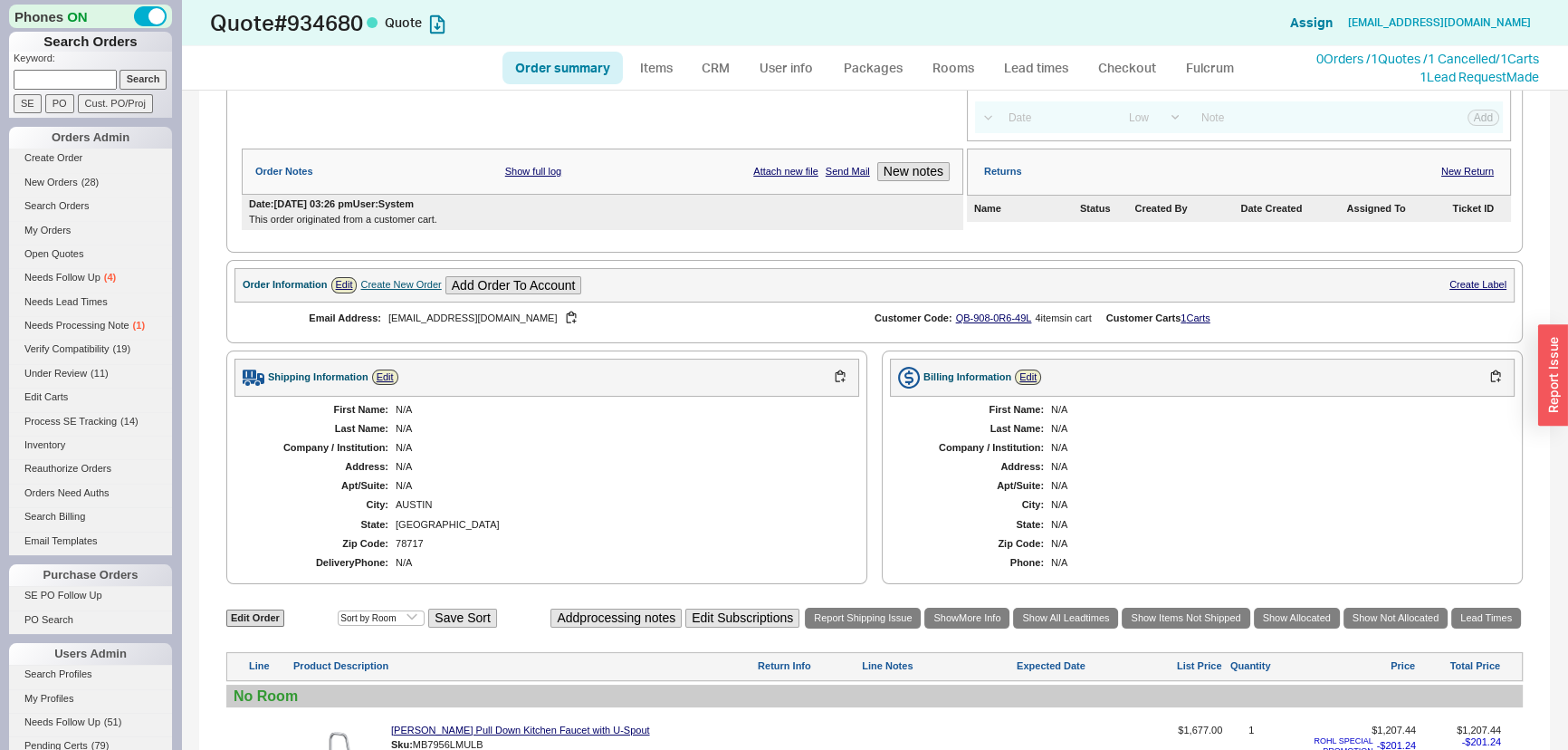
scroll to position [740, 0]
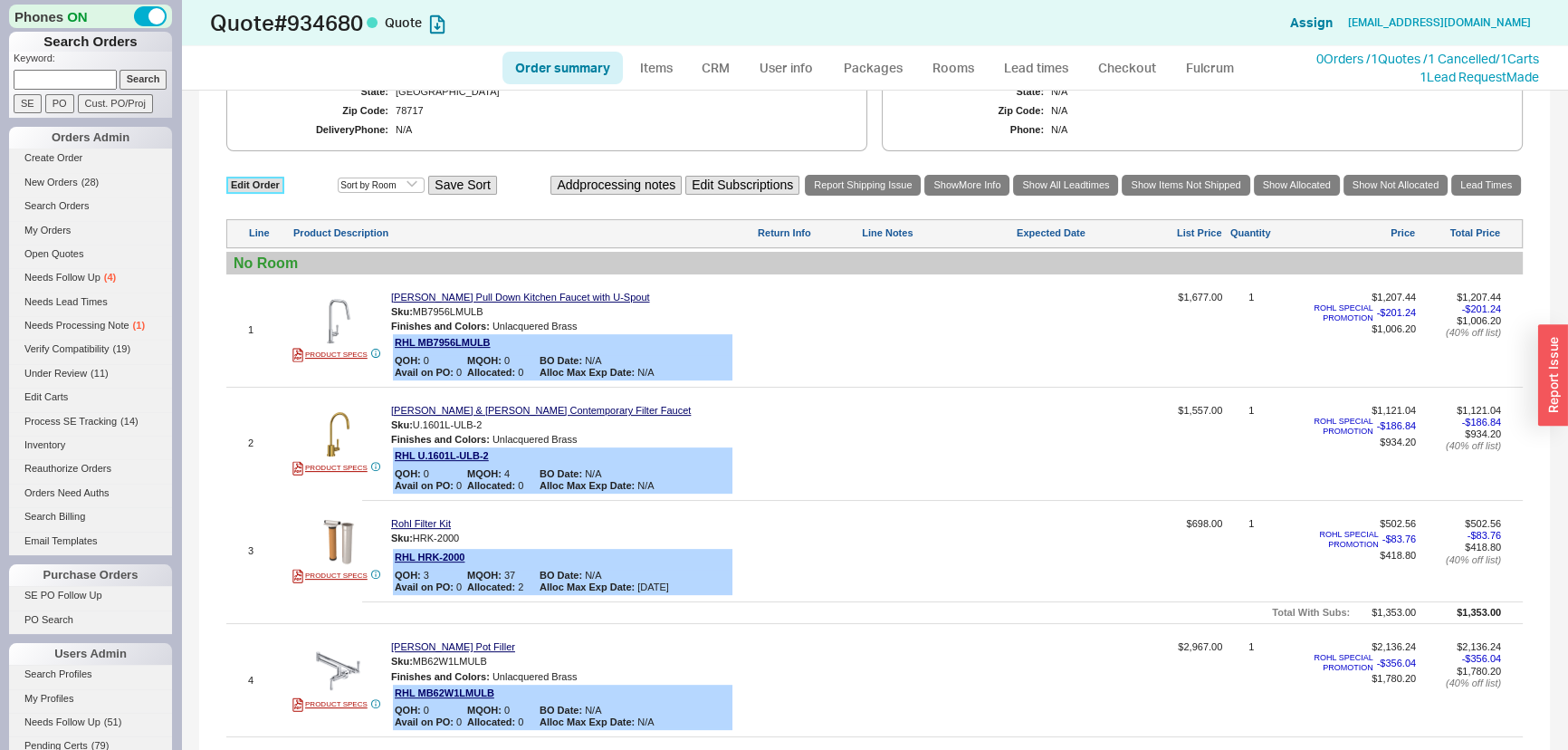
click at [268, 179] on link "Edit Order" at bounding box center [255, 186] width 58 height 17
select select "3"
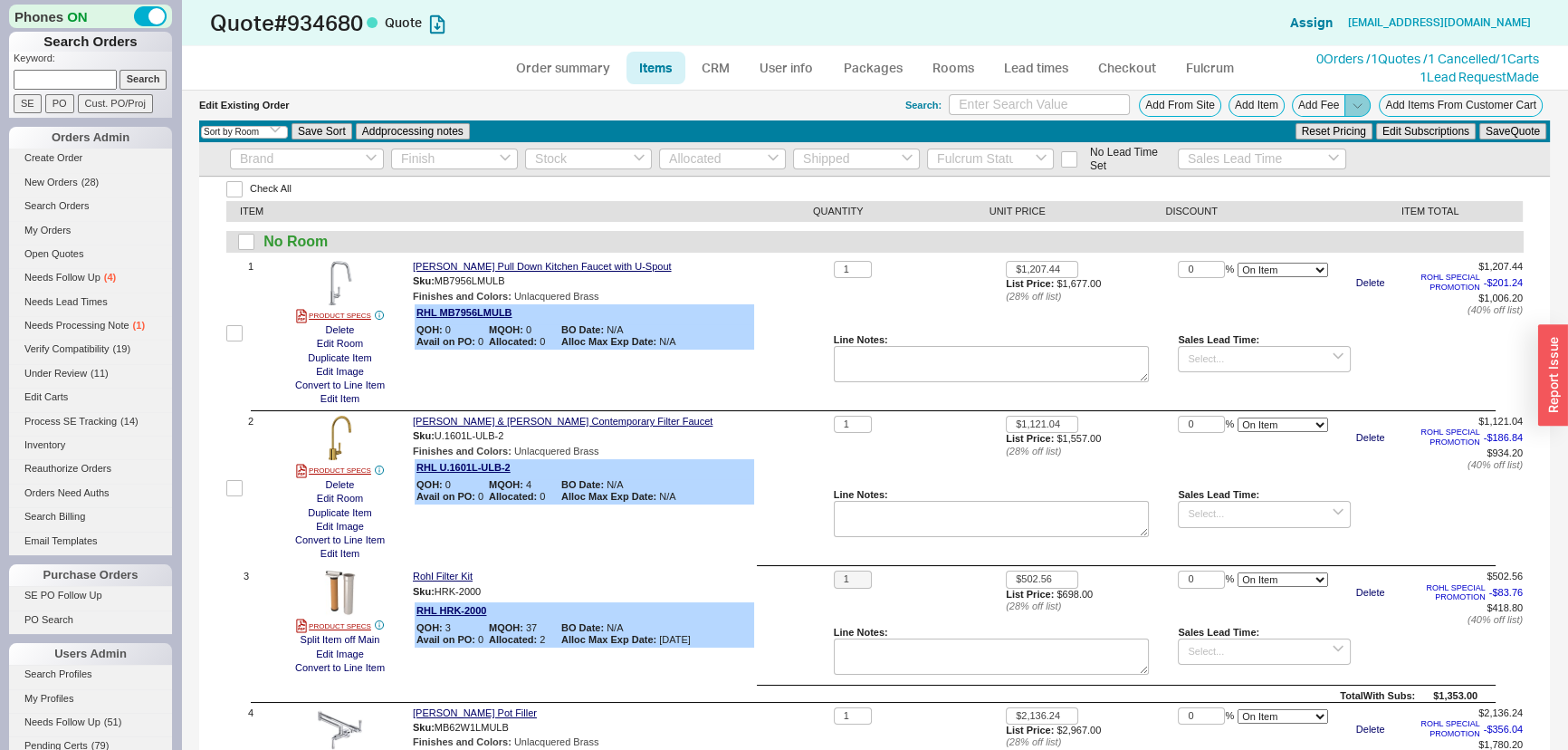
click at [1351, 105] on icon at bounding box center [1357, 106] width 13 height 13
click at [1334, 124] on button "Add Order Discount" at bounding box center [1297, 126] width 122 height 17
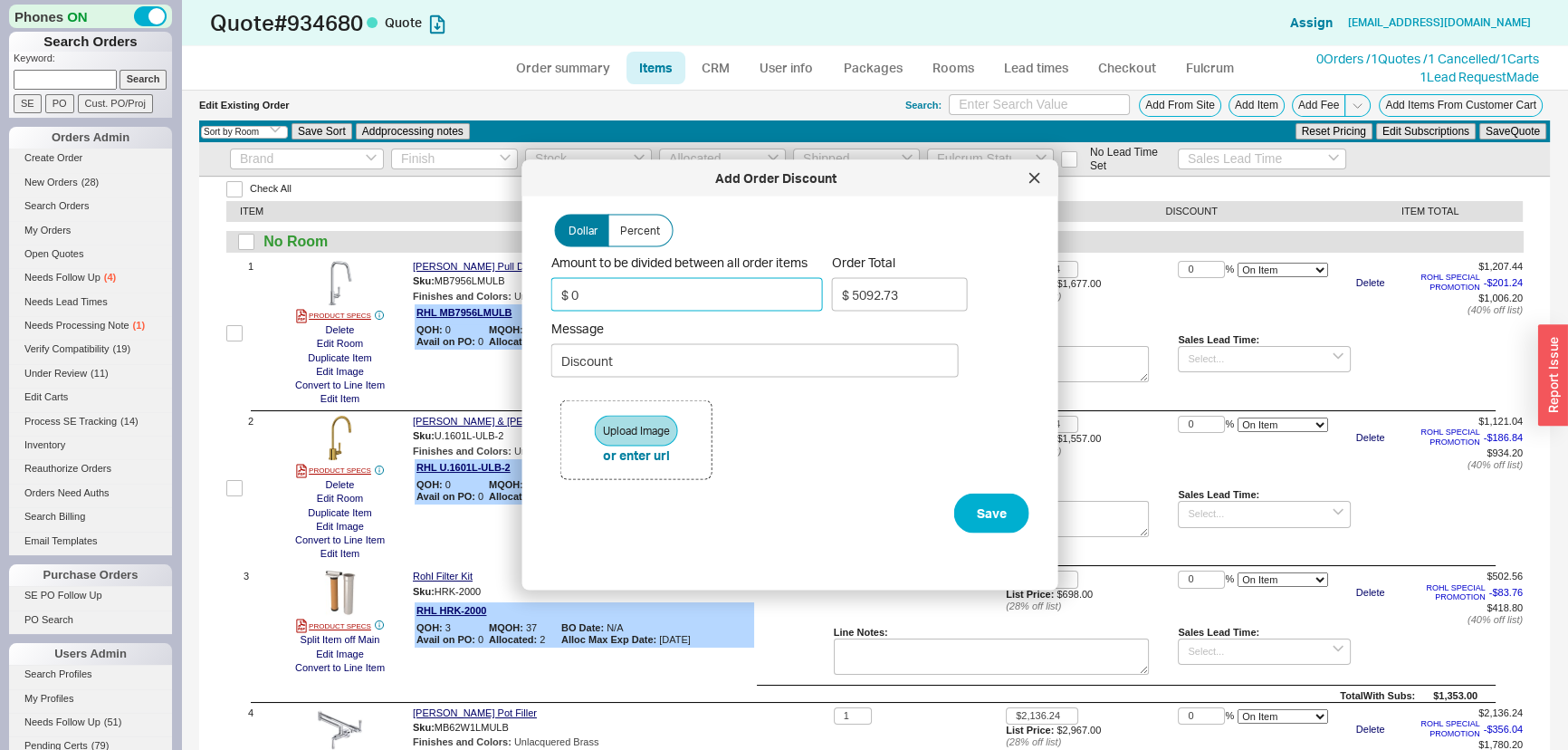
click at [729, 281] on input "$ 0" at bounding box center [687, 294] width 272 height 34
type input "$ 1"
type input "$ 5091.65"
type input "$ 10"
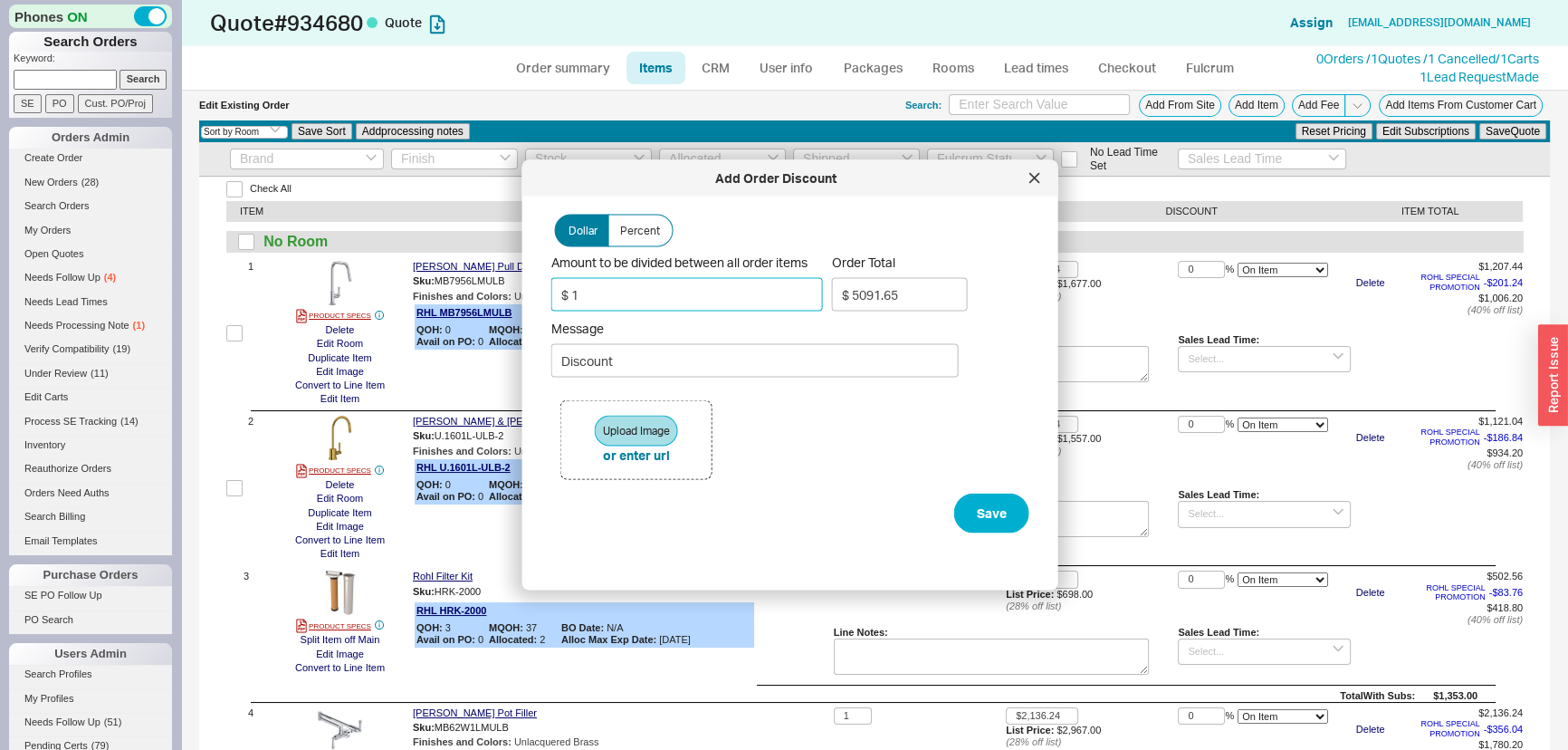
type input "$ 5081.9"
type input "$ 100"
type input "$ 4984.48"
type input "$ 100"
type input "BONUS PACKAGE COUPON!"
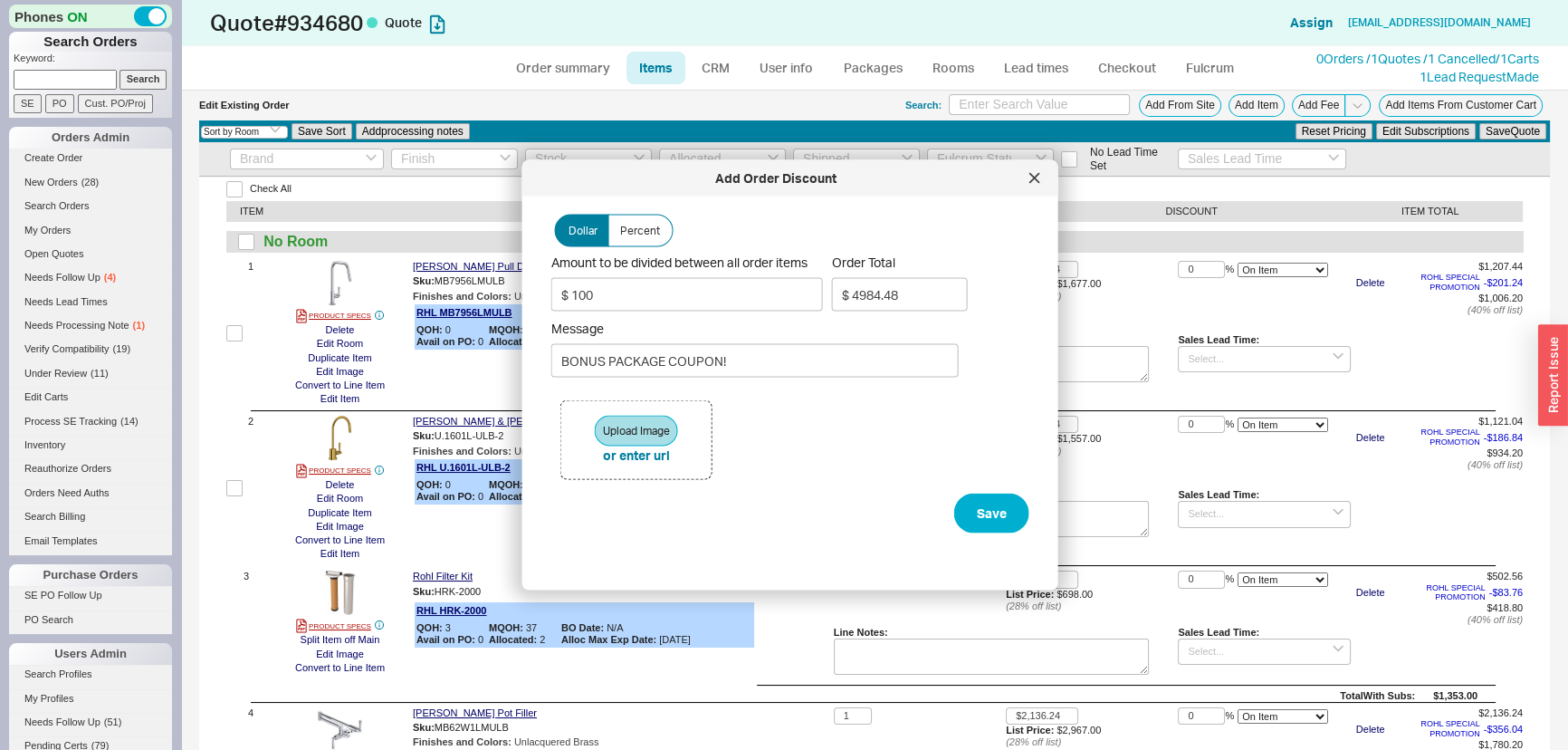
drag, startPoint x: 905, startPoint y: 487, endPoint x: 926, endPoint y: 494, distance: 22.1
click at [908, 489] on div "Upload Image or enter url" at bounding box center [790, 439] width 478 height 107
click at [959, 506] on button "Save" at bounding box center [992, 512] width 75 height 39
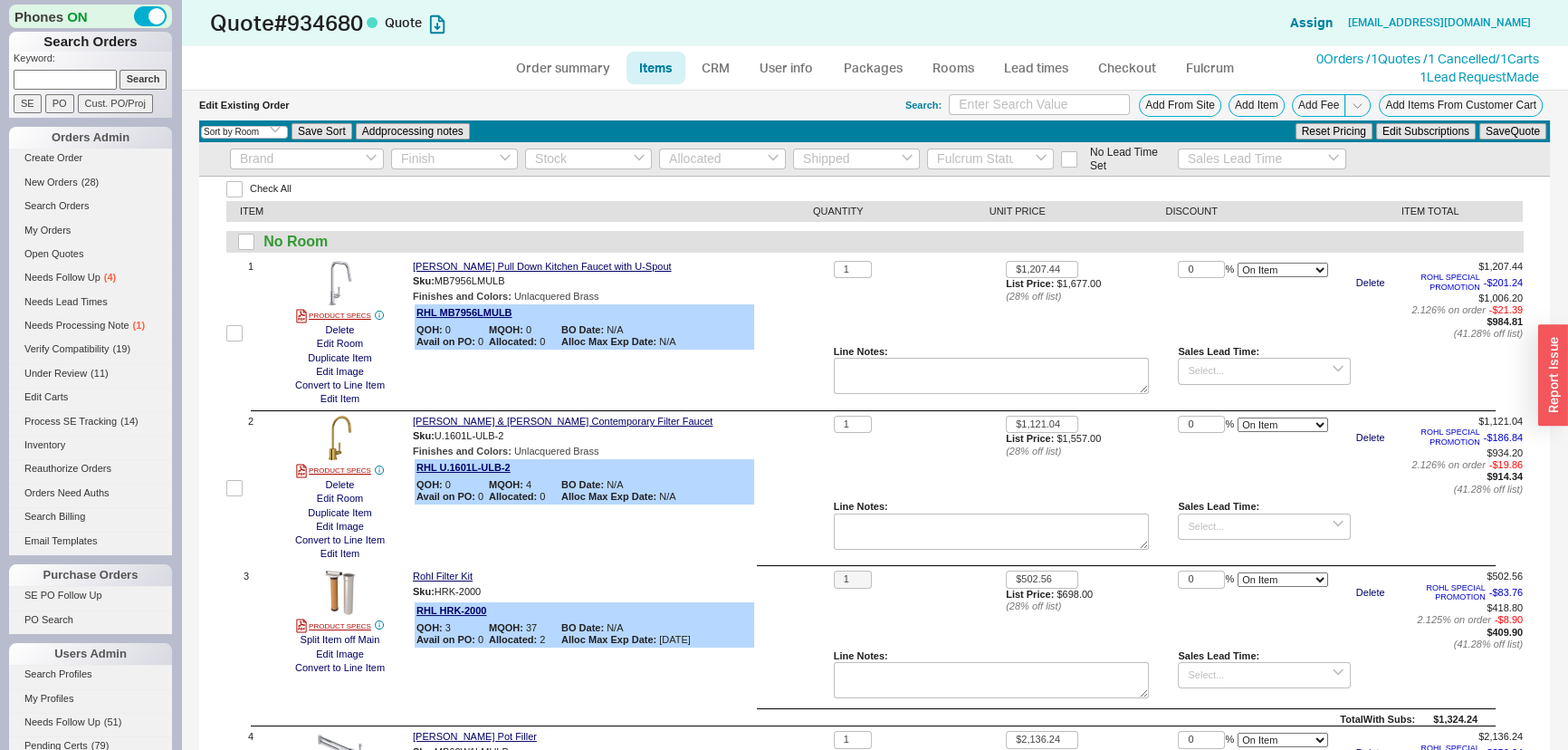
click at [786, 312] on div "Rohl Graceline Pull Down Kitchen Faucet with U-Spout Sku: MB7956LMULB Finishes …" at bounding box center [619, 333] width 413 height 145
click at [709, 55] on link "CRM" at bounding box center [716, 68] width 54 height 33
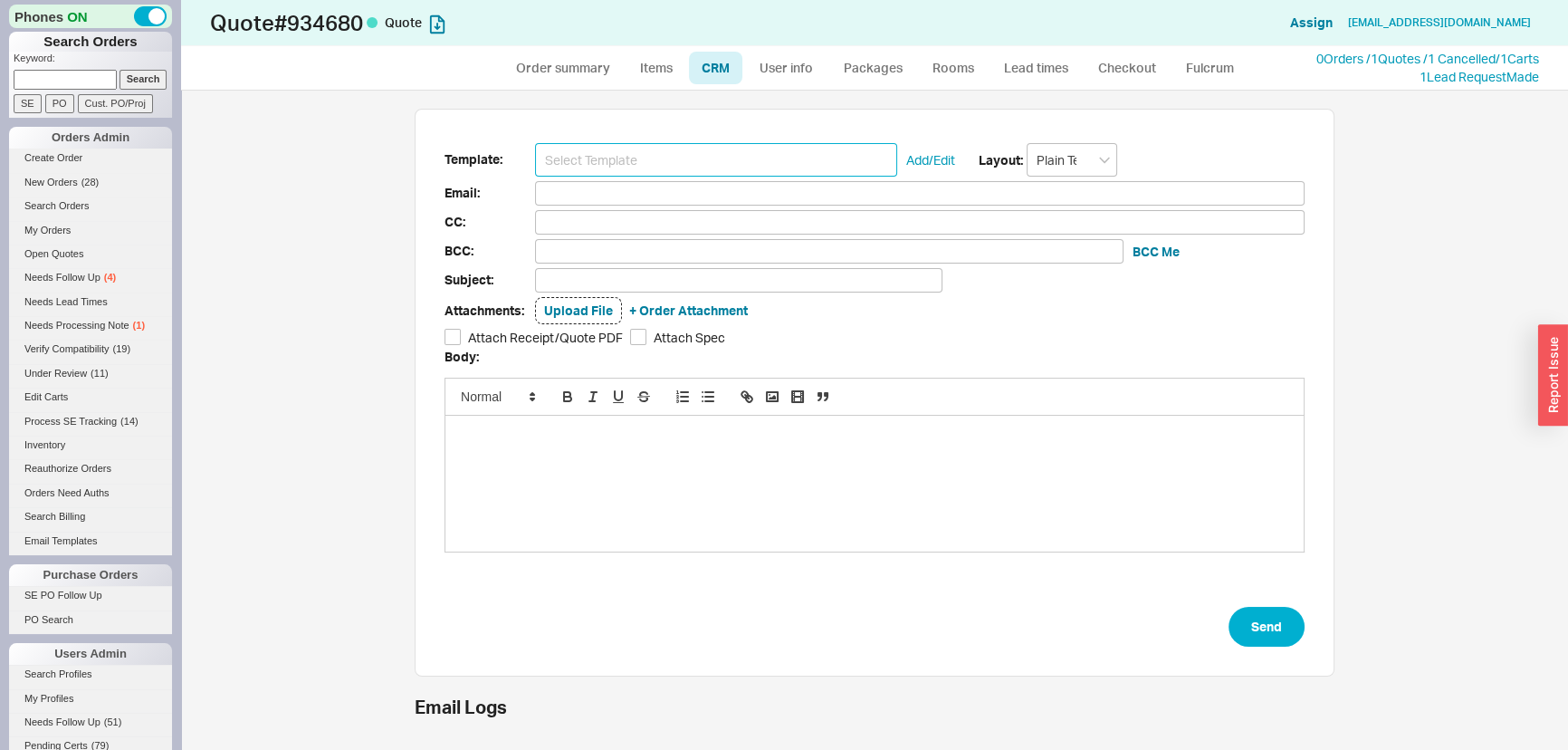
click at [717, 156] on input at bounding box center [716, 160] width 362 height 34
click at [693, 153] on input at bounding box center [716, 160] width 362 height 34
click at [678, 211] on input at bounding box center [920, 222] width 770 height 24
click at [682, 173] on input at bounding box center [716, 160] width 362 height 34
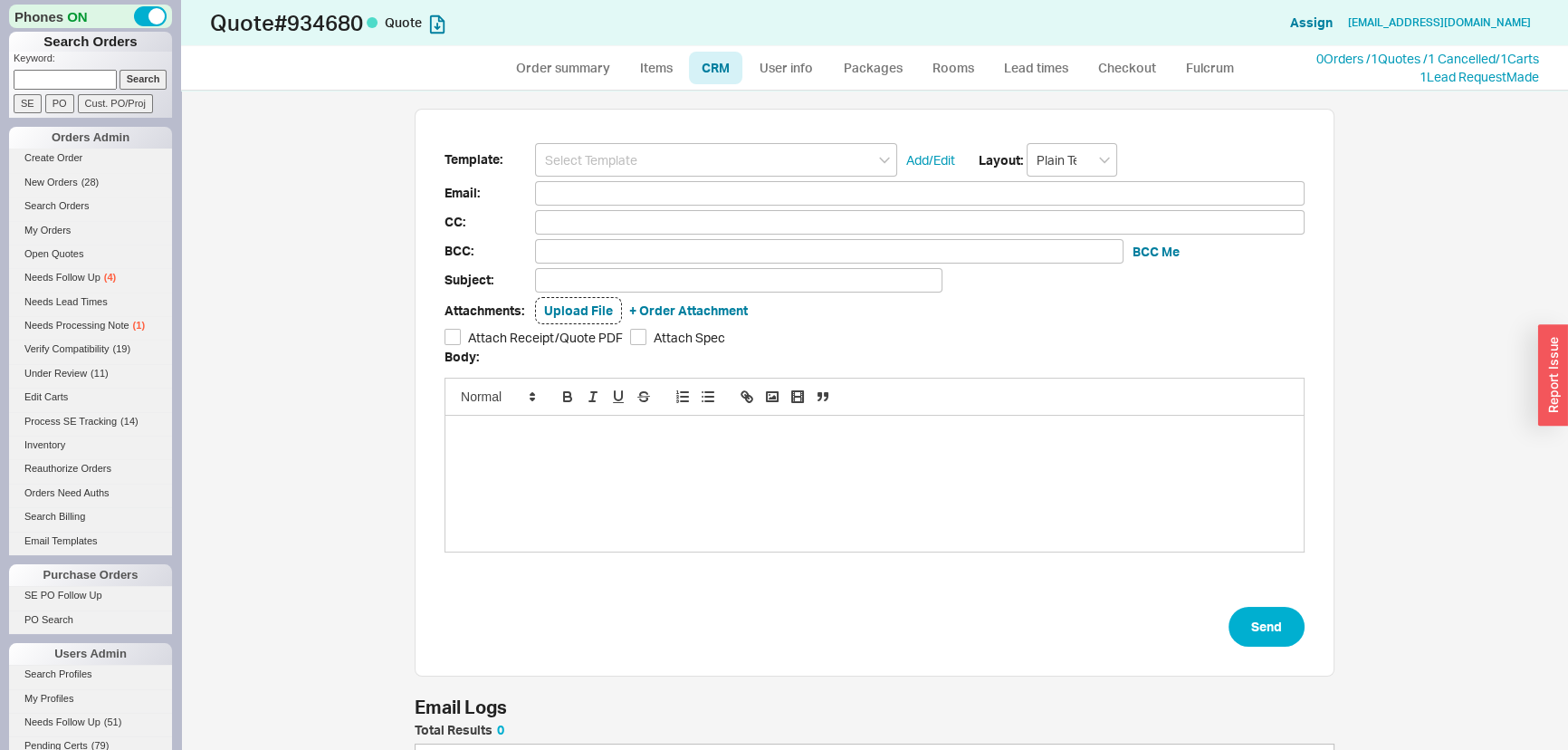
click at [680, 162] on input at bounding box center [716, 160] width 362 height 34
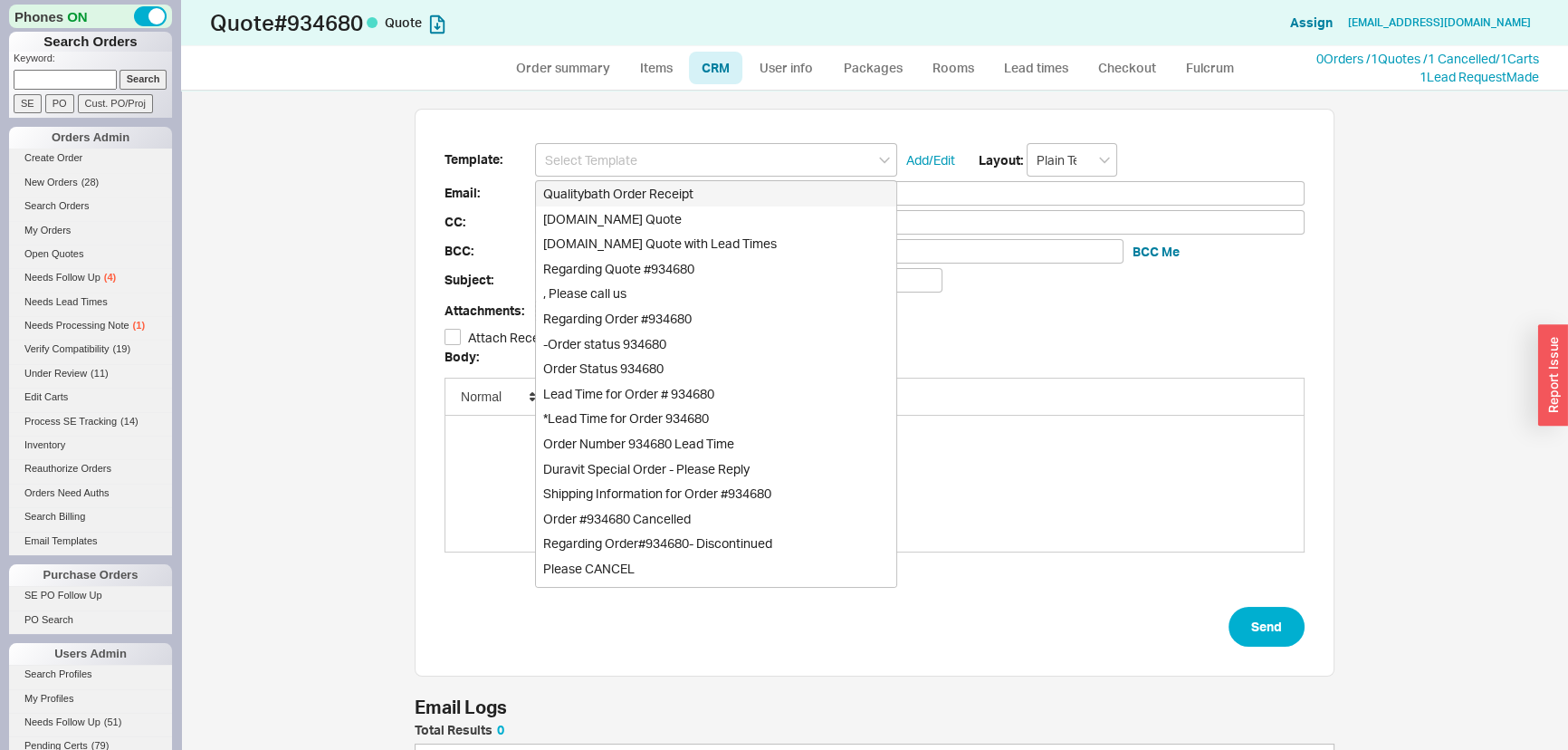
click at [680, 162] on input at bounding box center [716, 160] width 362 height 34
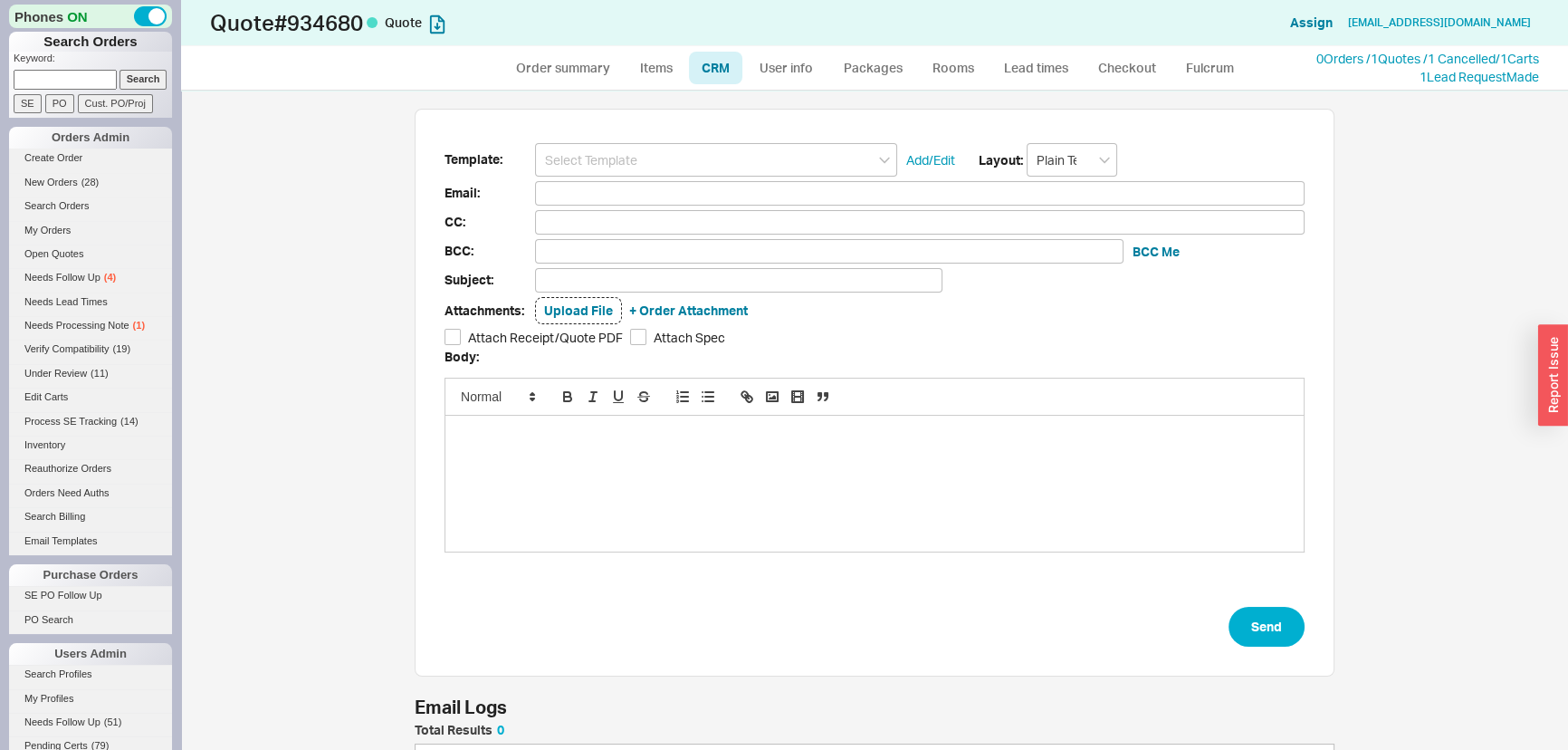
click at [674, 178] on form "Template: Add/Edit Layout: Plain Text Email: CC: BCC: BCC Me Subject: Attachmen…" at bounding box center [874, 395] width 860 height 504
click at [677, 158] on input at bounding box center [716, 160] width 362 height 34
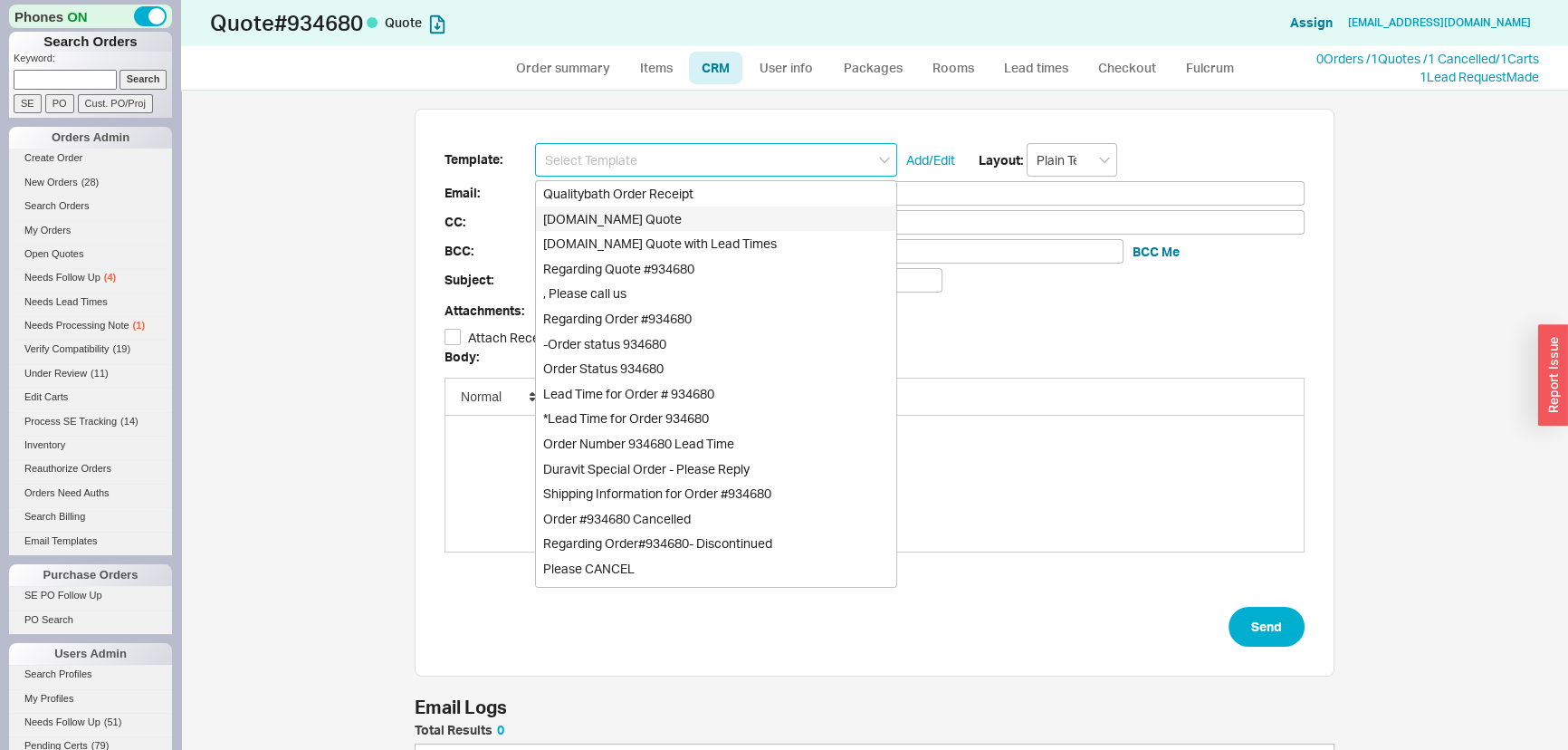
click at [659, 219] on div "Qualitybath.com Quote" at bounding box center [716, 219] width 361 height 25
type input "Receipt"
type input "ljcarlino@icloud.com"
type input "Quality Bath Quote #934680"
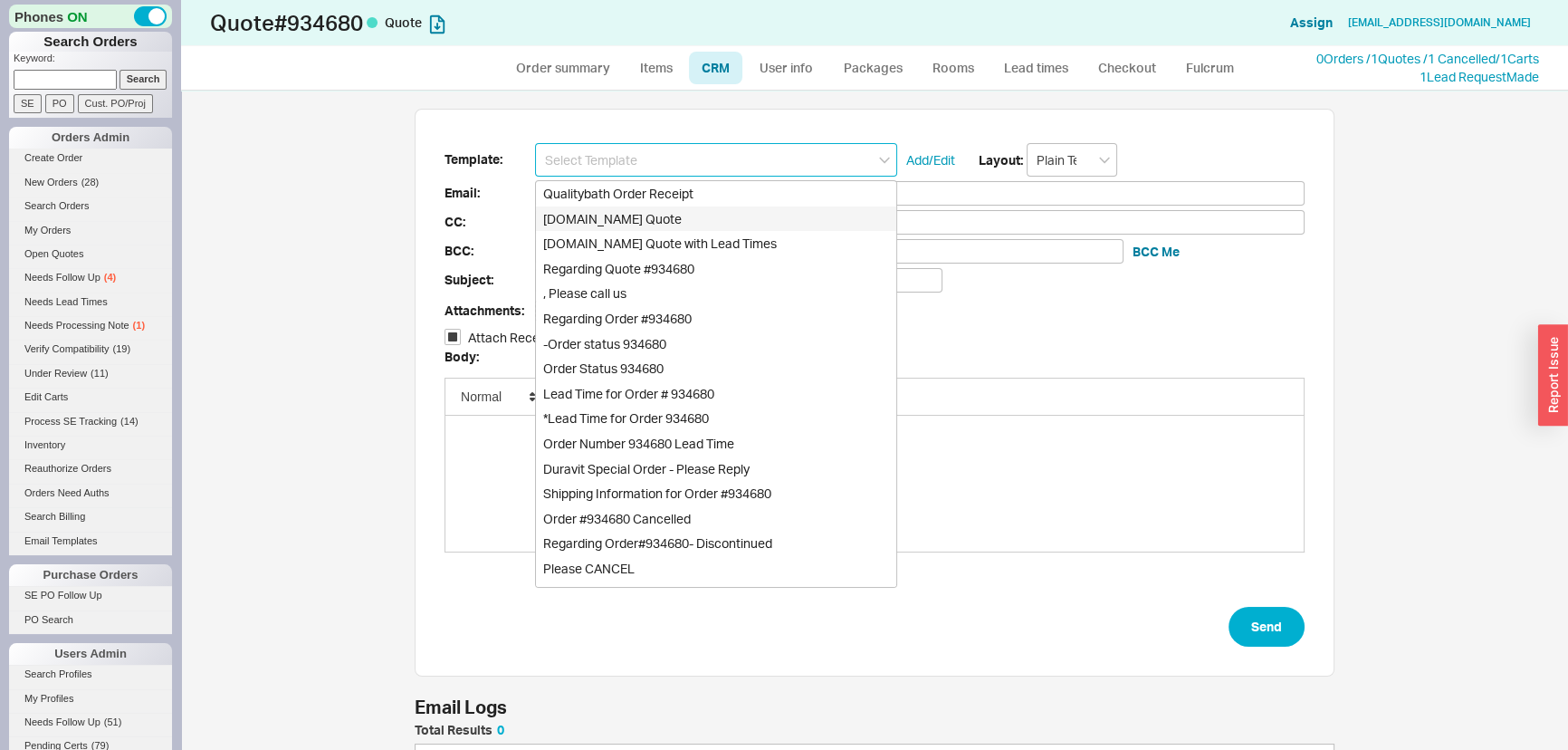
checkbox input "true"
type input "Qualitybath.com Quote"
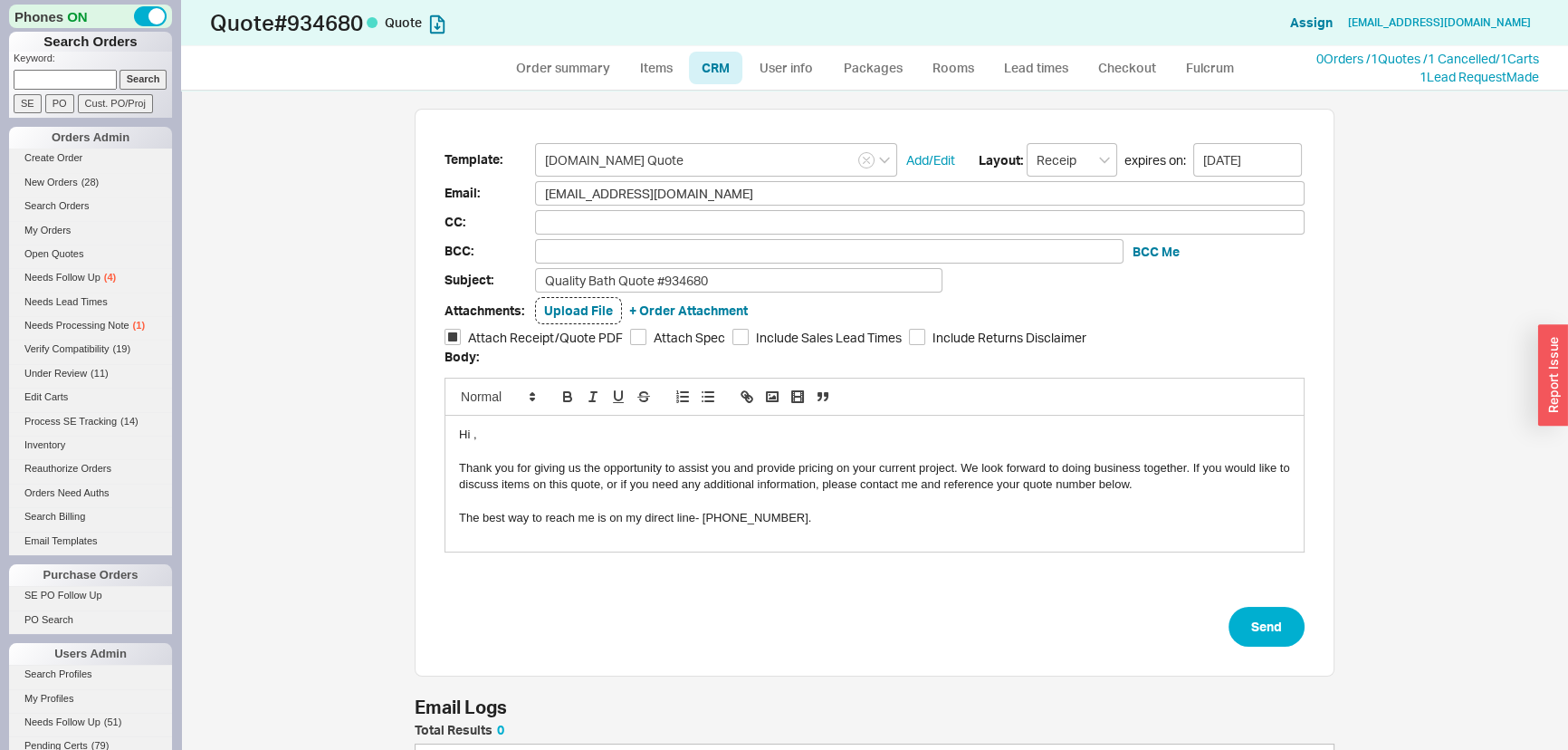
click at [771, 291] on form "Template: Qualitybath.com Quote Add/Edit Layout: Receipt expires on: 09/01/2025…" at bounding box center [874, 395] width 860 height 504
click at [774, 286] on input "Quality Bath Quote #934680" at bounding box center [739, 280] width 408 height 24
type input "Quality Bath Quote #934680 With a Bonus Coupon!"
click at [1241, 607] on button "Send" at bounding box center [1266, 626] width 76 height 39
click at [1322, 539] on div "Template: Qualitybath.com Quote Add/Edit Layout: Receipt expires on: 09/01/2025…" at bounding box center [874, 392] width 920 height 568
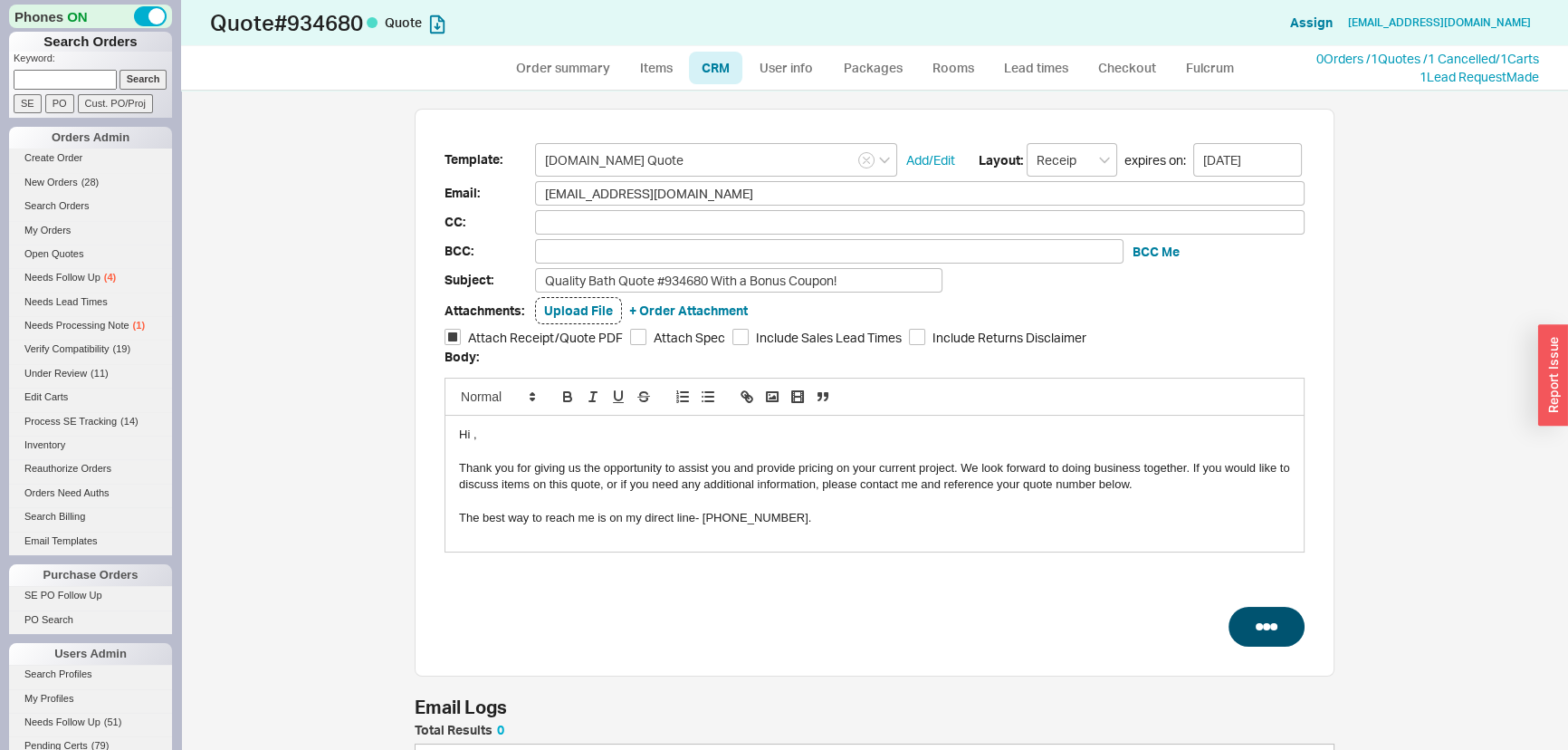
select select "*"
select select "LOW"
select select "3"
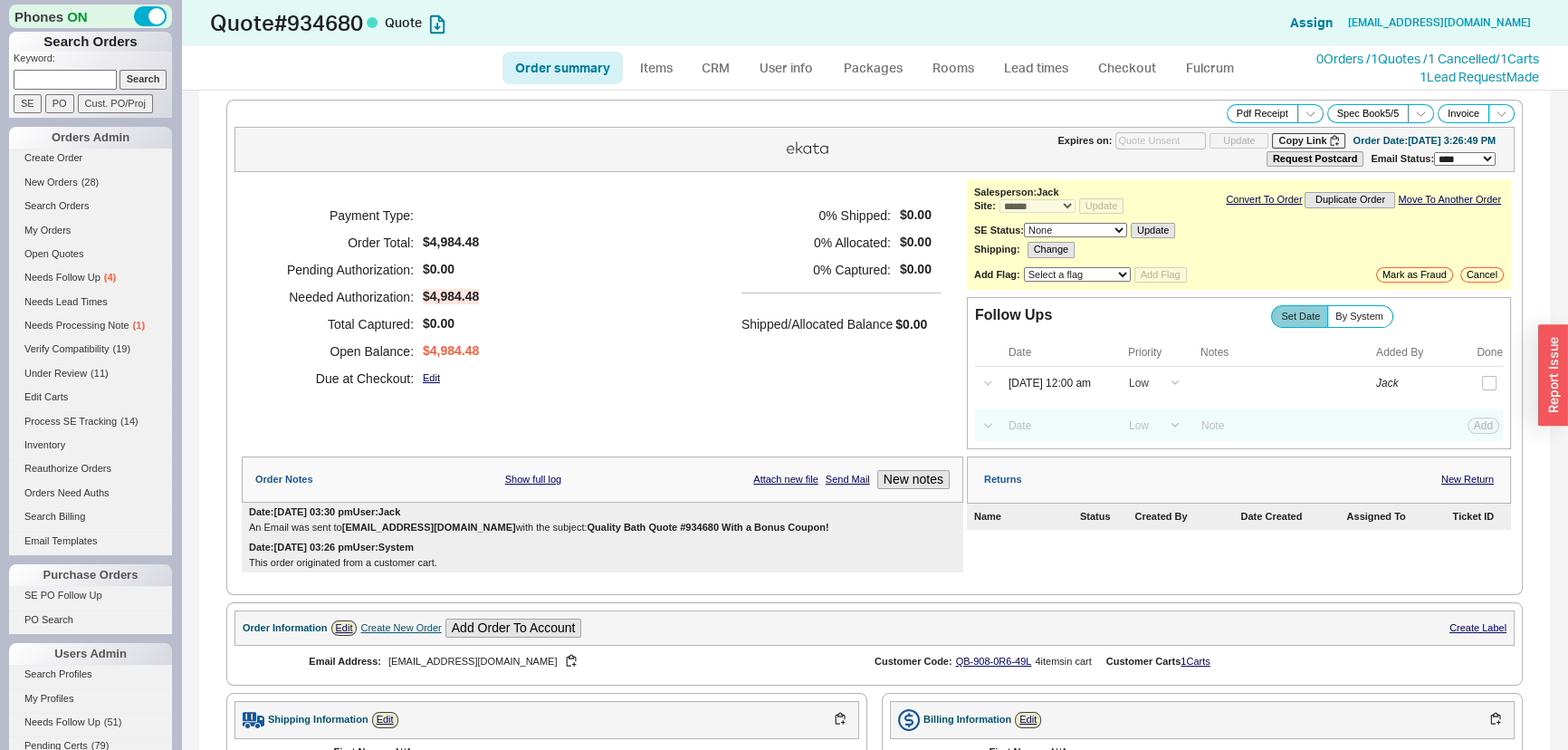
type input "09/01/2025"
click at [595, 318] on div "Payment Type: Order Total: $4,984.48 Pending Authorization: $0.00 Needed Author…" at bounding box center [602, 296] width 722 height 236
click at [526, 202] on div "Payment Type: Order Total: $4,984.48 Pending Authorization: $0.00 Needed Author…" at bounding box center [602, 296] width 722 height 236
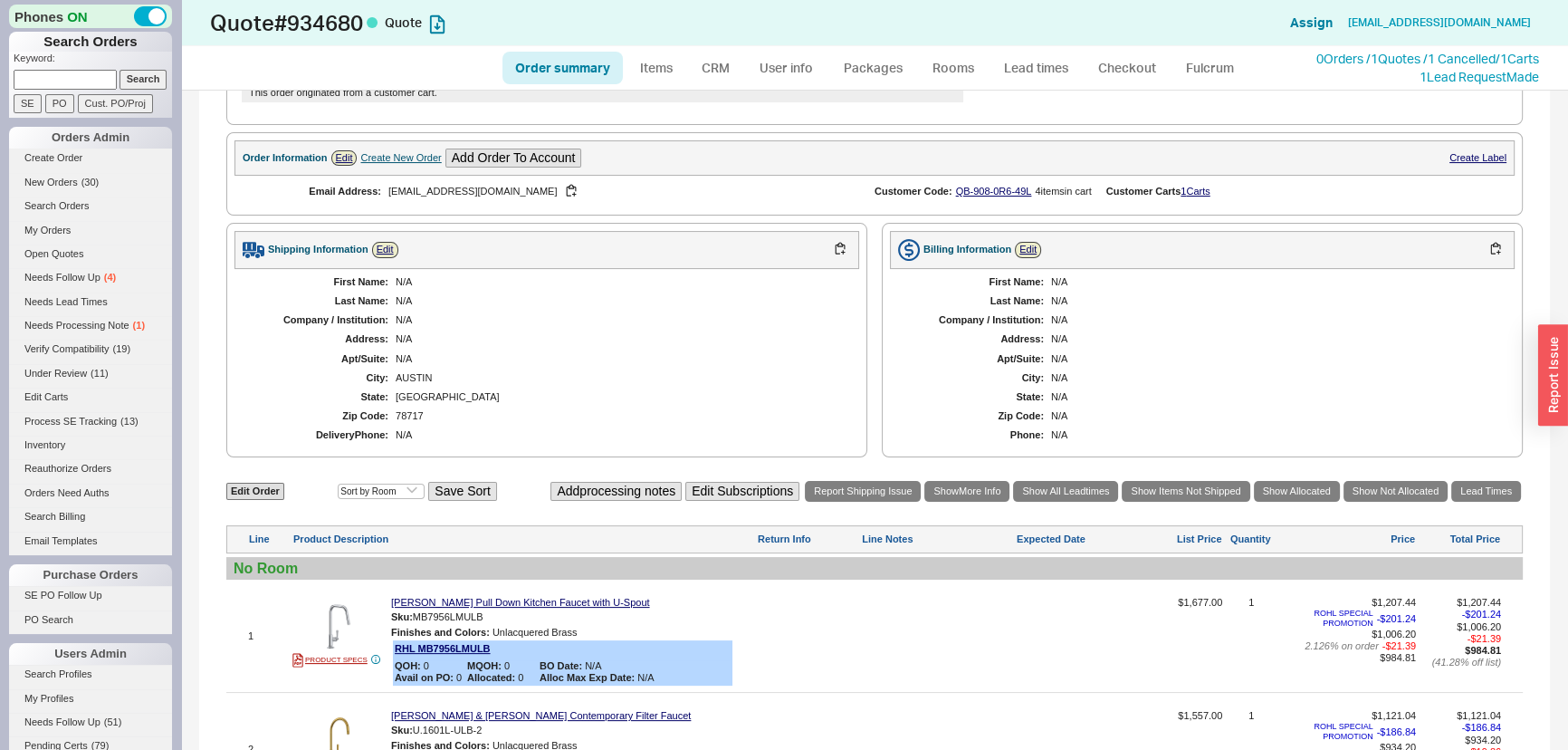
scroll to position [163, 0]
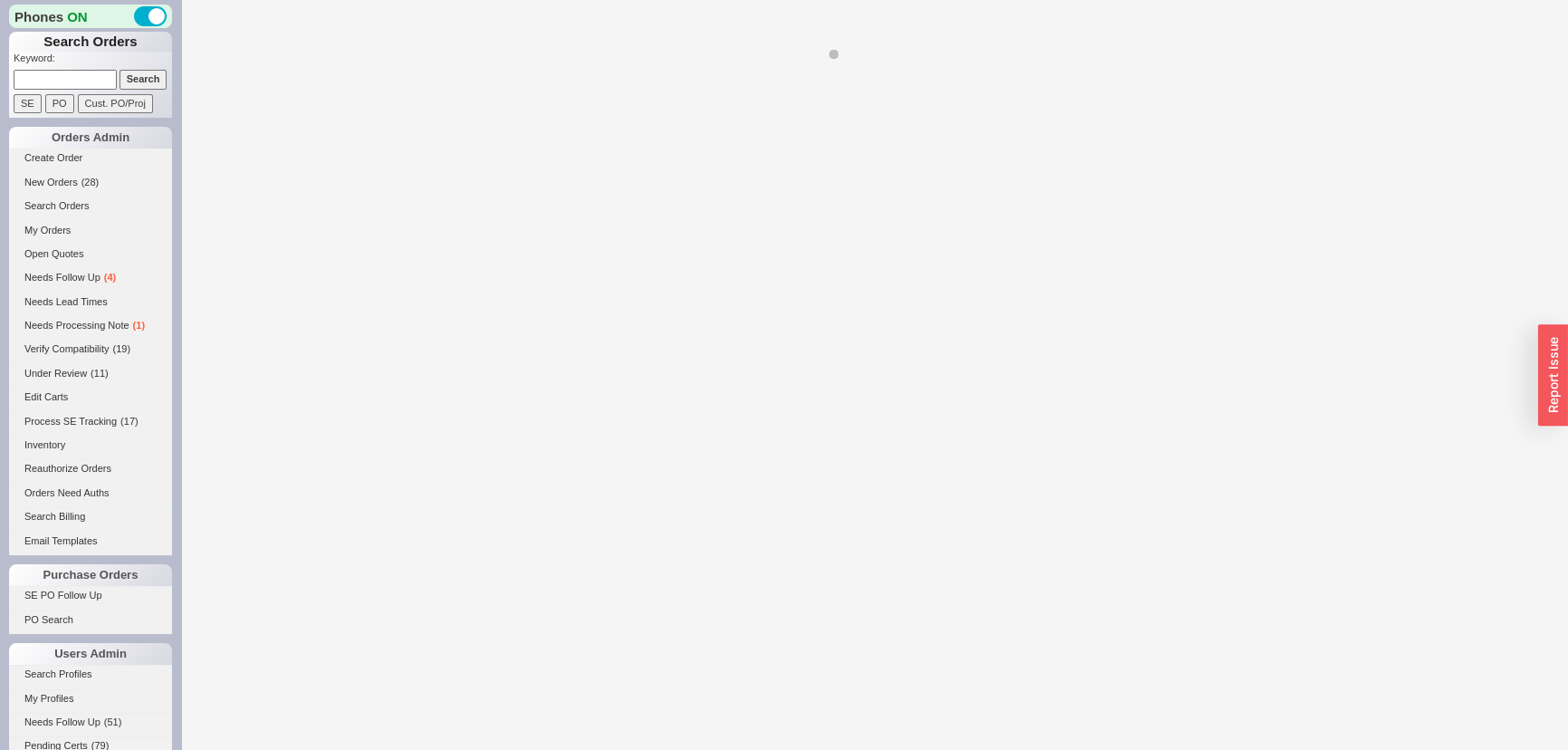
select select "*"
select select "LOW"
select select "3"
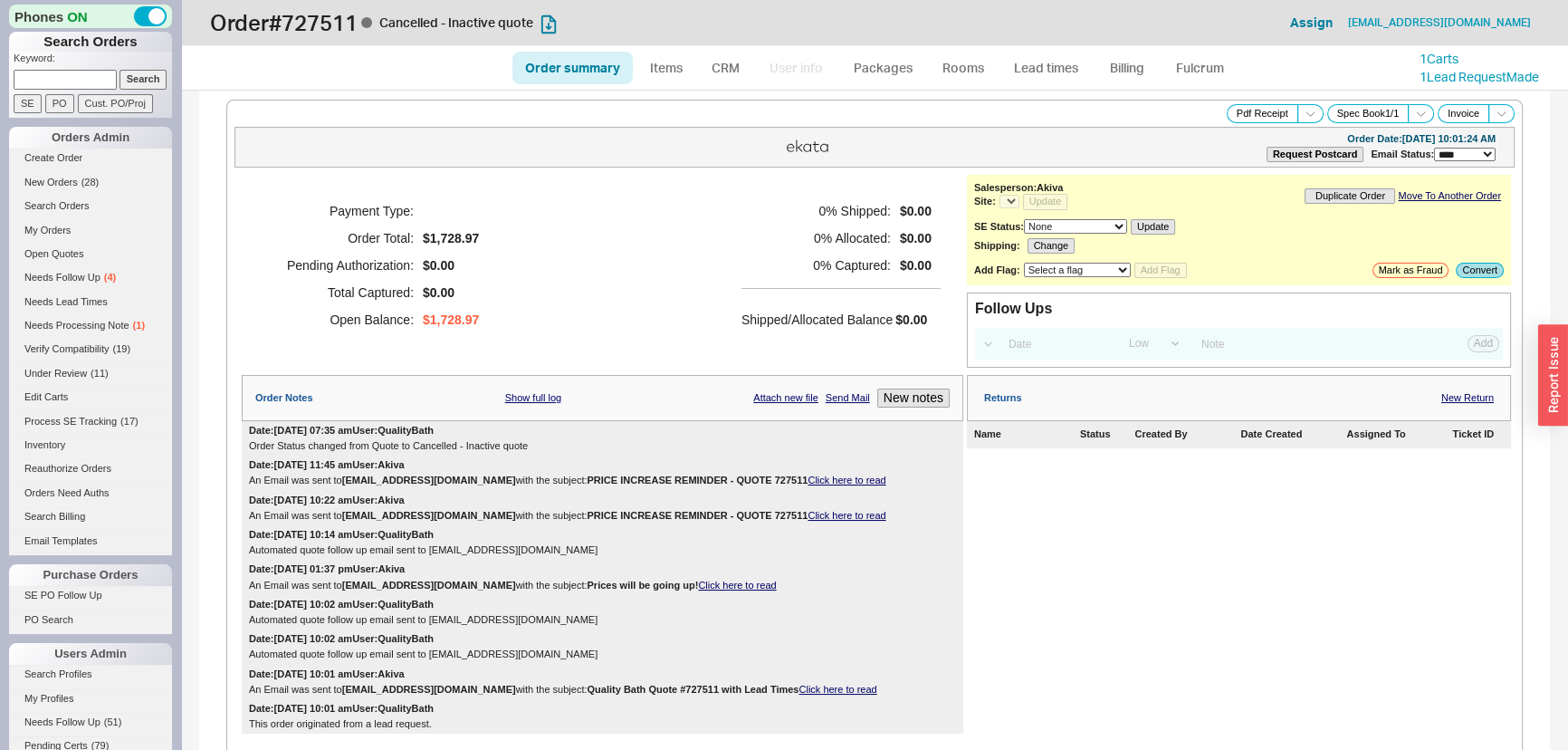
select select "*"
click at [660, 253] on div "Payment Type: Order Total: $1,728.97 Pending Authorization: $0.00 Total Capture…" at bounding box center [602, 265] width 722 height 181
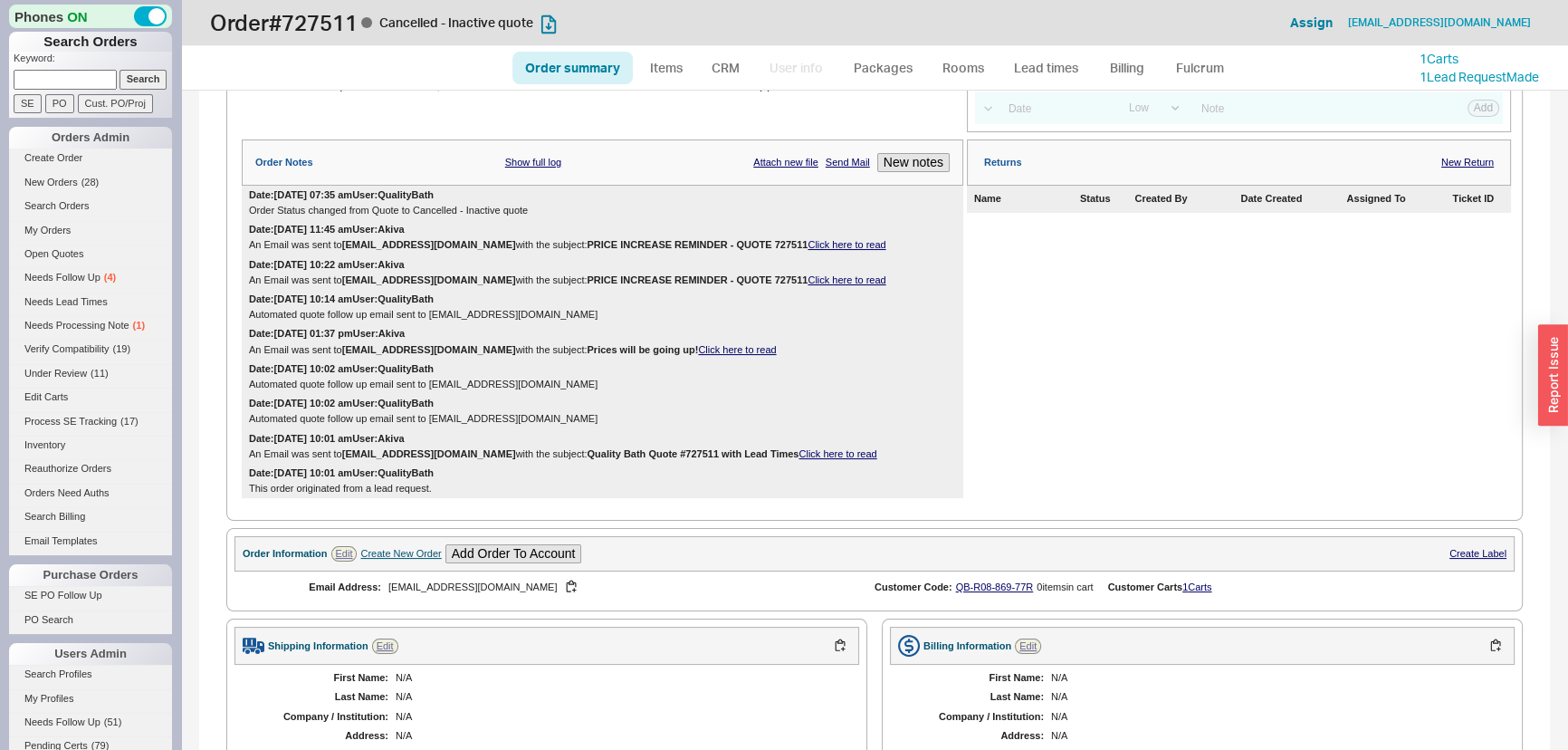
scroll to position [146, 0]
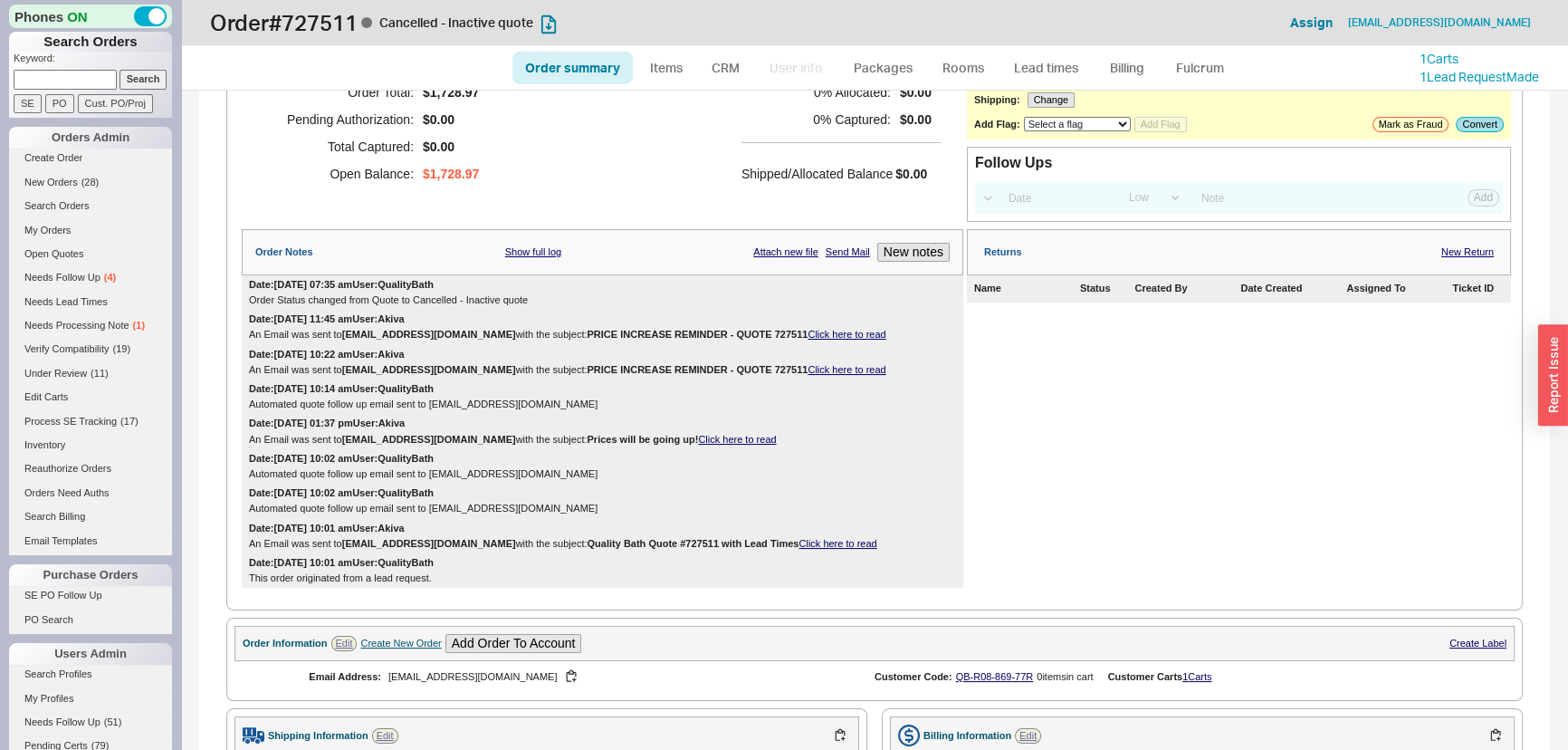
click at [850, 414] on div "Date: 01/24/2023 01:37 pm User: Akiva An Email was sent to ljcarlino@icloud.com…" at bounding box center [602, 431] width 722 height 35
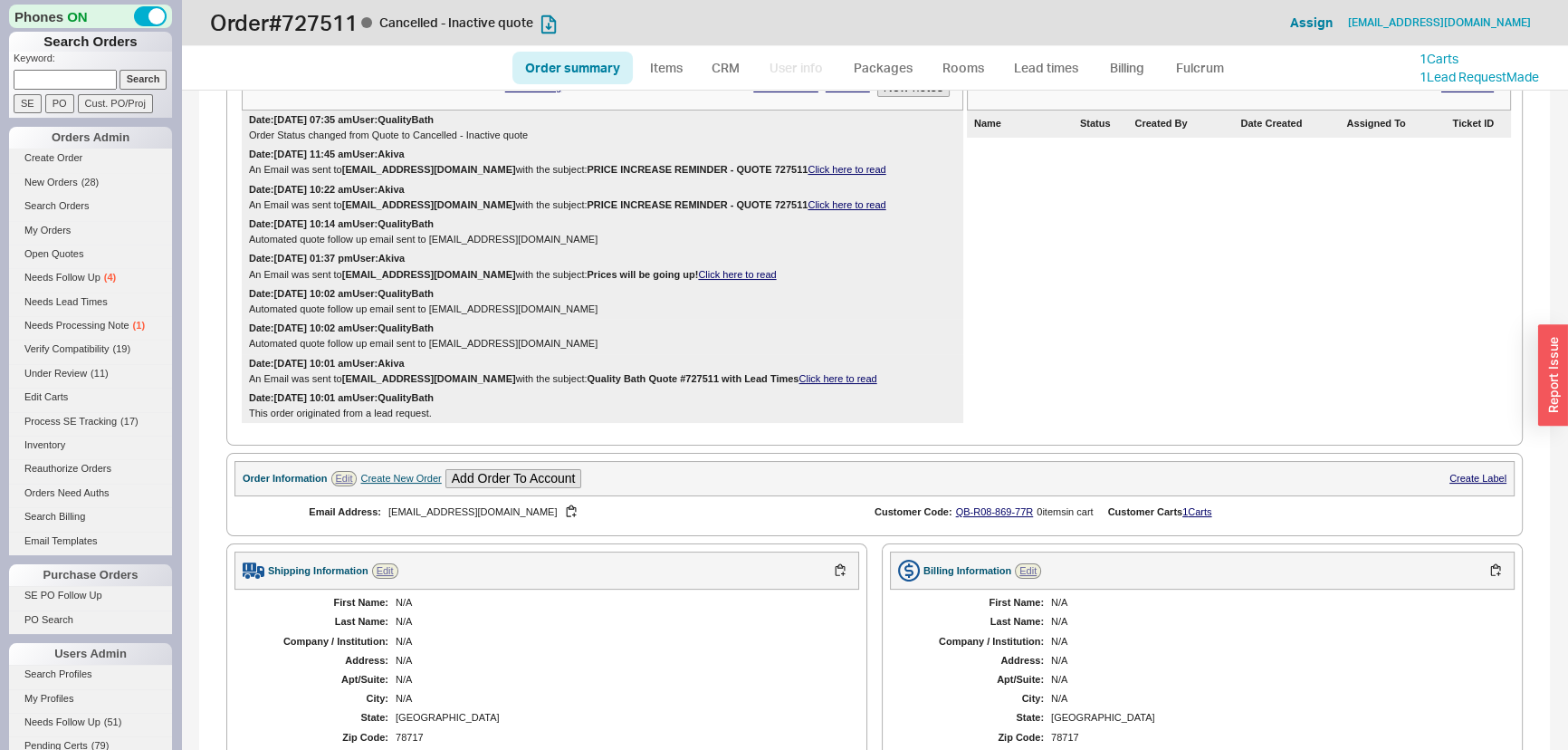
scroll to position [0, 0]
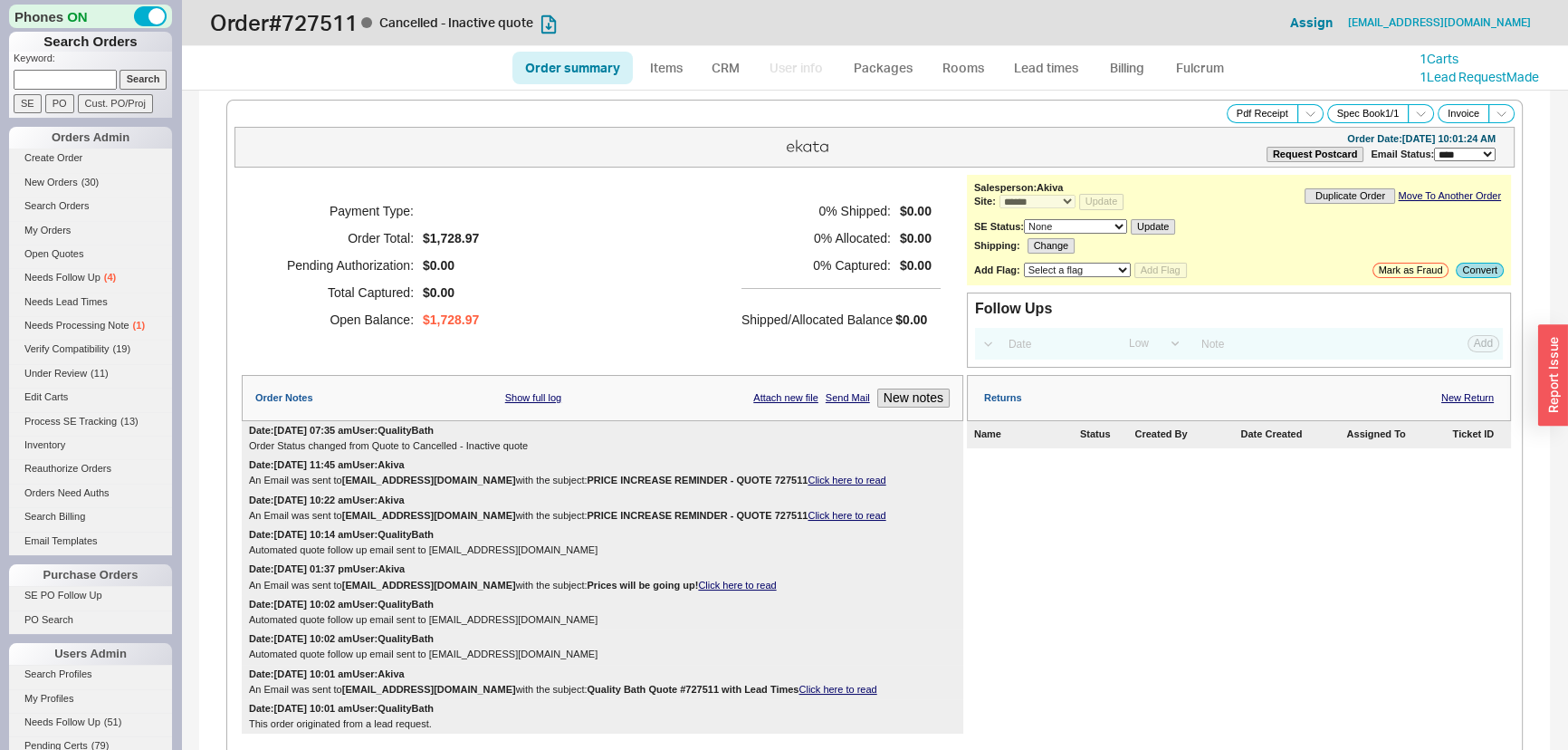
click at [618, 212] on div "Payment Type: Order Total: $1,728.97 Pending Authorization: $0.00 Total Capture…" at bounding box center [602, 265] width 722 height 181
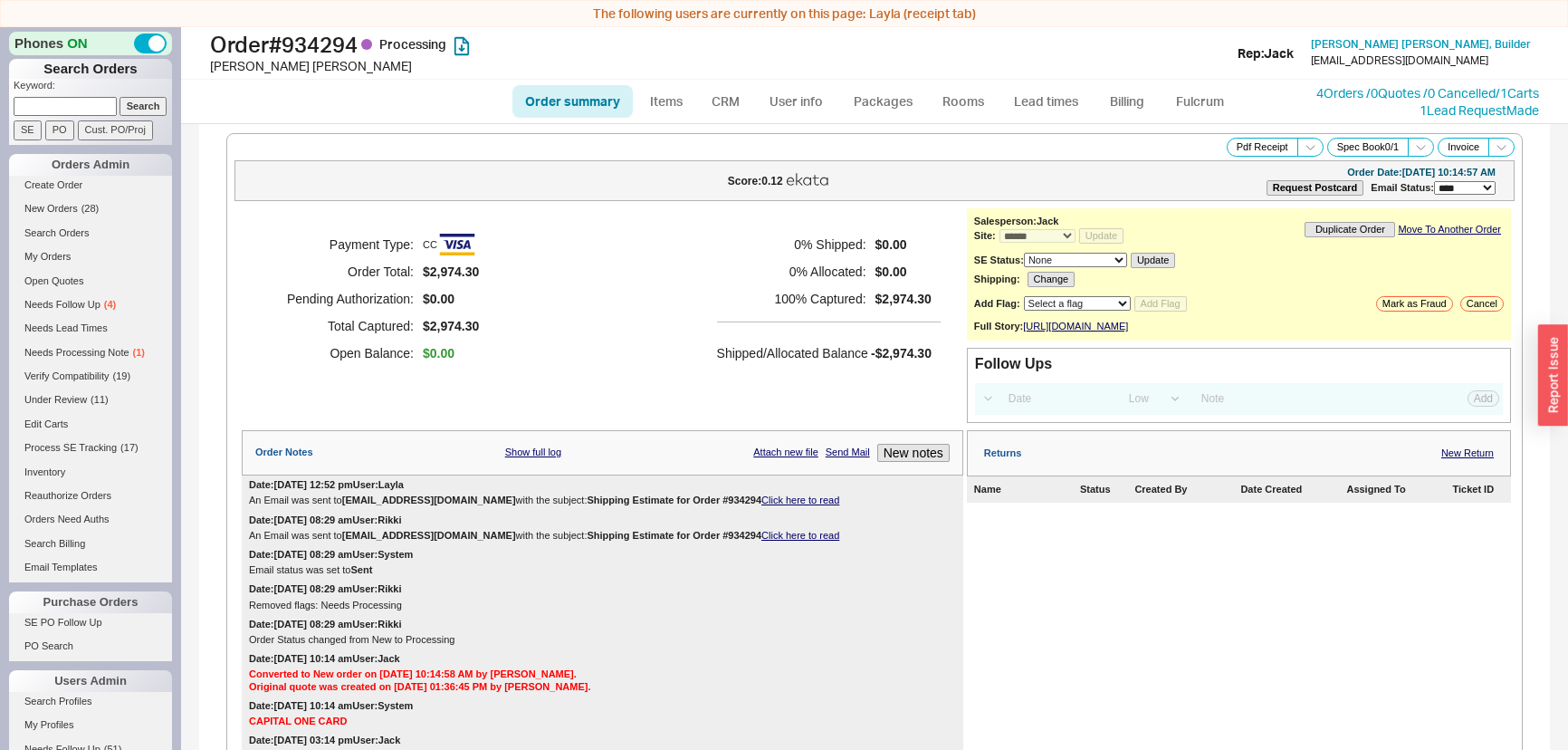
select select "*"
select select "LOW"
select select "3"
drag, startPoint x: 789, startPoint y: 268, endPoint x: 811, endPoint y: 263, distance: 22.6
click at [798, 266] on h5 "0 % Allocated:" at bounding box center [791, 271] width 149 height 27
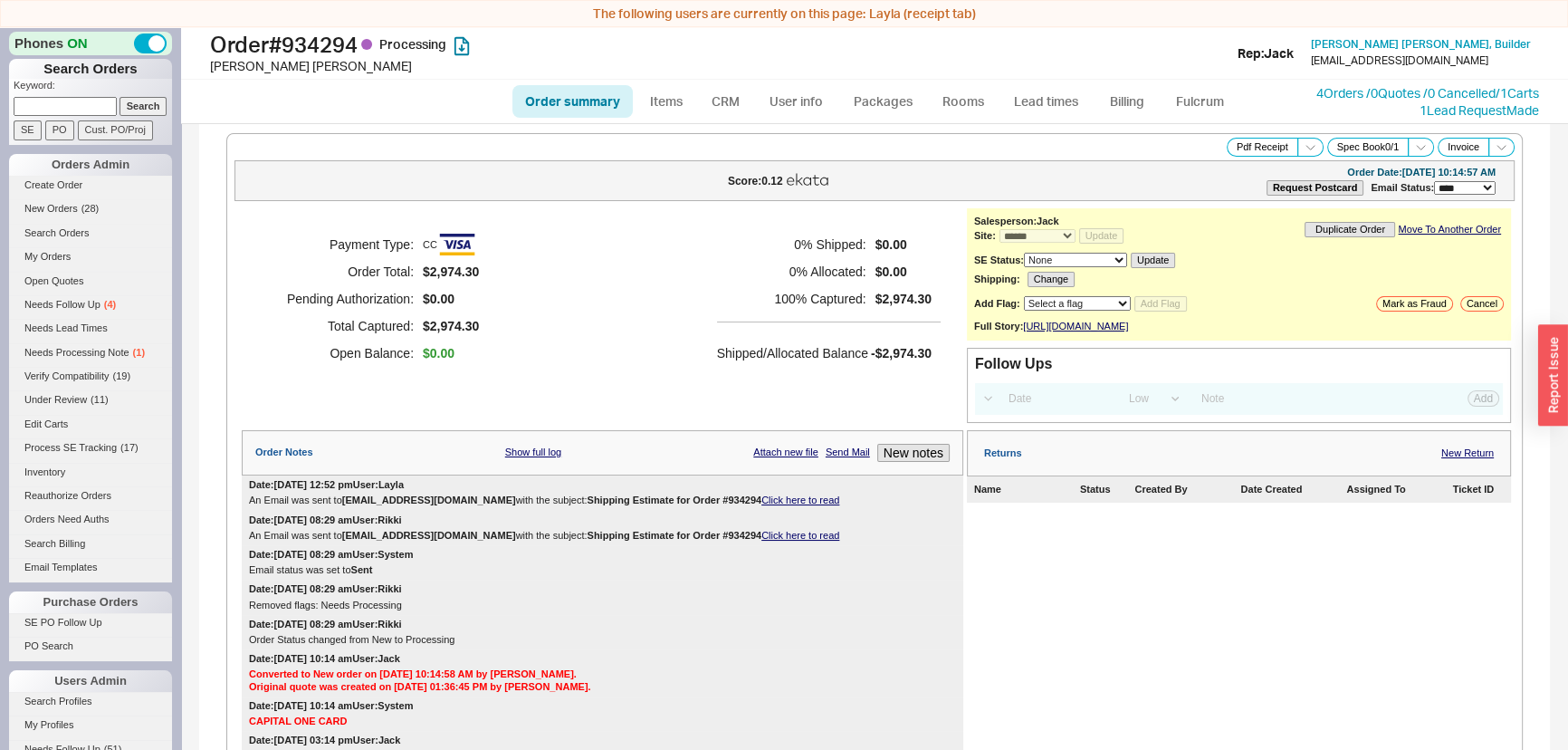
click at [694, 247] on div "Payment Type: CC Order Total: $2,974.30 Pending Authorization: $0.00 Total Capt…" at bounding box center [602, 299] width 722 height 181
click at [585, 236] on div "Payment Type: CC Order Total: $2,974.30 Pending Authorization: $0.00 Total Capt…" at bounding box center [602, 299] width 722 height 181
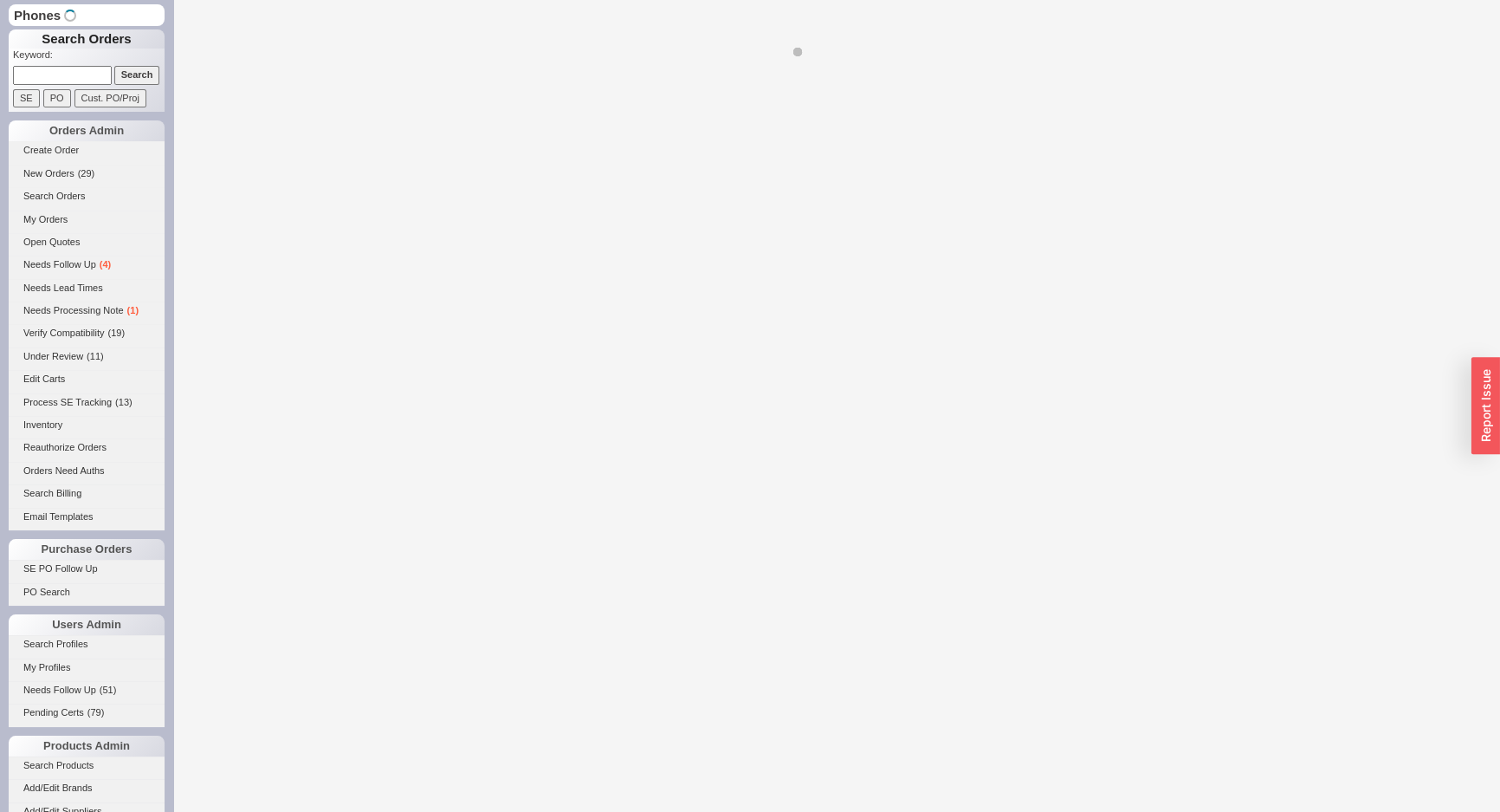
select select "*"
select select "LOW"
select select "3"
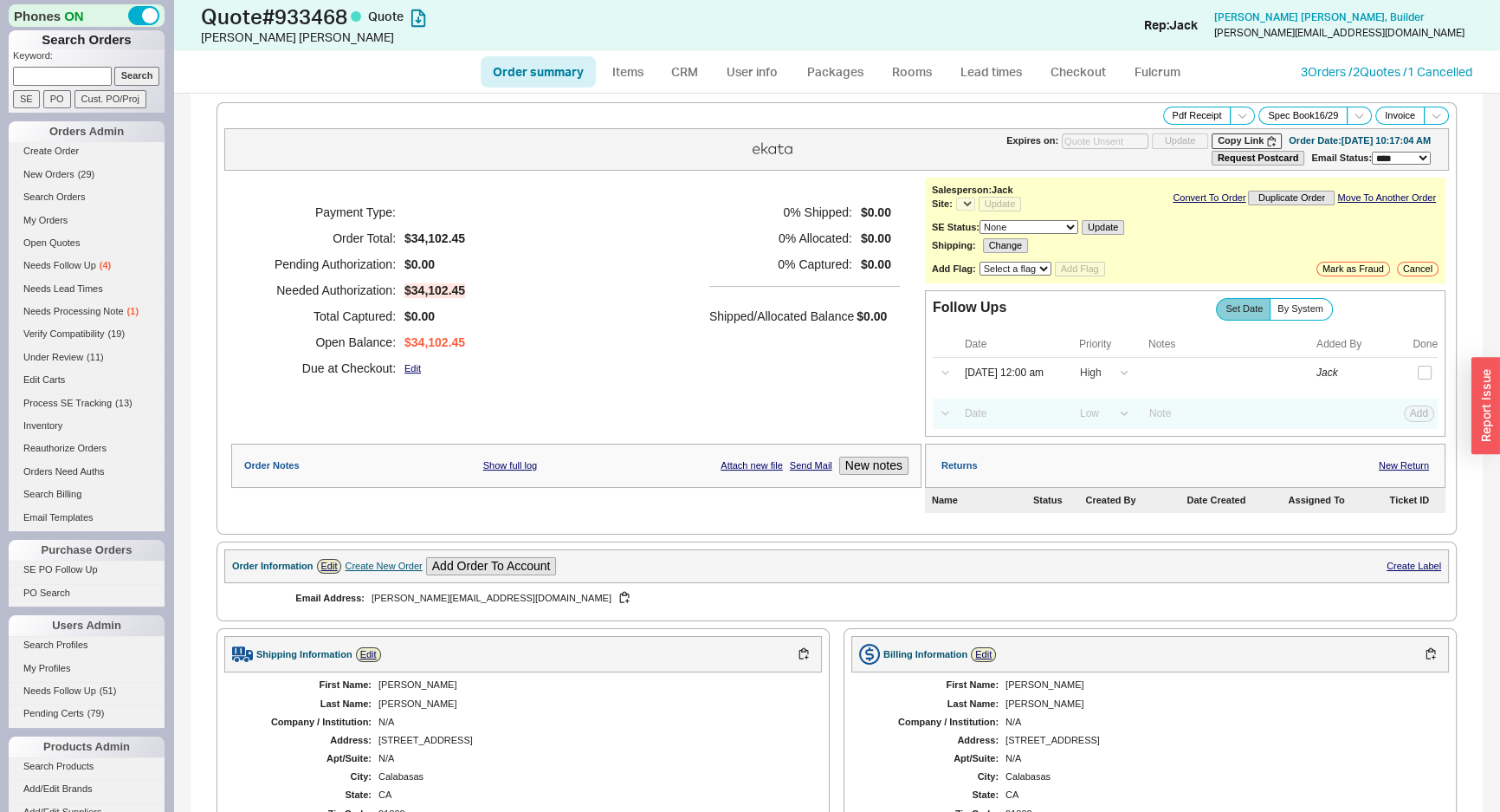
select select "*"
click at [532, 304] on div "Payment Type: Order Total: $34,102.45 Pending Authorization: $0.00 Needed Autho…" at bounding box center [576, 290] width 691 height 225
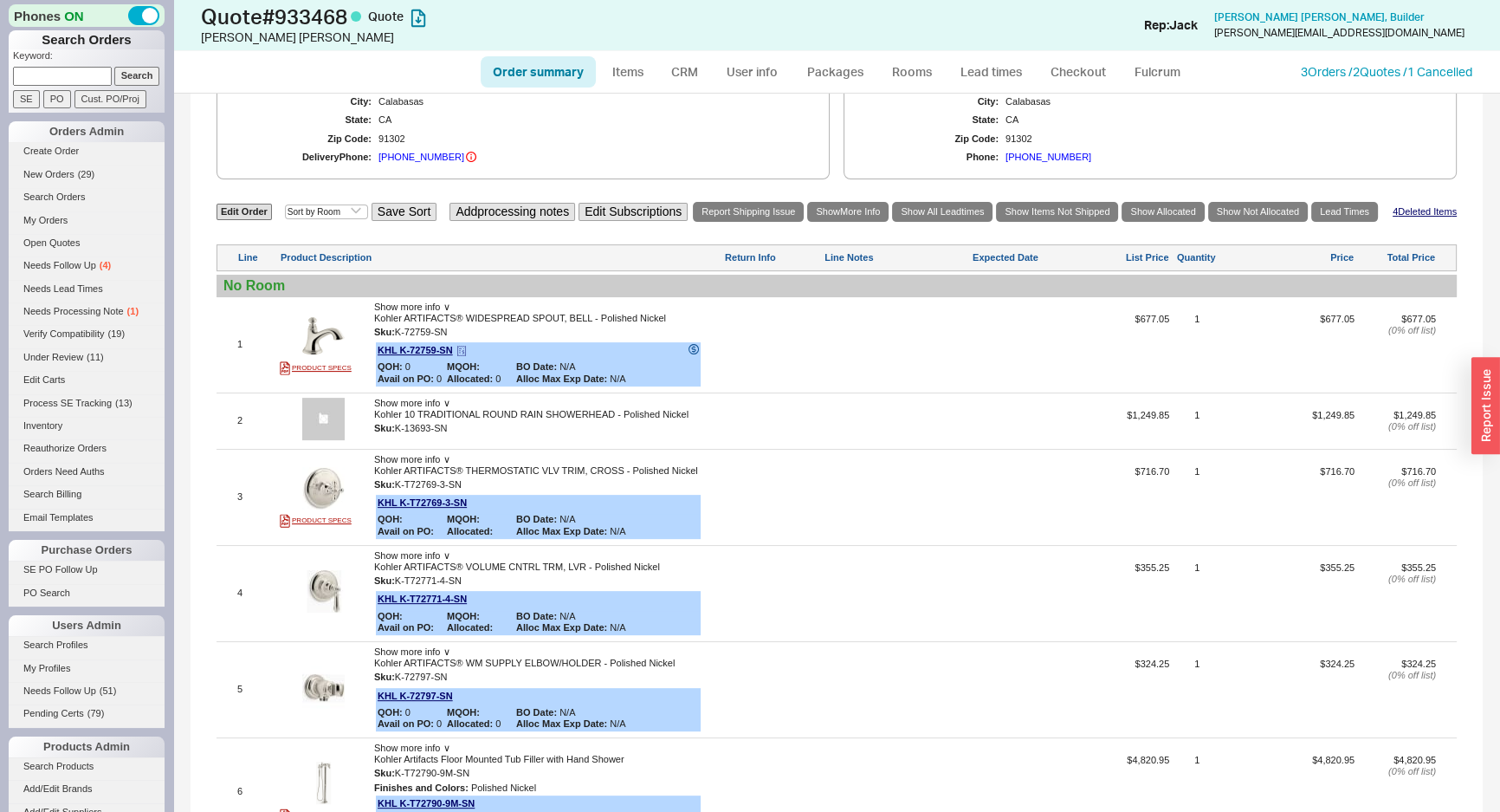
scroll to position [787, 0]
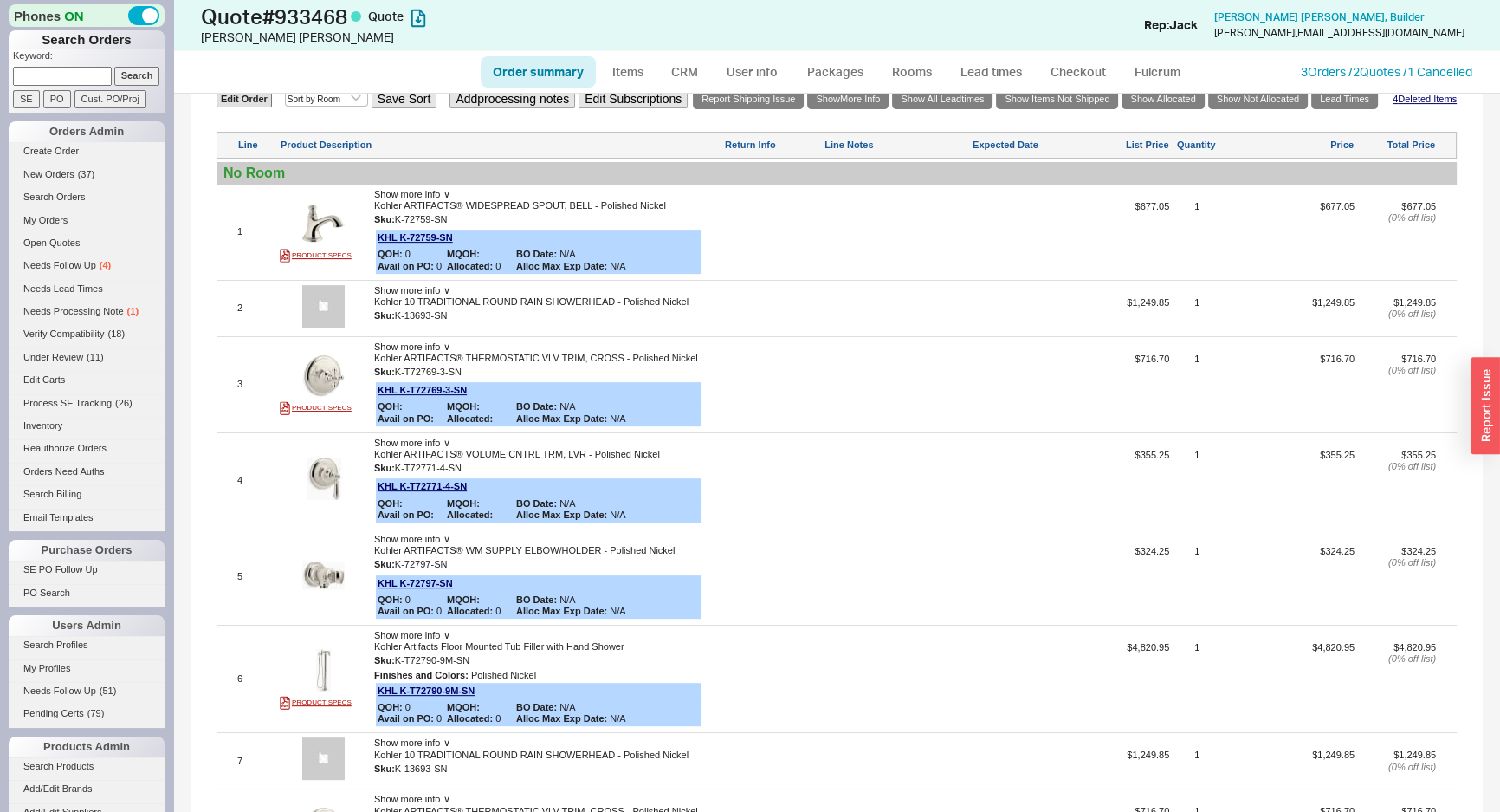
click at [780, 309] on div at bounding box center [772, 315] width 97 height 35
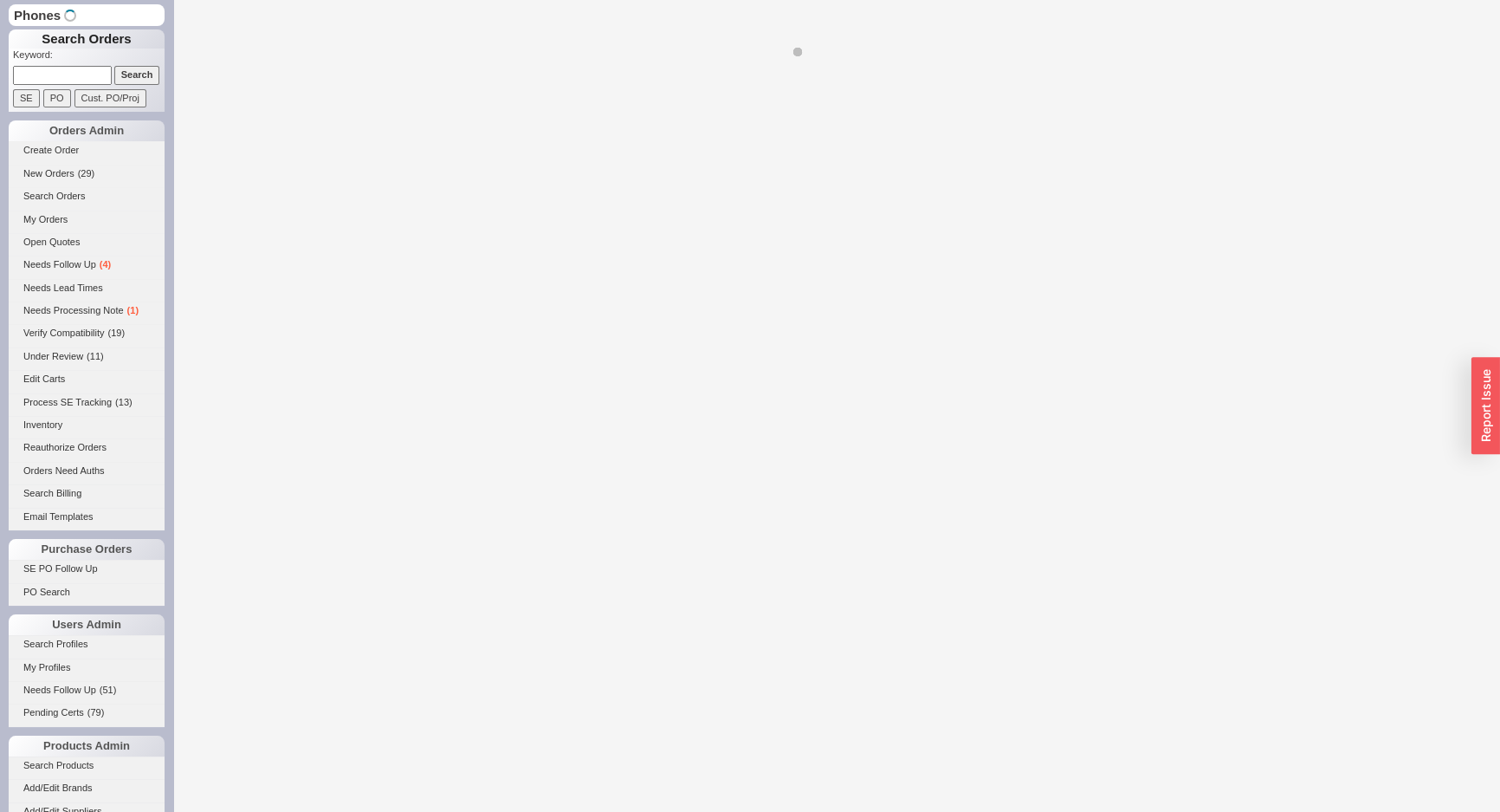
select select "*"
select select "LOW"
select select "3"
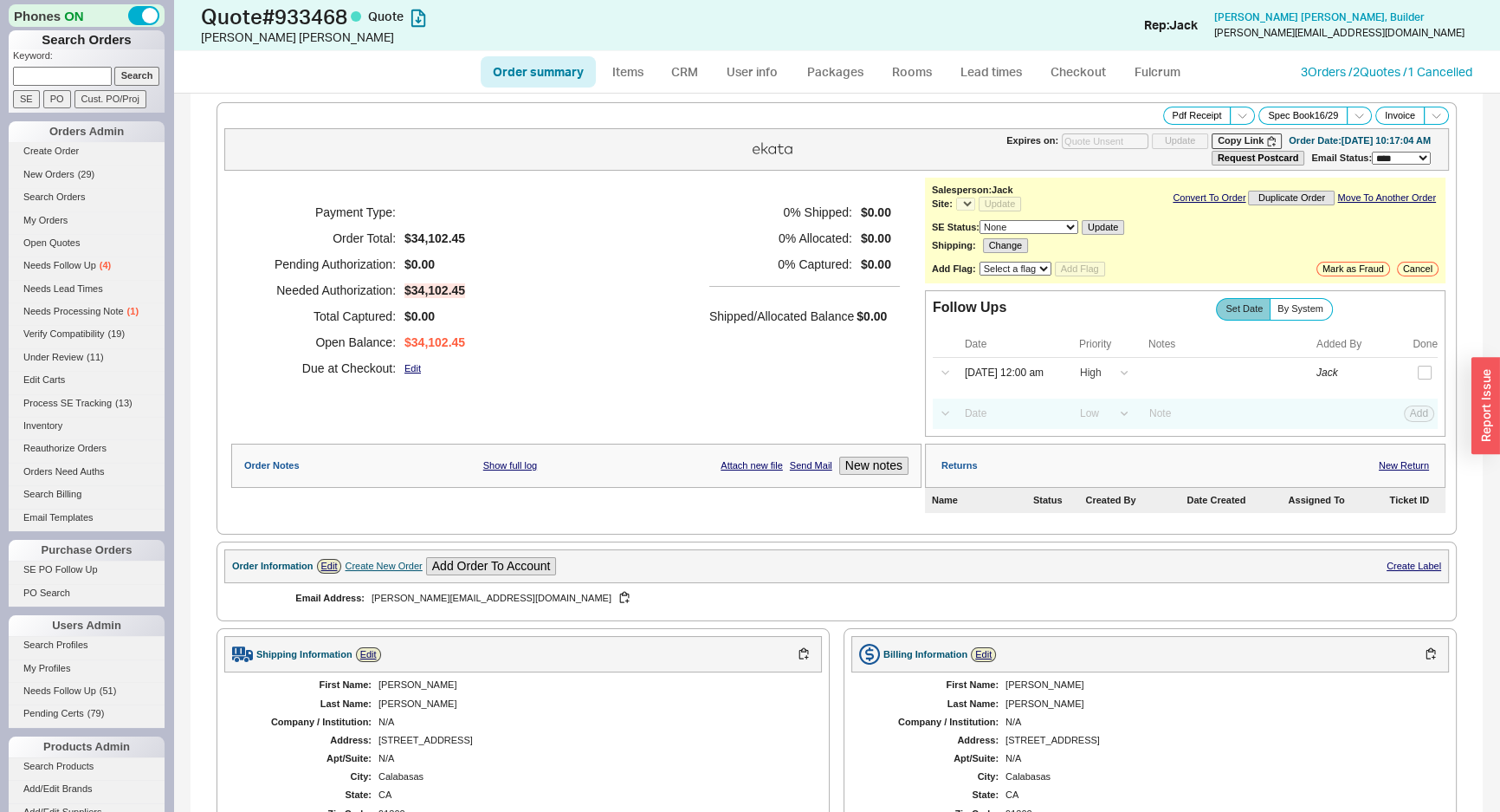
select select "*"
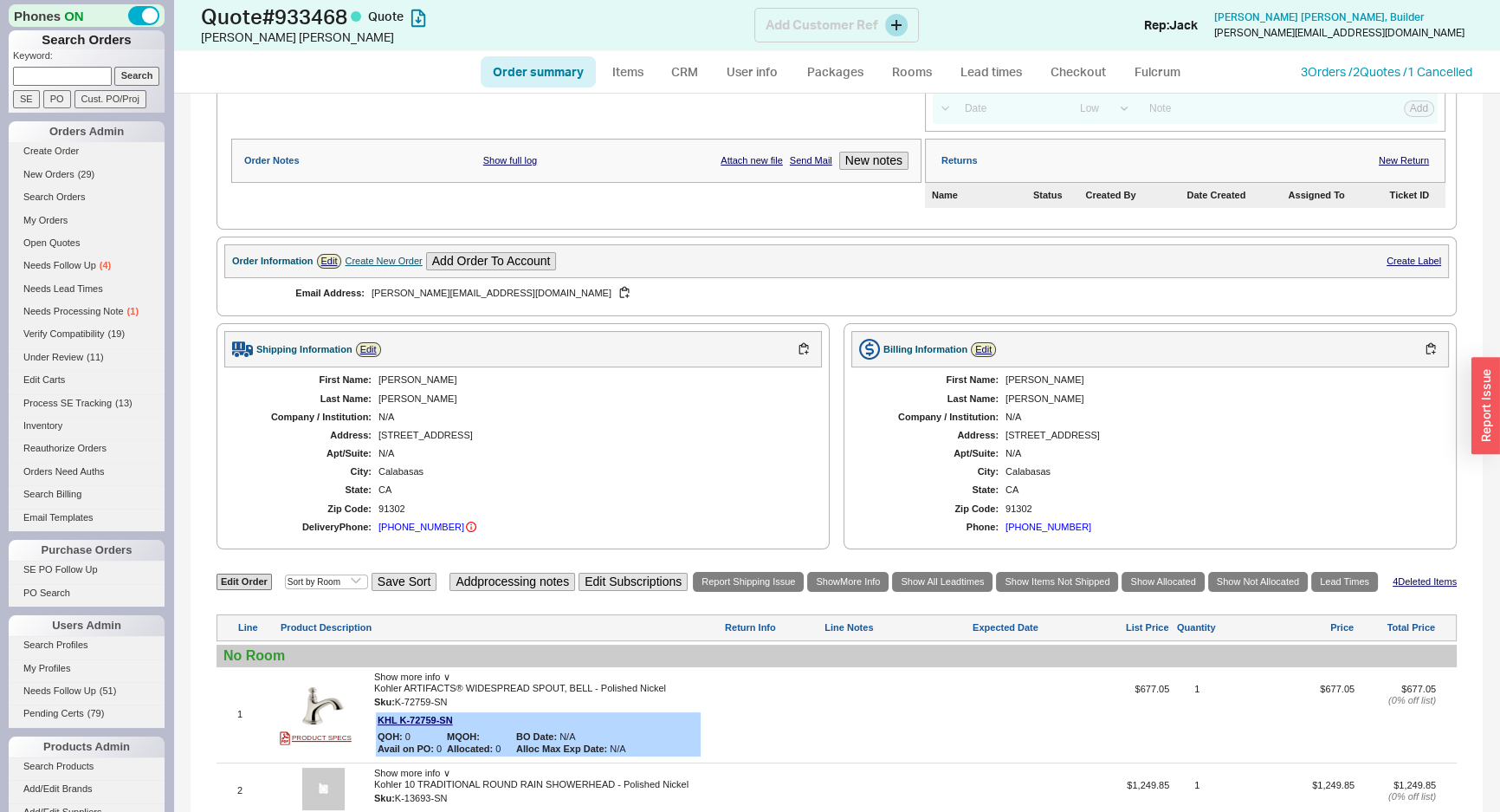
scroll to position [156, 0]
